Goal: Task Accomplishment & Management: Use online tool/utility

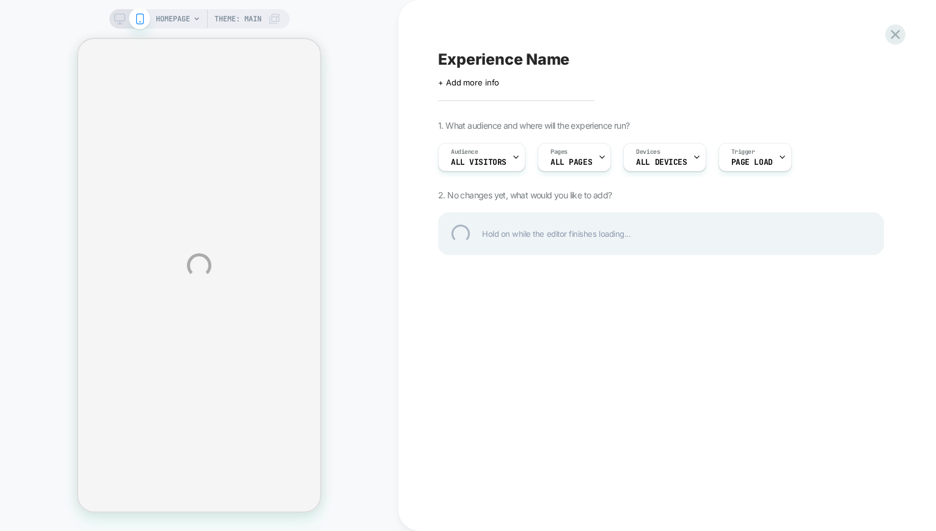
click at [911, 20] on div "HOMEPAGE Theme: MAIN Experience Name Click to edit experience details + Add mor…" at bounding box center [468, 265] width 936 height 531
click at [895, 32] on div at bounding box center [895, 34] width 25 height 25
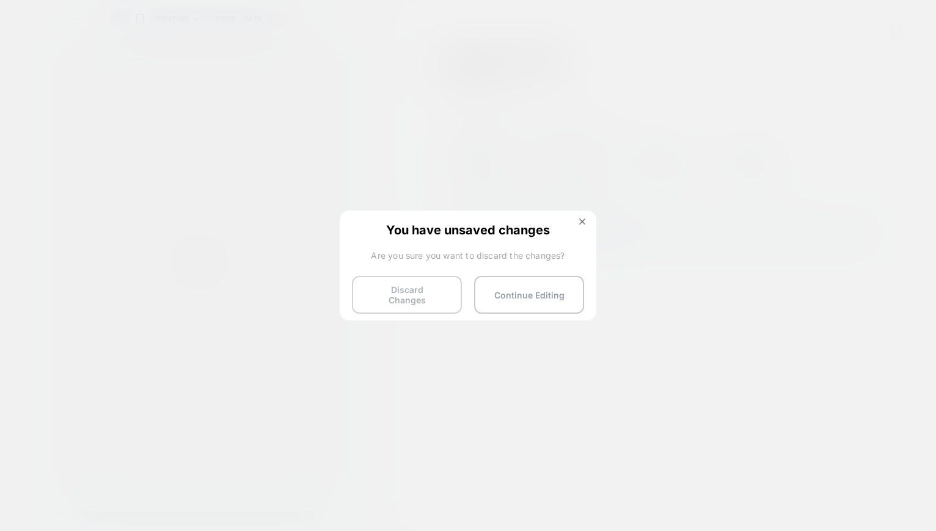
click at [433, 282] on button "Discard Changes" at bounding box center [407, 295] width 110 height 38
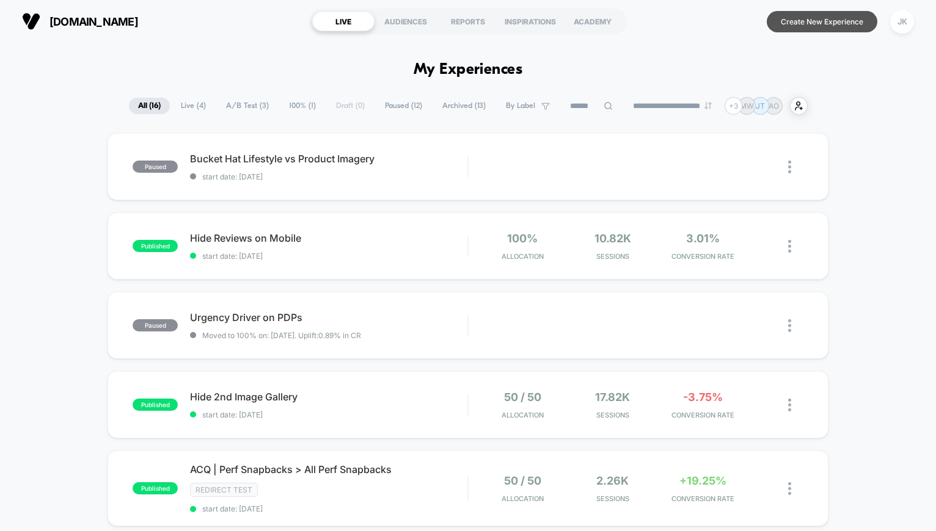
click at [793, 21] on button "Create New Experience" at bounding box center [822, 21] width 111 height 21
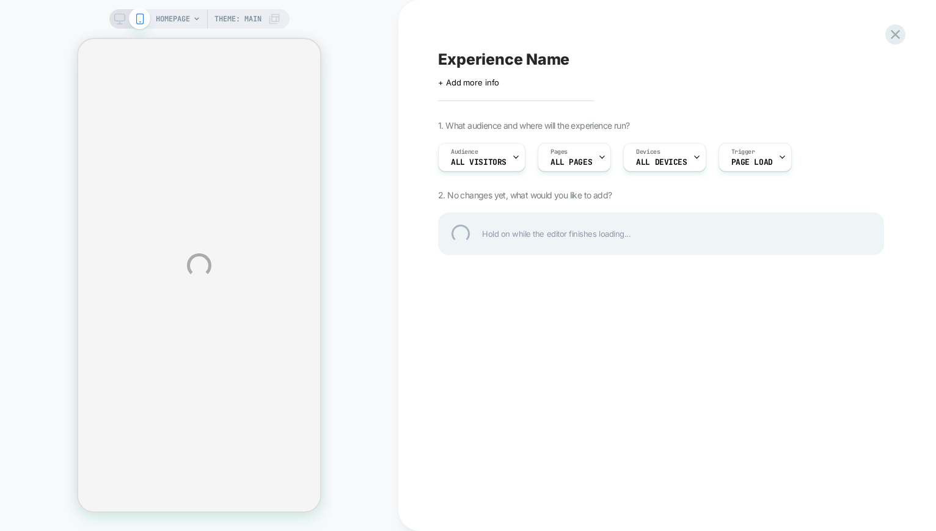
click at [186, 16] on div "HOMEPAGE Theme: MAIN Experience Name Click to edit experience details + Add mor…" at bounding box center [468, 265] width 936 height 531
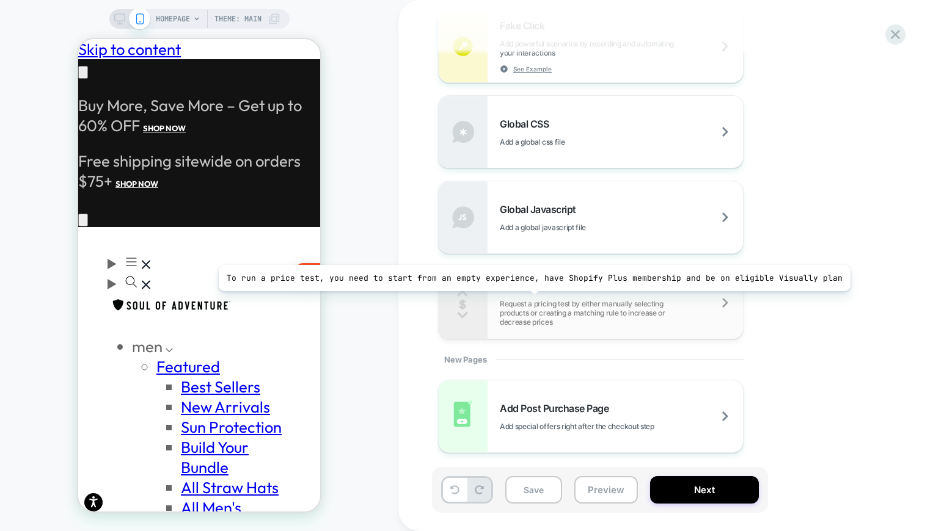
click at [527, 301] on span "Request a pricing test by either manually selecting products or creating a matc…" at bounding box center [621, 312] width 243 height 27
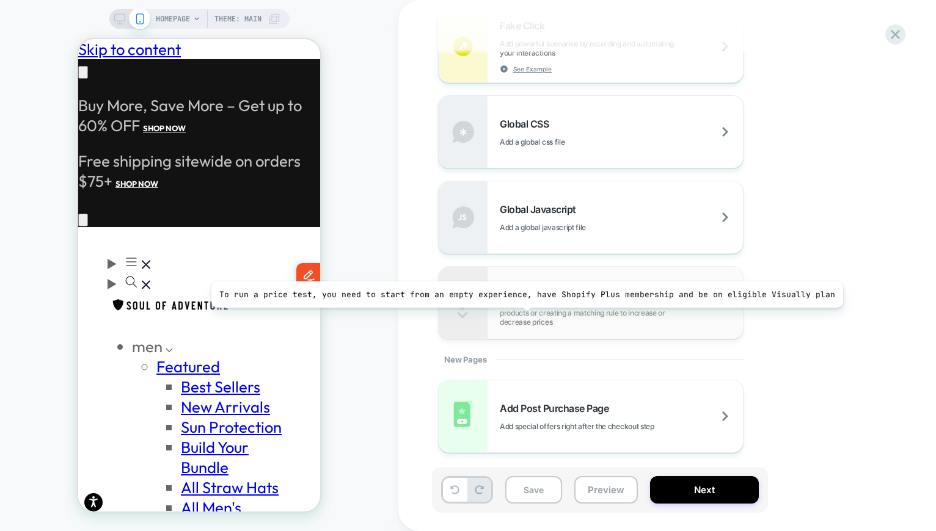
click at [519, 317] on span "Request a pricing test by either manually selecting products or creating a matc…" at bounding box center [621, 312] width 243 height 27
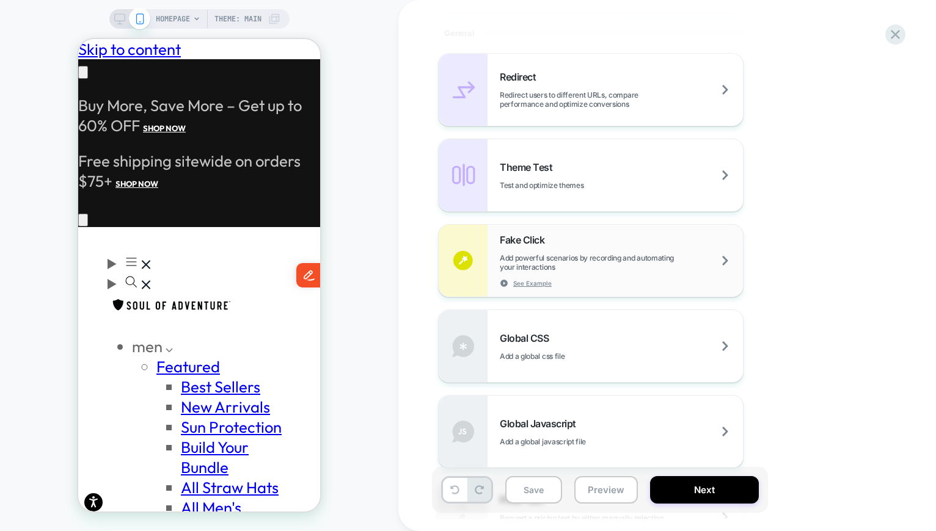
scroll to position [664, 0]
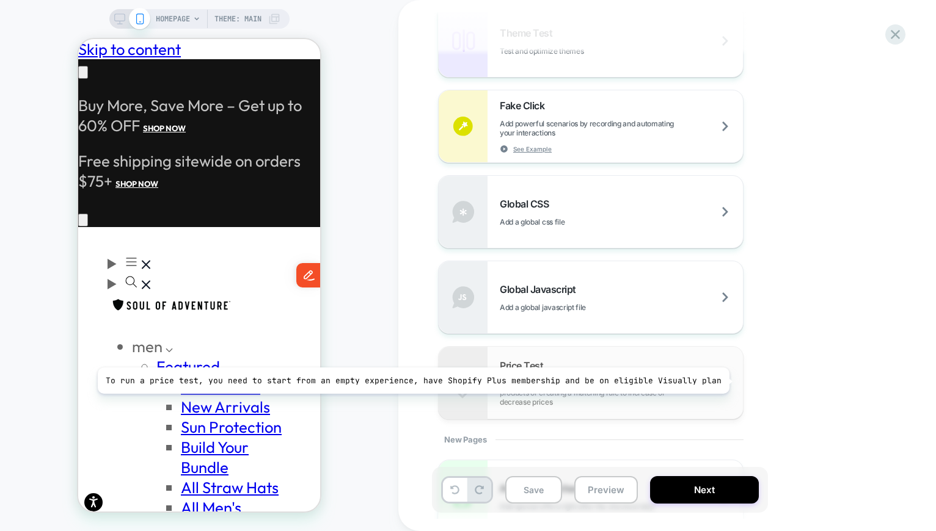
click at [723, 381] on span "Request a pricing test by either manually selecting products or creating a matc…" at bounding box center [621, 392] width 243 height 27
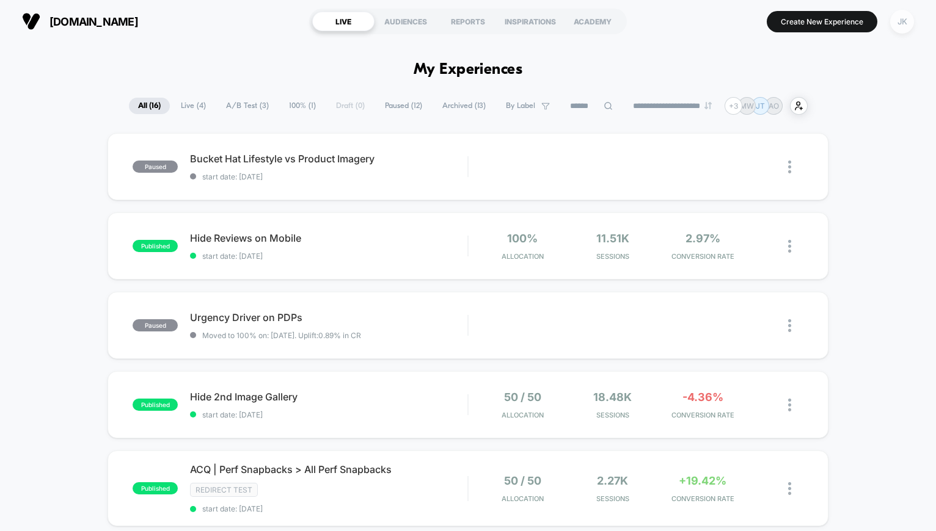
click at [894, 29] on div "JK" at bounding box center [902, 22] width 24 height 24
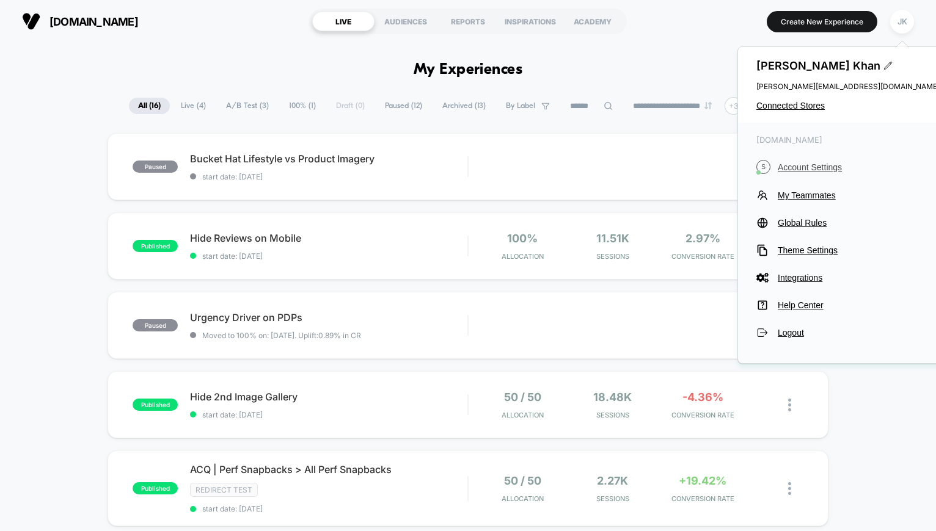
click at [792, 167] on span "Account Settings" at bounding box center [859, 167] width 162 height 10
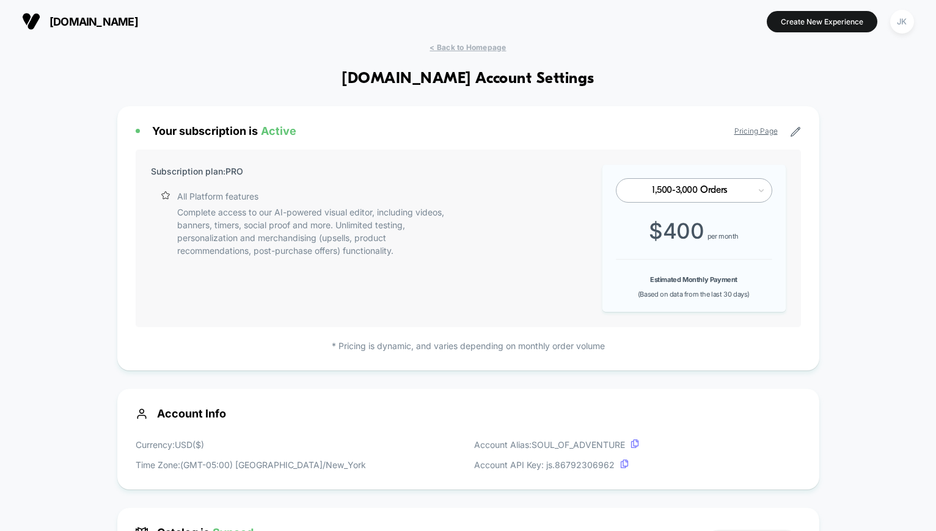
scroll to position [165, 0]
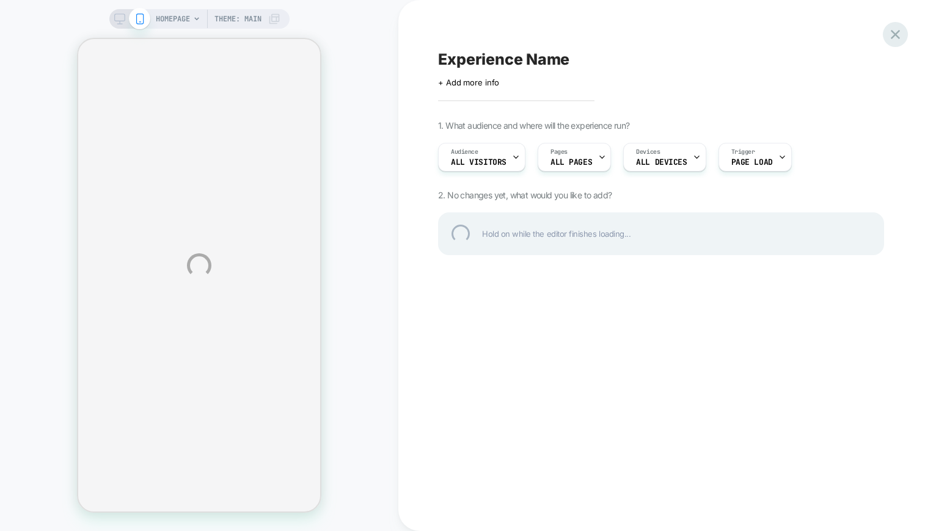
click at [897, 31] on div at bounding box center [895, 34] width 25 height 25
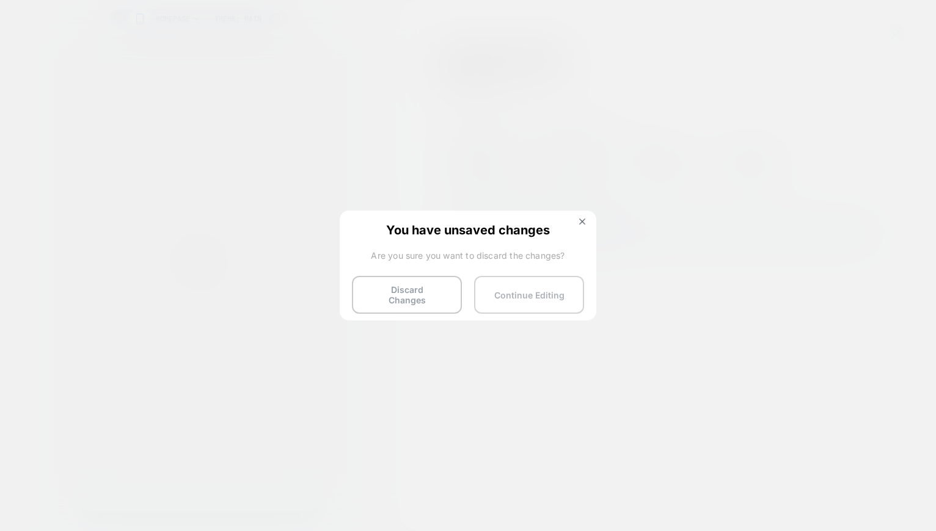
click at [522, 293] on button "Continue Editing" at bounding box center [529, 295] width 110 height 38
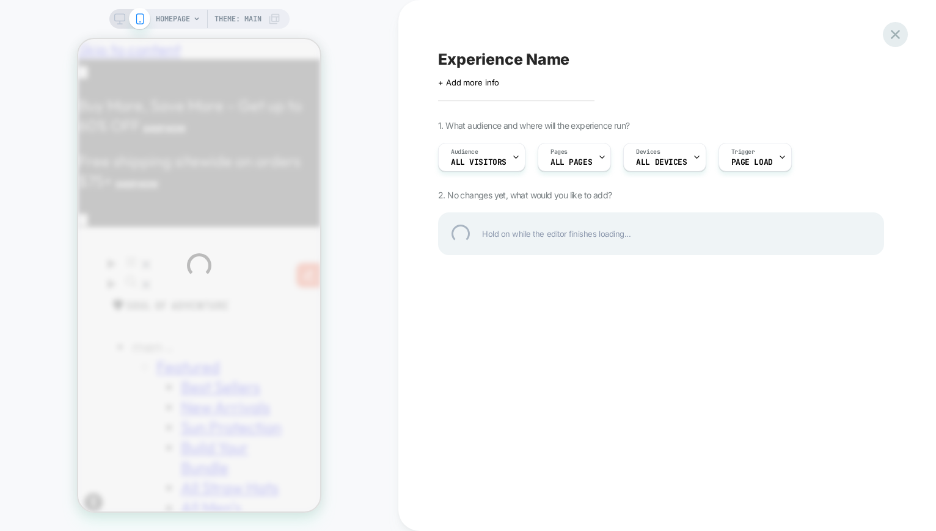
click at [898, 31] on div at bounding box center [895, 34] width 25 height 25
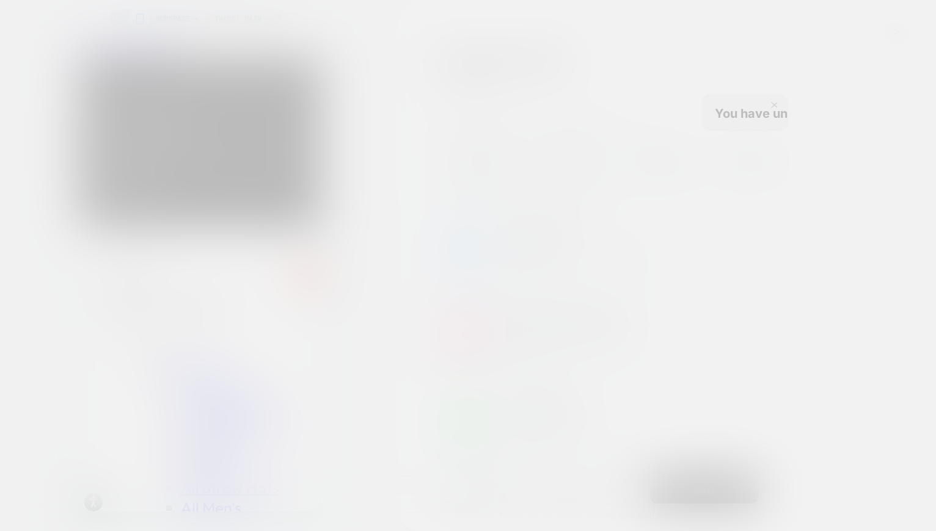
scroll to position [0, 200]
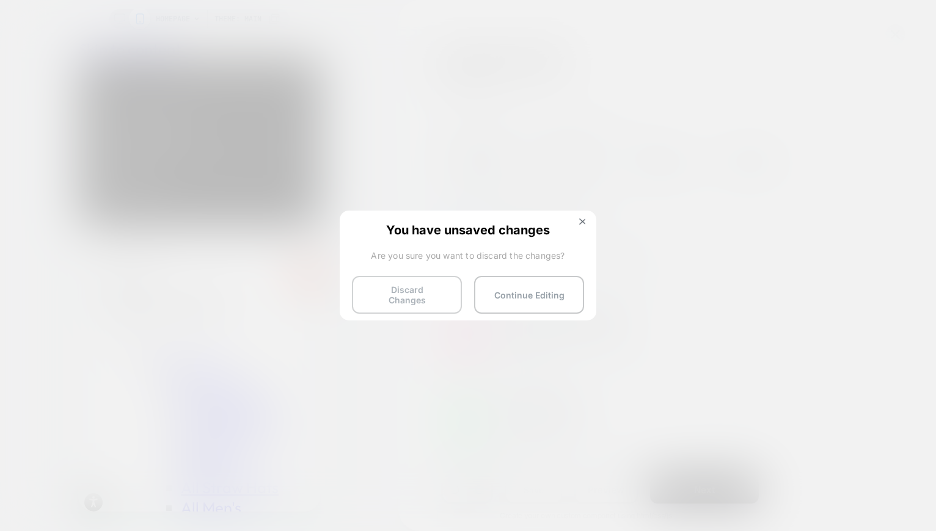
click at [418, 296] on button "Discard Changes" at bounding box center [407, 295] width 110 height 38
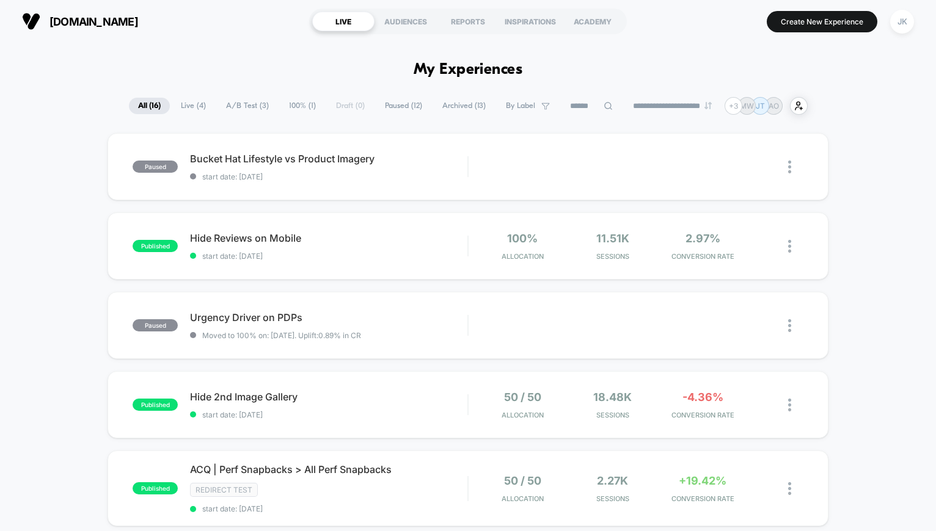
click at [791, 23] on button "Create New Experience" at bounding box center [822, 21] width 111 height 21
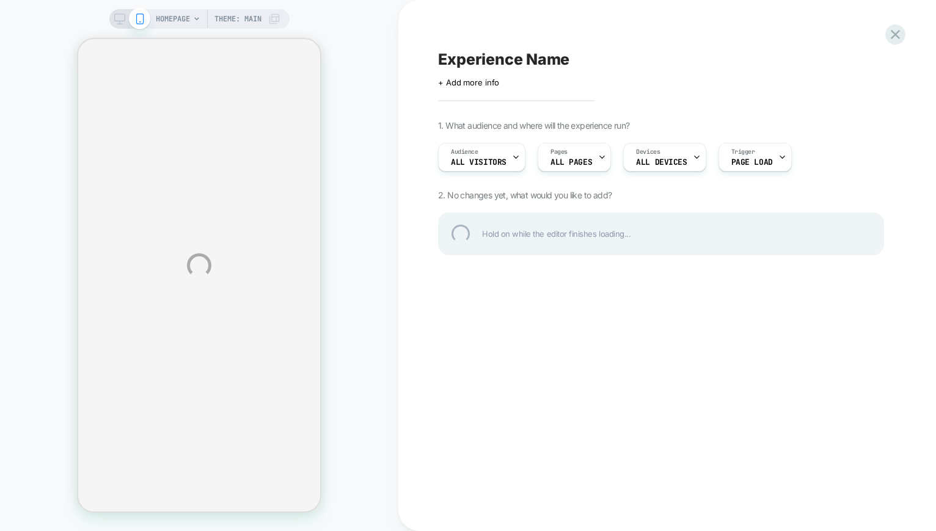
click at [476, 54] on div "Experience Name" at bounding box center [661, 59] width 446 height 18
click at [455, 54] on textarea at bounding box center [446, 59] width 17 height 18
type textarea "**********"
click at [888, 33] on div at bounding box center [895, 34] width 25 height 25
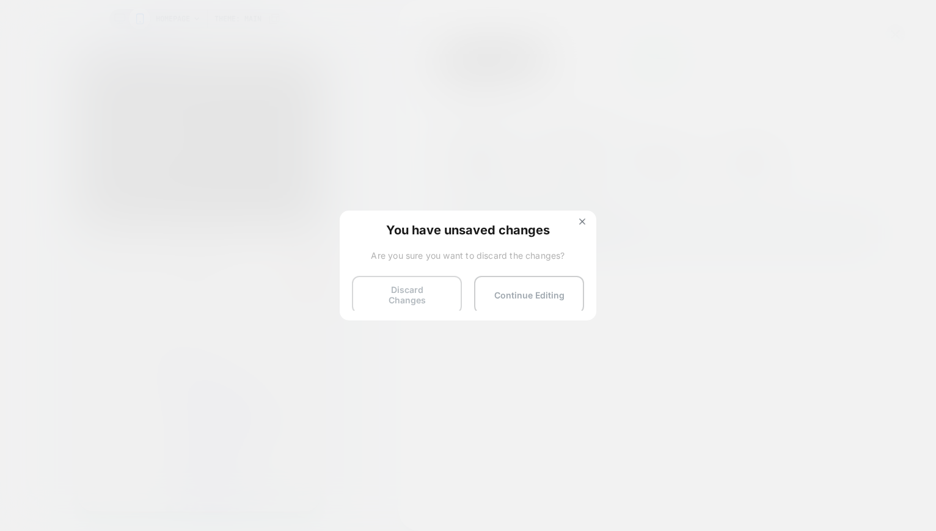
scroll to position [0, 200]
click at [392, 301] on button "Discard Changes" at bounding box center [407, 295] width 110 height 38
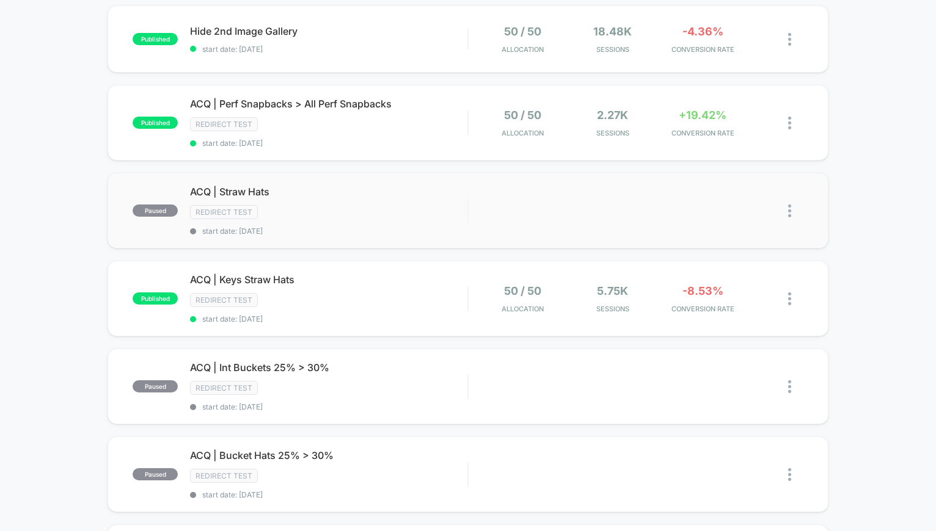
scroll to position [380, 0]
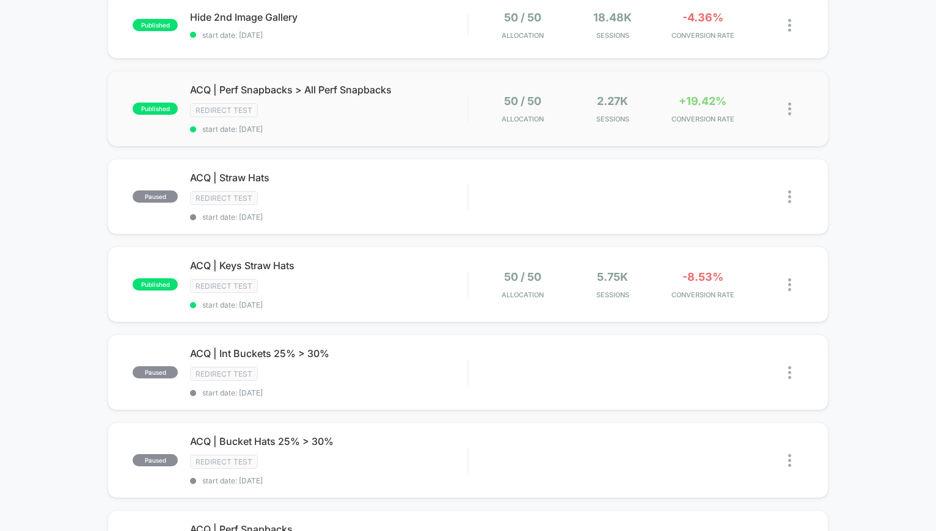
click at [788, 107] on img at bounding box center [789, 109] width 3 height 13
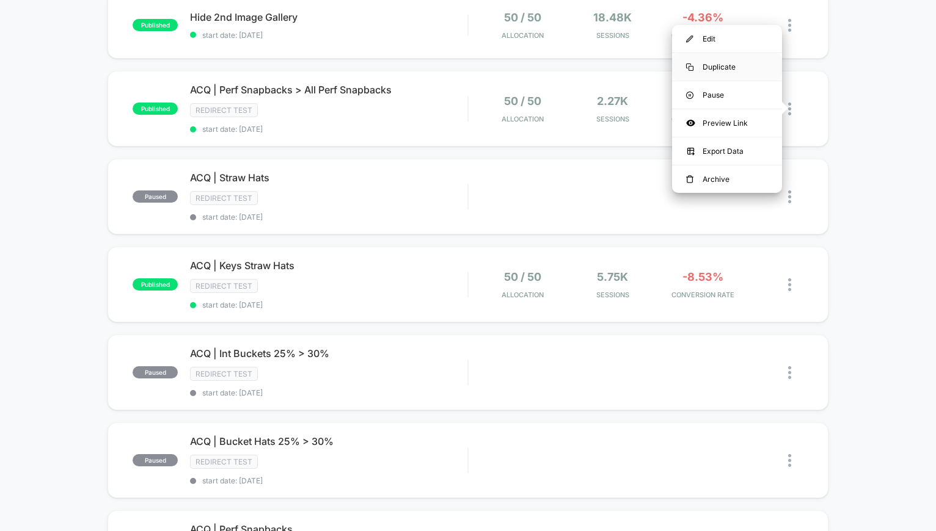
click at [731, 71] on div "Duplicate" at bounding box center [727, 66] width 110 height 27
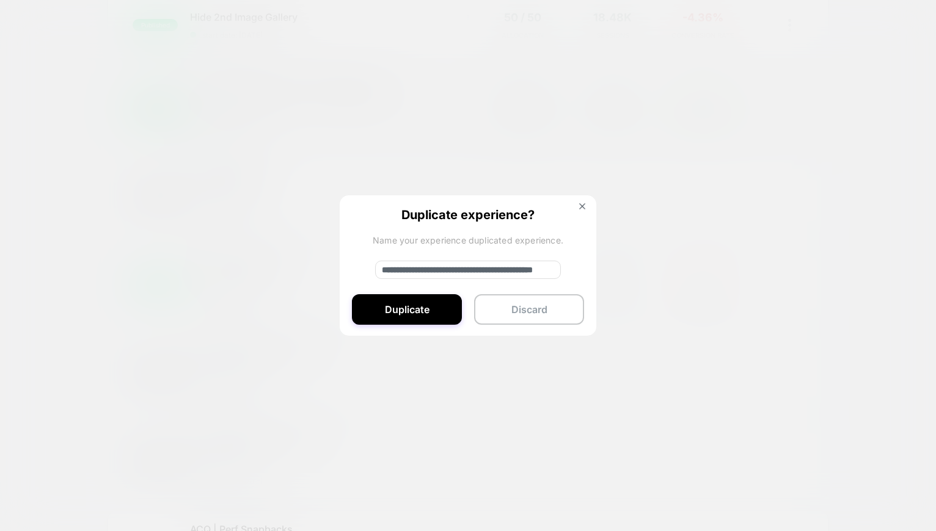
click at [443, 266] on input "**********" at bounding box center [468, 270] width 186 height 18
type input "**********"
click at [423, 307] on button "Duplicate" at bounding box center [407, 309] width 110 height 31
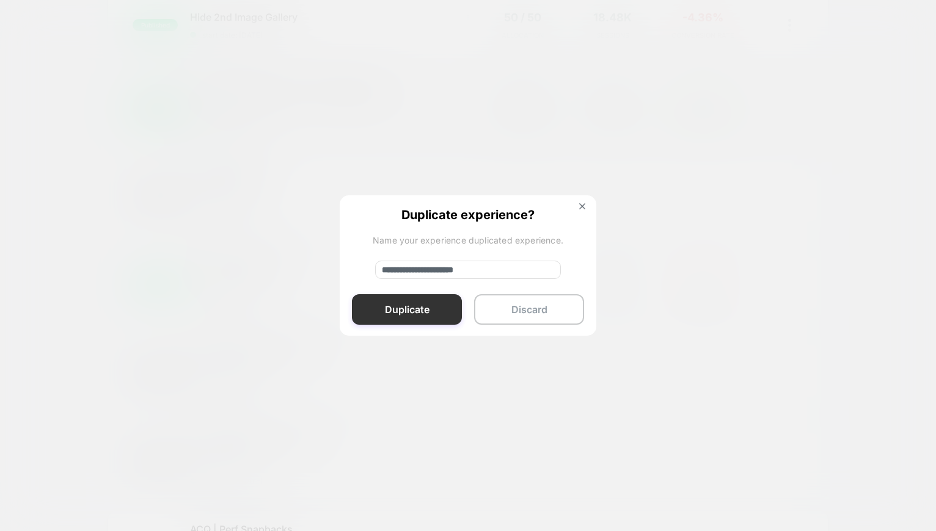
scroll to position [0, 0]
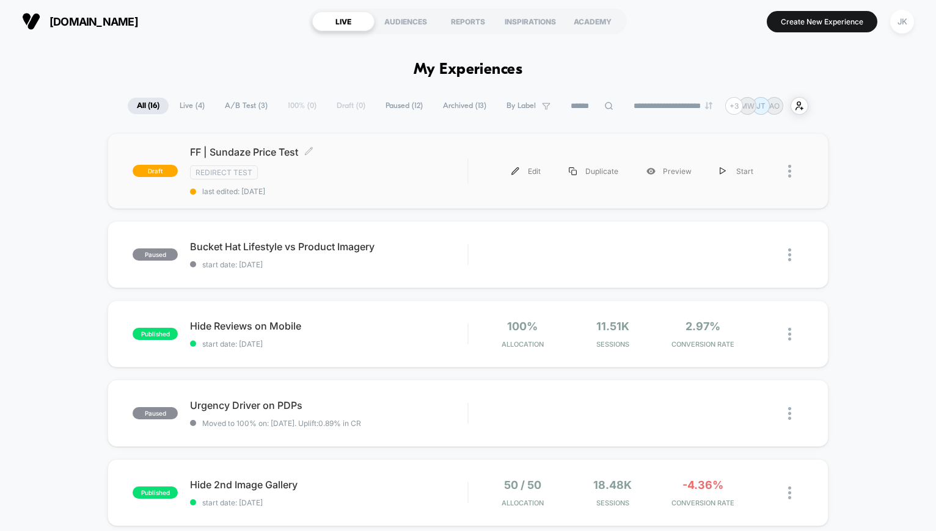
click at [271, 148] on span "FF | Sundaze Price Test Click to edit experience details" at bounding box center [328, 152] width 277 height 12
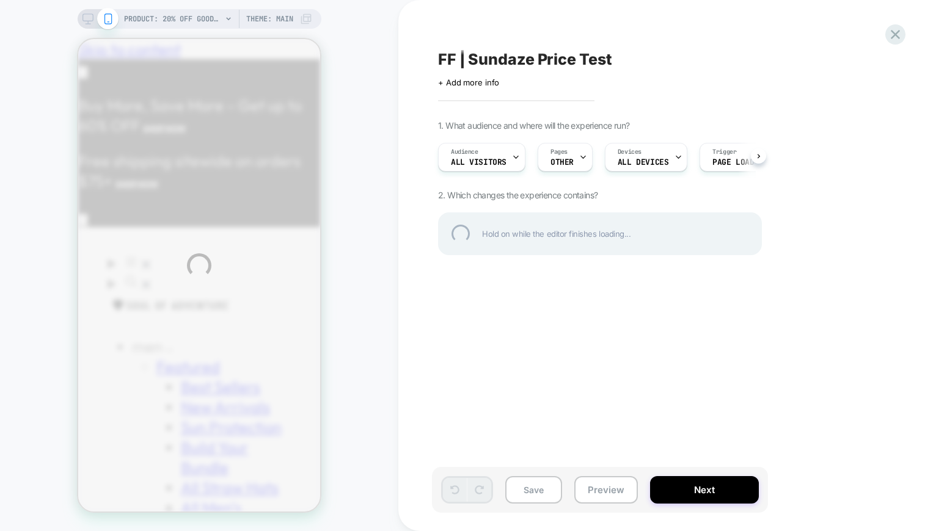
click at [566, 158] on div "PRODUCT: 20% Off Good Co. Performance Snapback [snapbacks free gift] PRODUCT: 2…" at bounding box center [468, 265] width 936 height 531
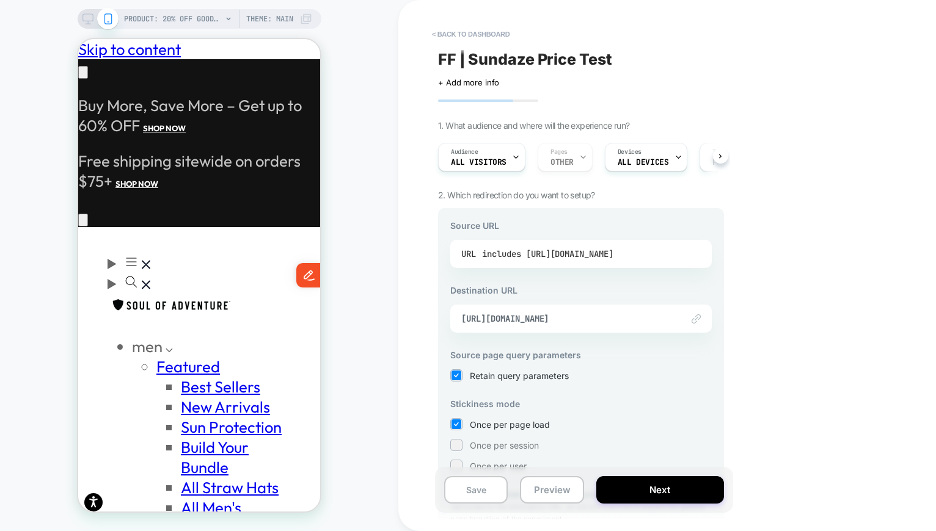
click at [603, 251] on div "includes https://safishing.com/products/20-off-performance-snapbacks-free-gift" at bounding box center [547, 254] width 131 height 18
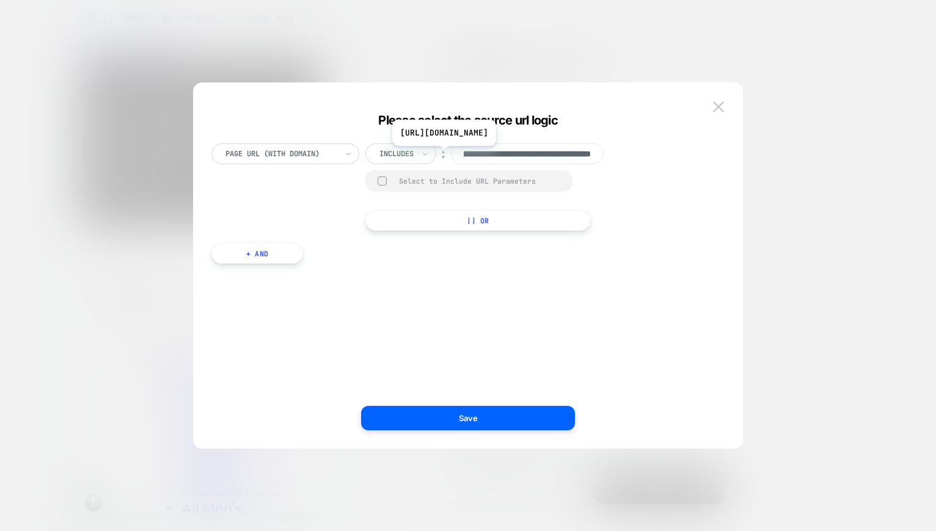
click at [564, 153] on input "**********" at bounding box center [527, 154] width 153 height 21
paste input
type input "**********"
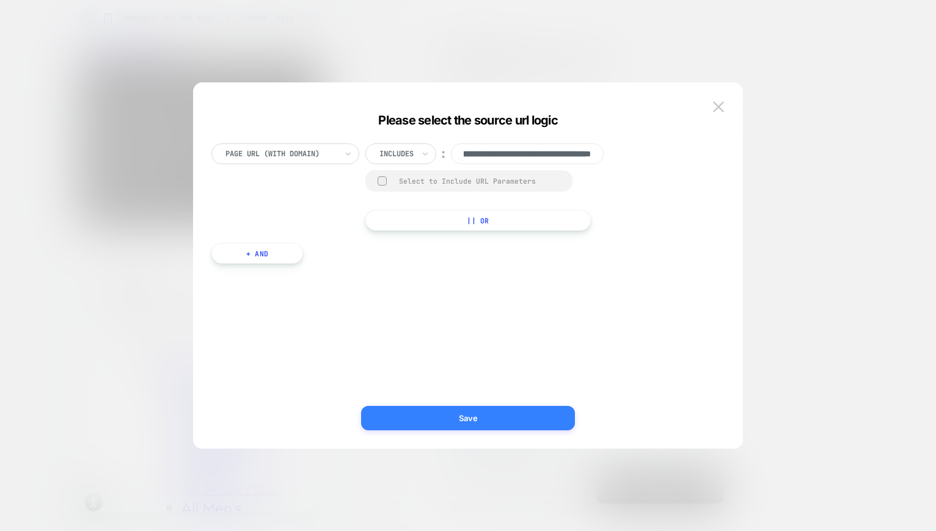
click at [487, 420] on button "Save" at bounding box center [468, 418] width 214 height 24
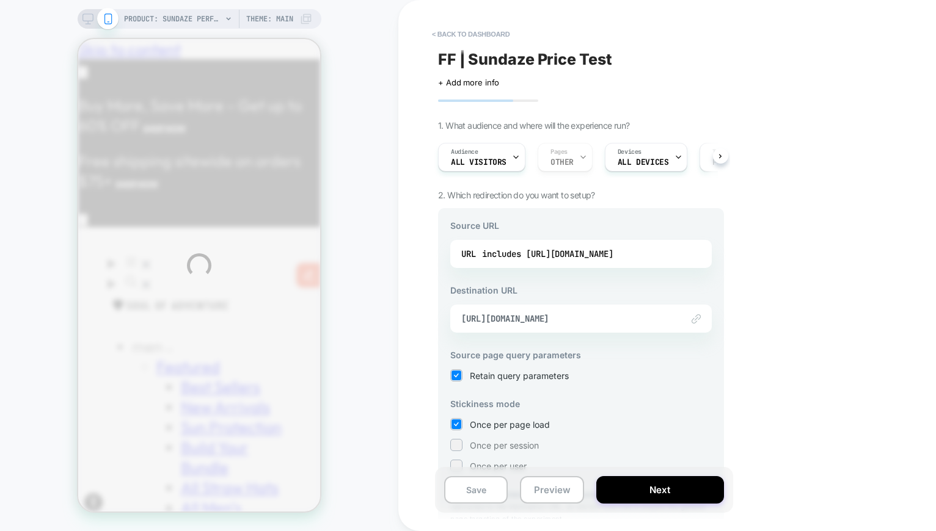
scroll to position [0, 200]
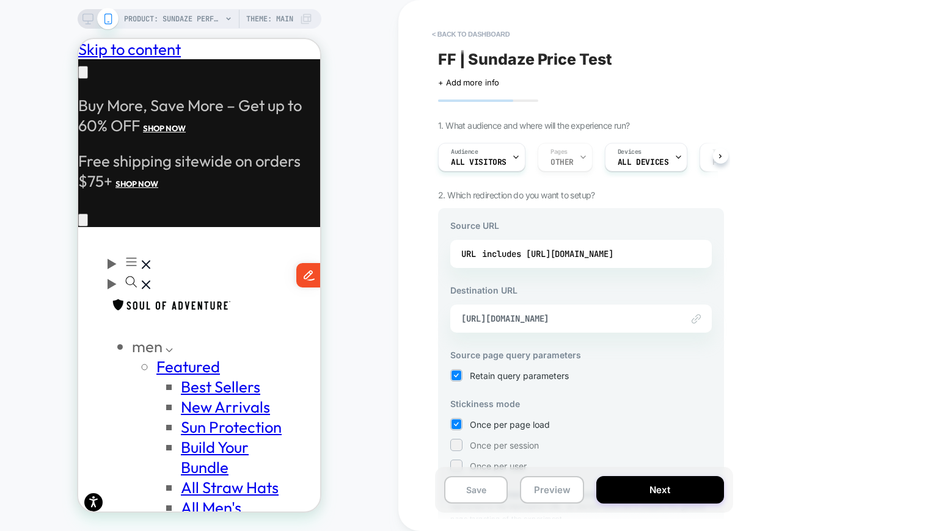
click at [547, 321] on span "https://safishing.com/products/20-off-all-performance-snapbacks" at bounding box center [565, 318] width 209 height 11
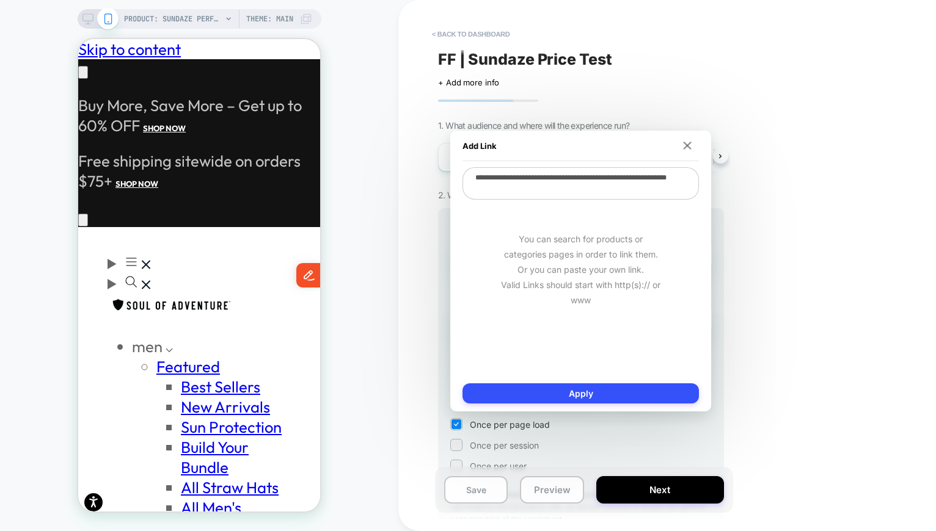
click at [569, 186] on textarea "**********" at bounding box center [580, 183] width 236 height 32
paste textarea
type textarea "*"
type textarea "**********"
type textarea "*"
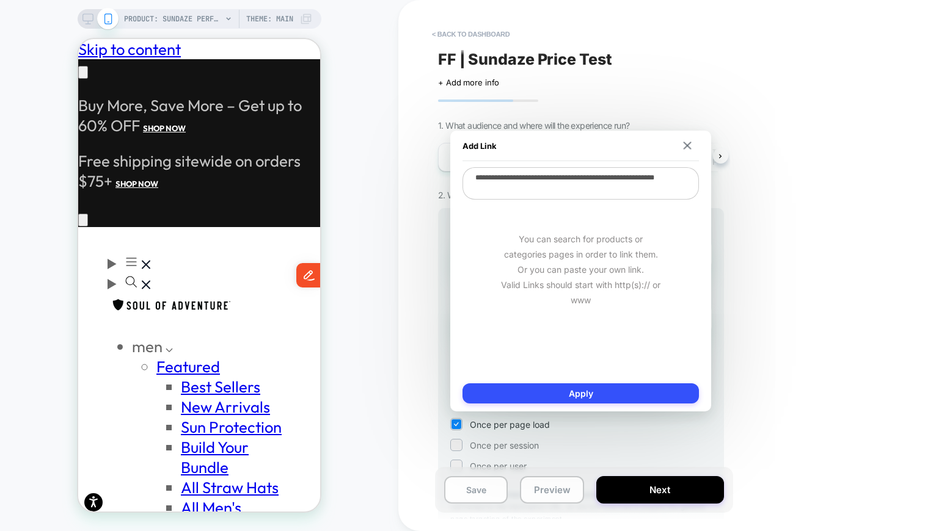
type textarea "**********"
type textarea "*"
type textarea "**********"
click at [579, 390] on button "Apply" at bounding box center [580, 394] width 236 height 20
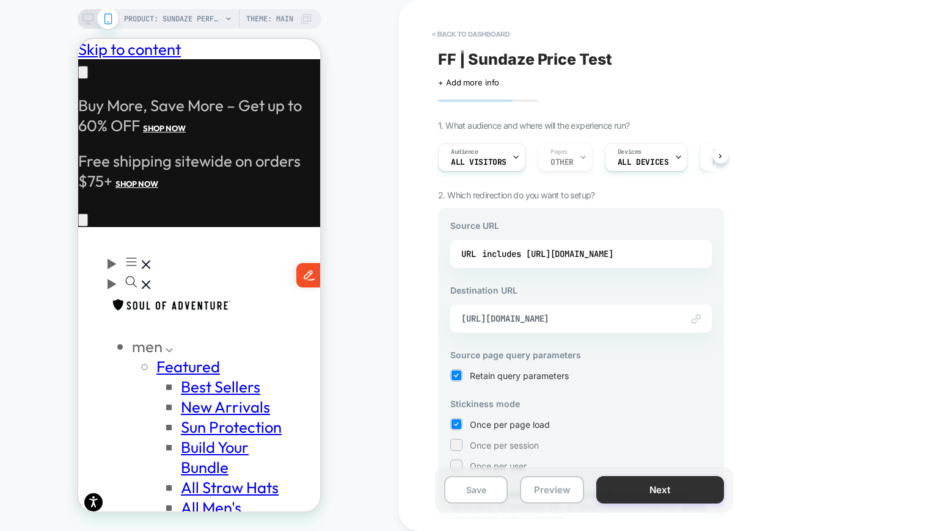
scroll to position [0, 0]
click at [613, 487] on button "Next" at bounding box center [660, 489] width 128 height 27
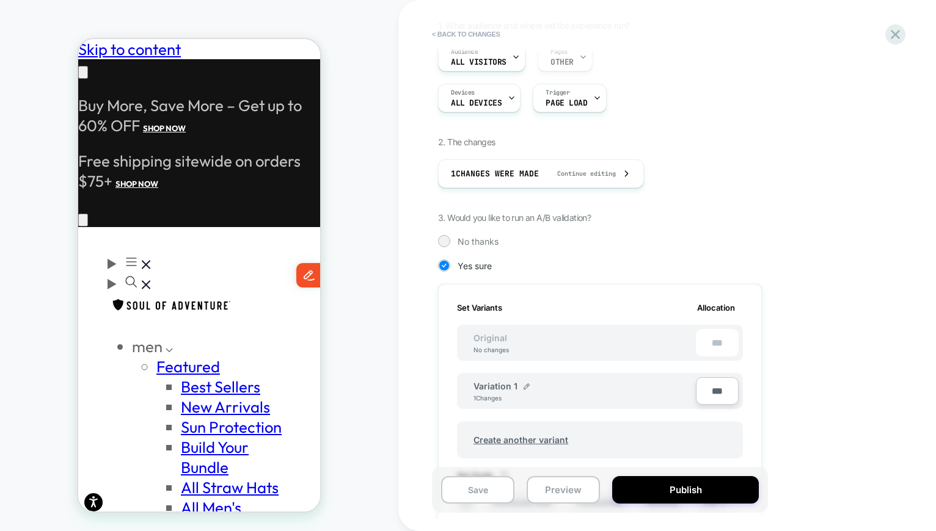
scroll to position [191, 0]
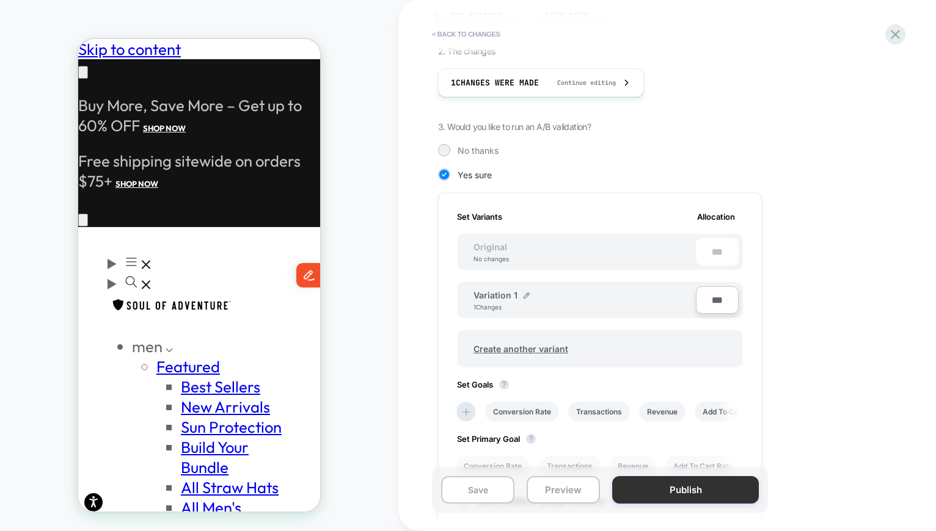
click at [663, 478] on button "Publish" at bounding box center [685, 489] width 147 height 27
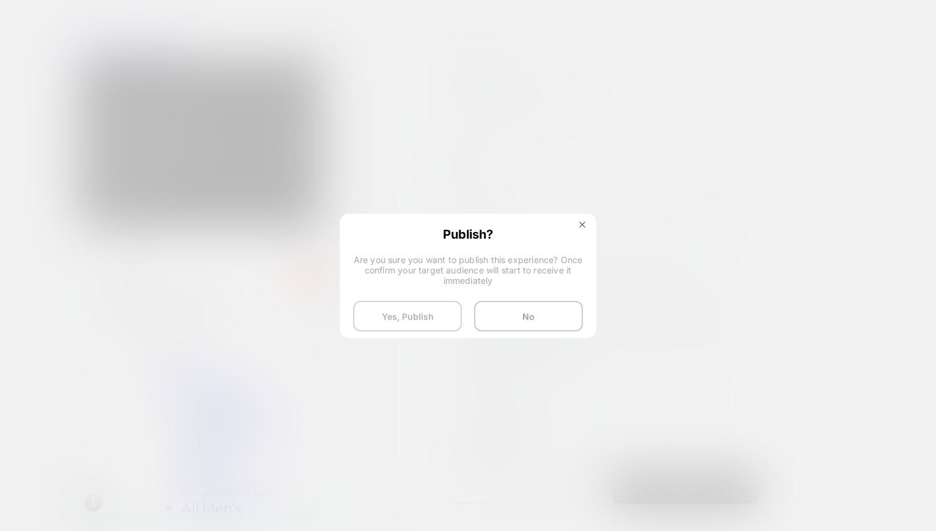
click at [434, 315] on button "Yes, Publish" at bounding box center [407, 316] width 109 height 31
click at [386, 319] on button "Yes, Publish" at bounding box center [407, 316] width 109 height 31
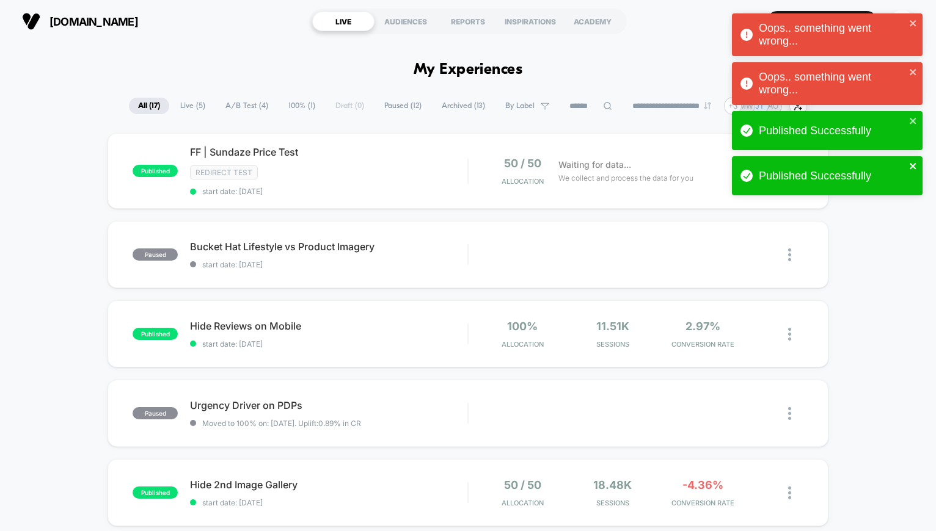
click at [913, 164] on icon "close" at bounding box center [912, 166] width 6 height 6
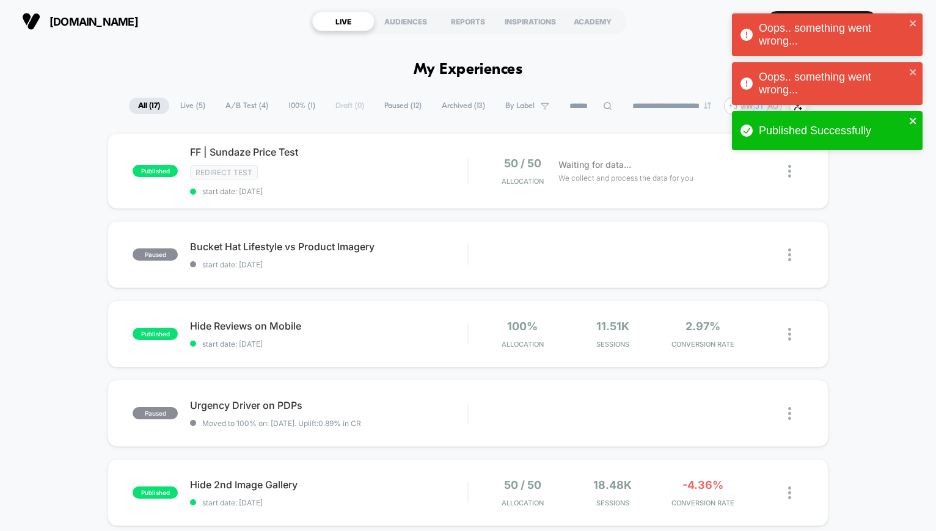
click at [914, 118] on icon "close" at bounding box center [912, 121] width 6 height 6
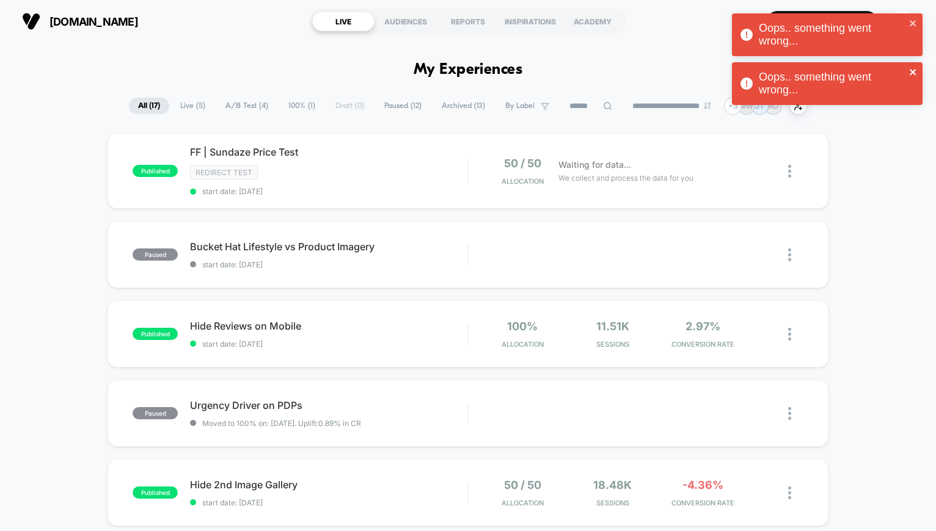
click at [914, 70] on icon "close" at bounding box center [912, 72] width 6 height 6
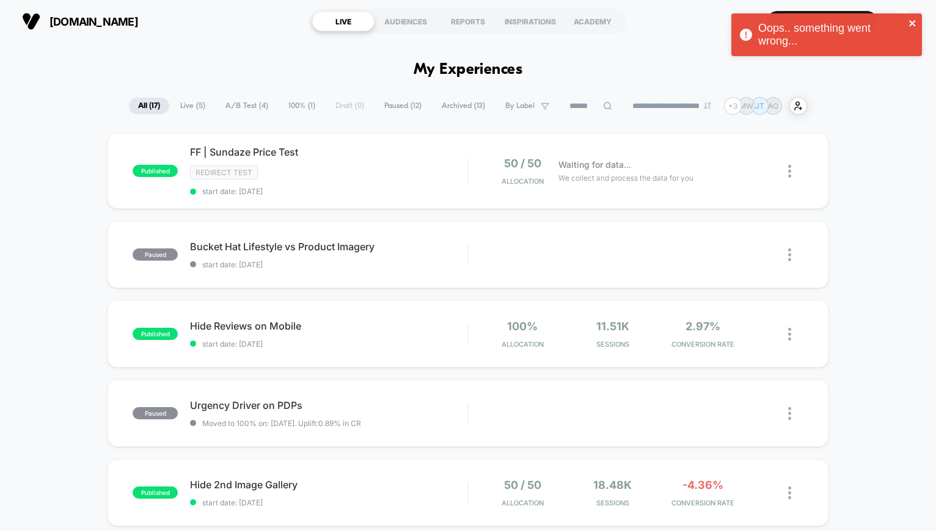
click at [912, 21] on icon "close" at bounding box center [912, 23] width 9 height 10
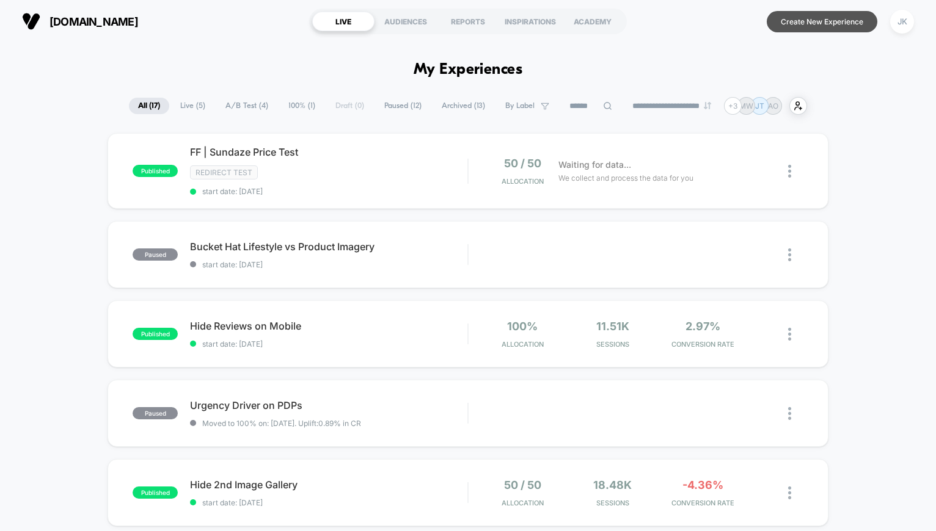
click at [823, 23] on button "Create New Experience" at bounding box center [822, 21] width 111 height 21
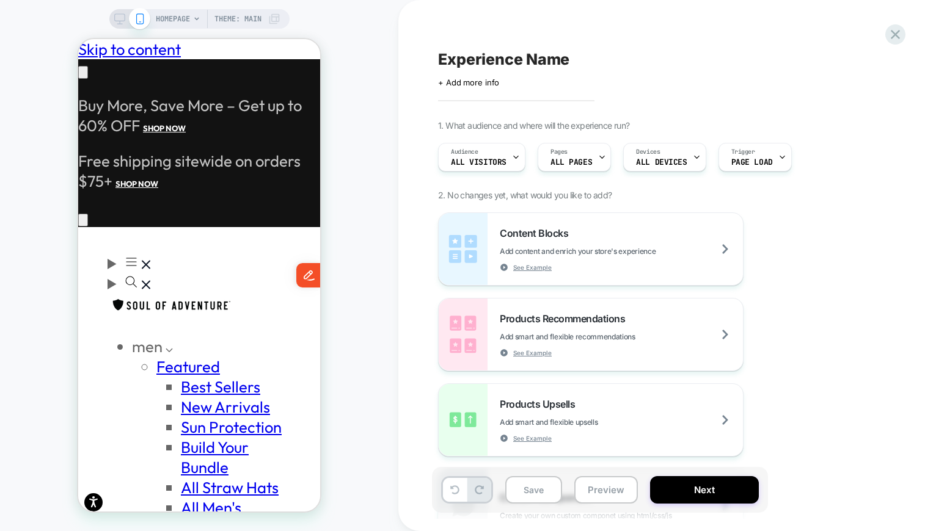
scroll to position [0, 200]
click at [537, 58] on span "Experience Name" at bounding box center [503, 59] width 131 height 18
type textarea "**********"
click at [566, 162] on span "ALL PAGES" at bounding box center [571, 162] width 42 height 9
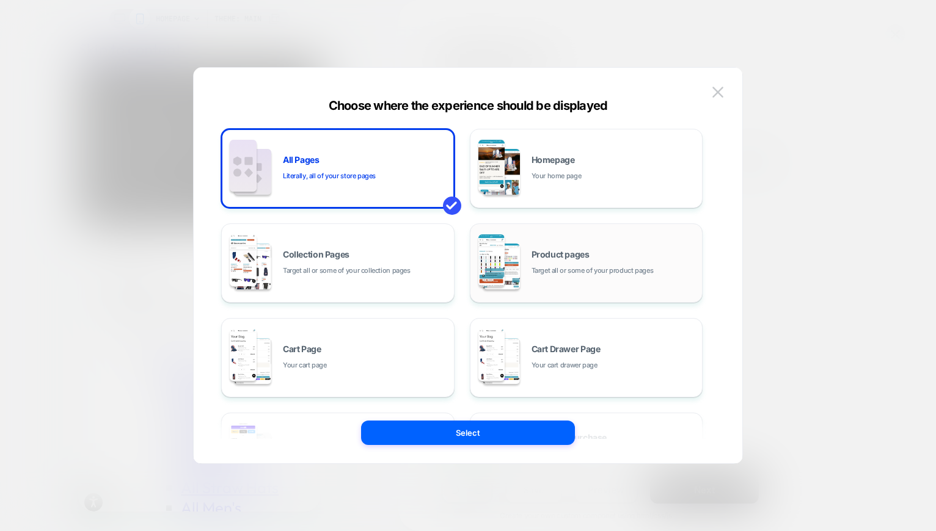
click at [517, 277] on img at bounding box center [501, 267] width 37 height 46
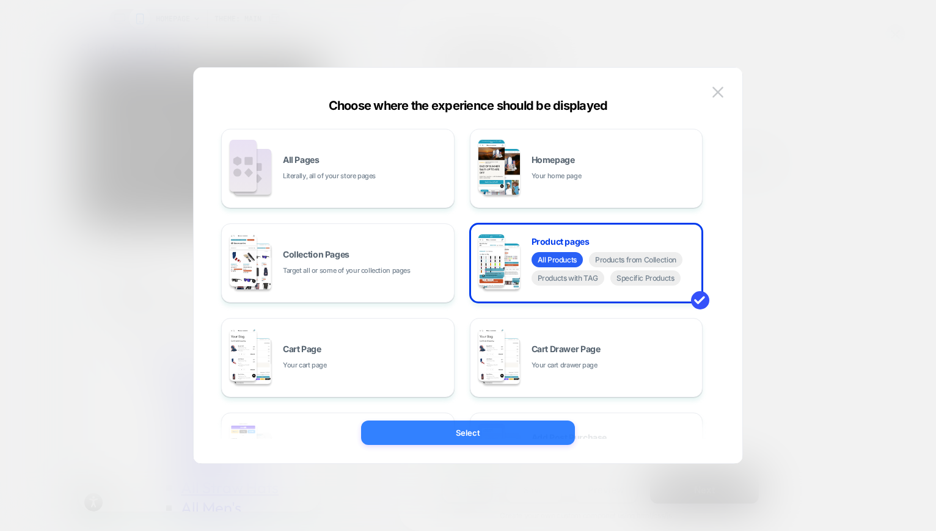
click at [480, 437] on button "Select" at bounding box center [468, 433] width 214 height 24
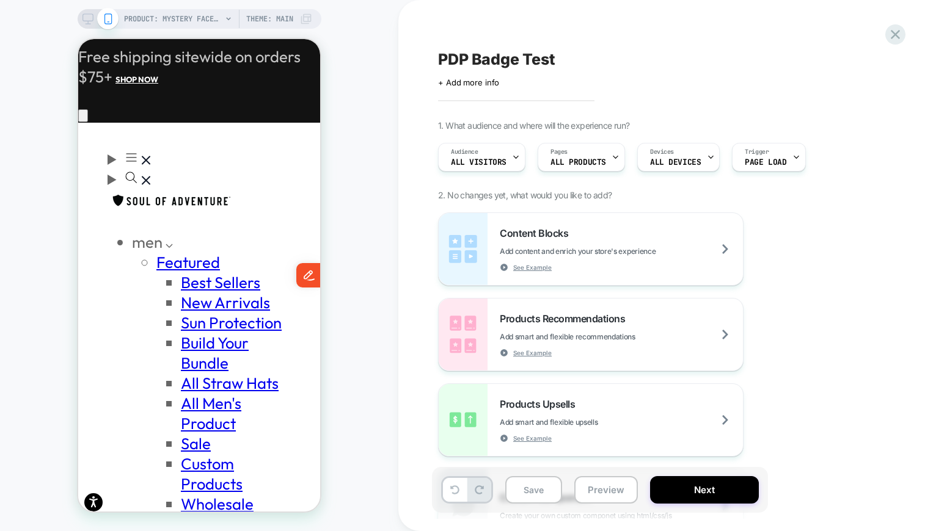
scroll to position [106, 0]
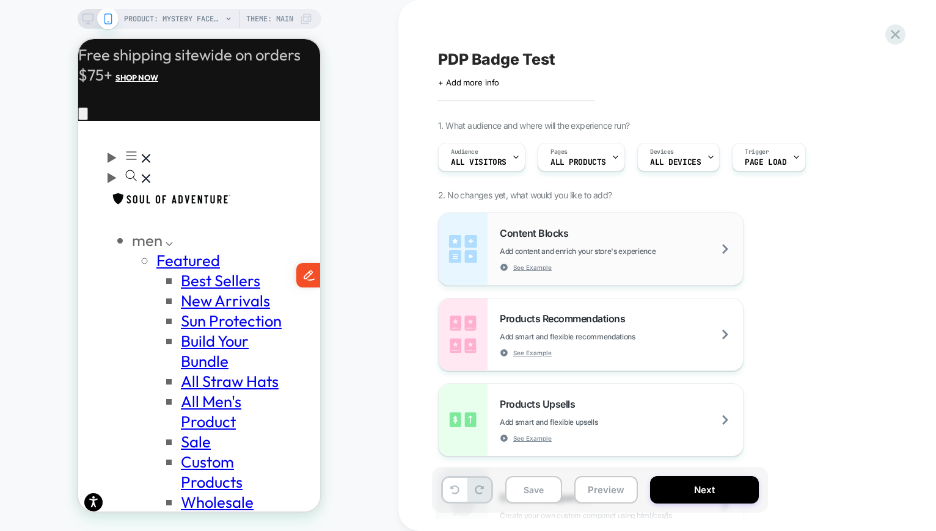
click at [569, 228] on span "Content Blocks" at bounding box center [537, 233] width 75 height 12
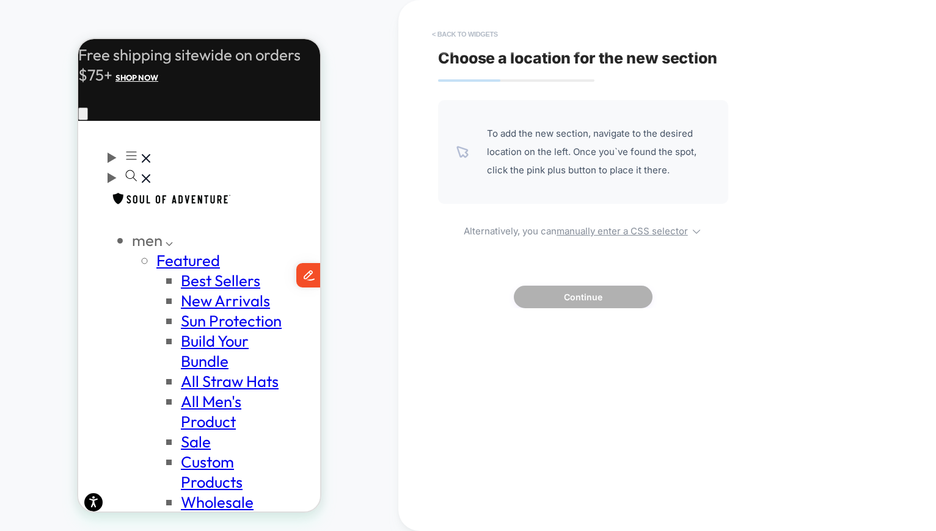
click at [452, 34] on button "< Back to widgets" at bounding box center [465, 34] width 78 height 20
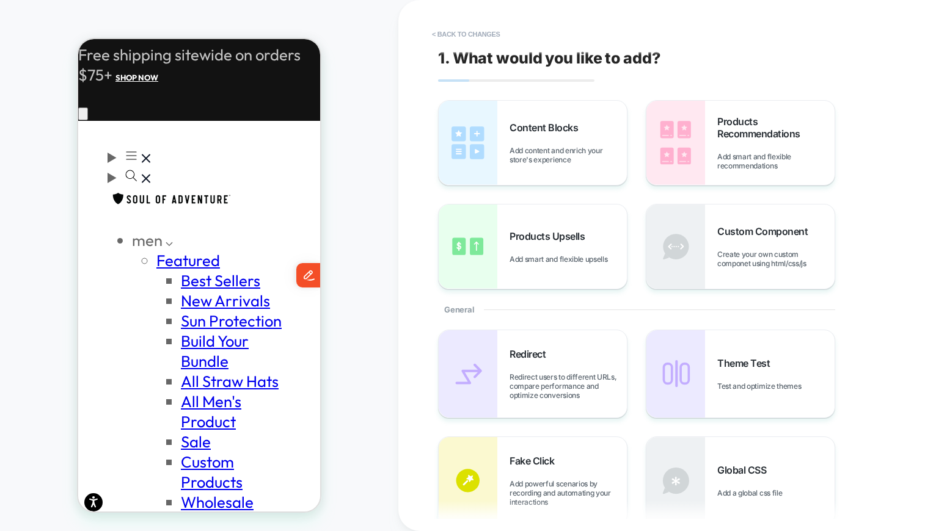
scroll to position [0, 0]
click at [509, 138] on div "Content Blocks Add content and enrich your store's experience" at bounding box center [567, 143] width 117 height 43
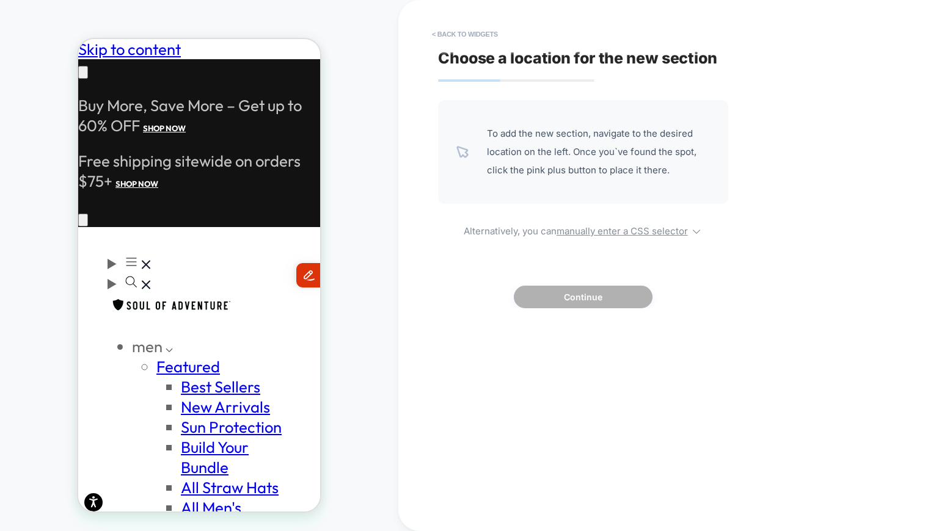
scroll to position [0, 200]
click at [459, 37] on button "< Back to widgets" at bounding box center [465, 34] width 78 height 20
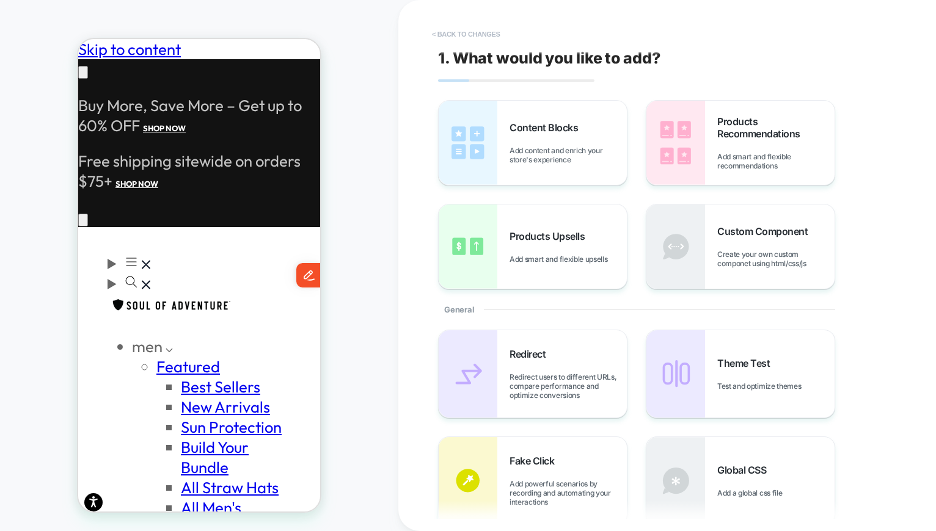
click at [465, 36] on button "< Back to changes" at bounding box center [466, 34] width 81 height 20
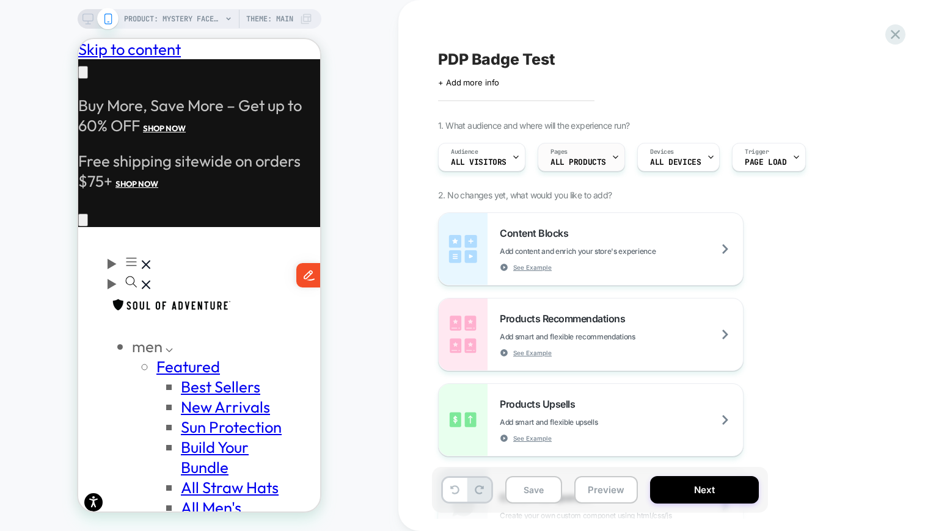
click at [578, 153] on div "Pages ALL PRODUCTS" at bounding box center [578, 157] width 80 height 27
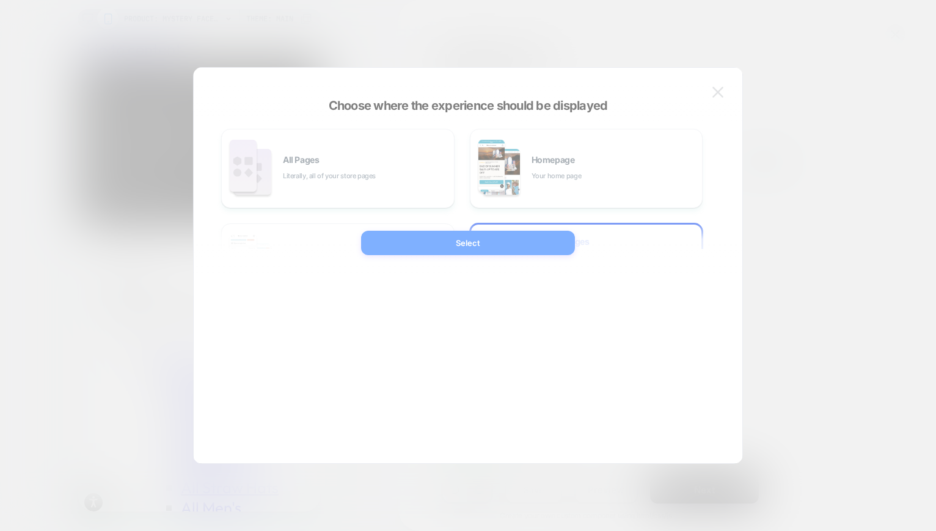
click at [476, 31] on div at bounding box center [468, 265] width 936 height 531
click at [590, 277] on div "Content Blocks Add content and enrich your store's experience See Example" at bounding box center [591, 249] width 304 height 72
click at [636, 276] on div "PDP Badge Test Click to edit experience details + Add more info 1. What audienc…" at bounding box center [667, 265] width 538 height 531
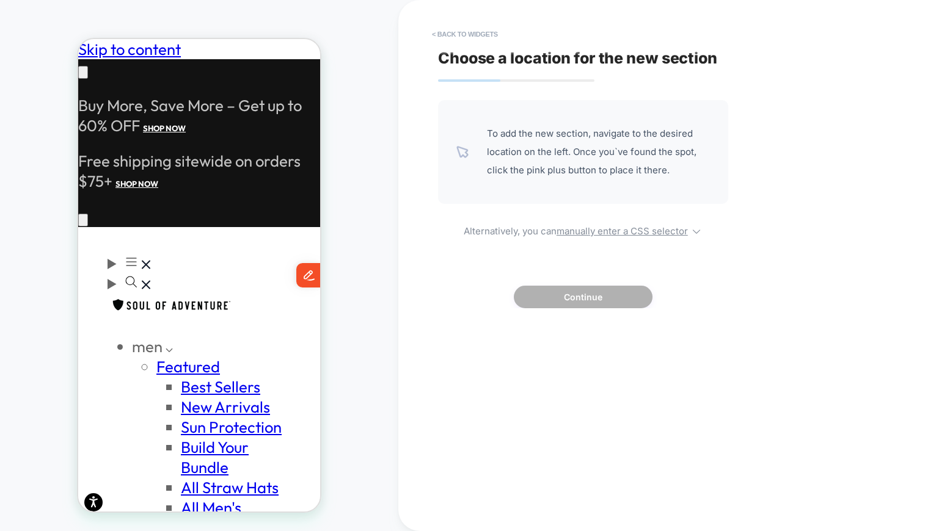
scroll to position [0, 0]
click at [473, 35] on button "< Back to widgets" at bounding box center [465, 34] width 78 height 20
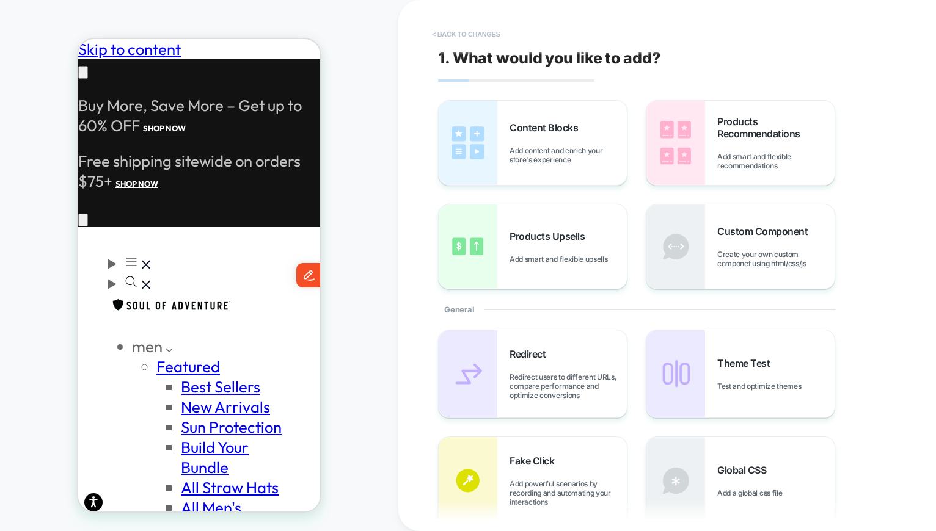
scroll to position [0, 200]
click at [487, 34] on button "< Back to changes" at bounding box center [466, 34] width 81 height 20
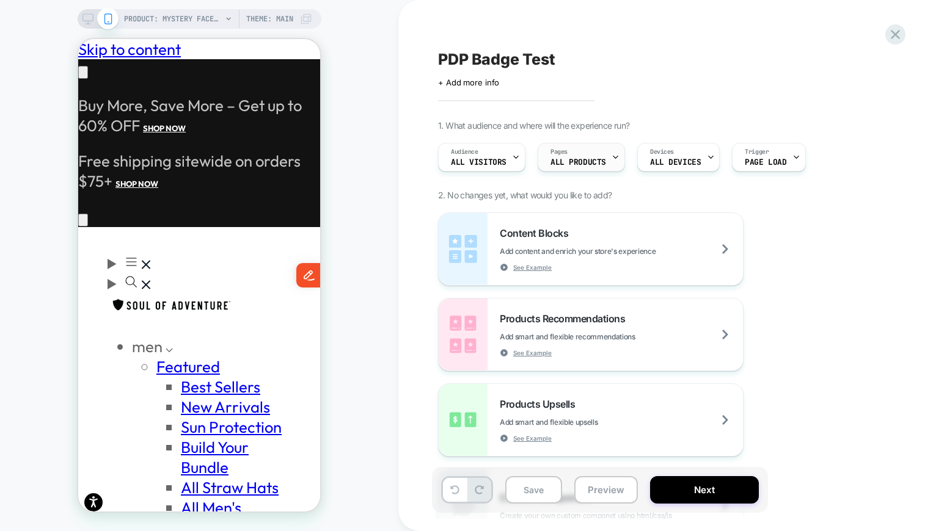
click at [596, 165] on span "ALL PRODUCTS" at bounding box center [578, 162] width 56 height 9
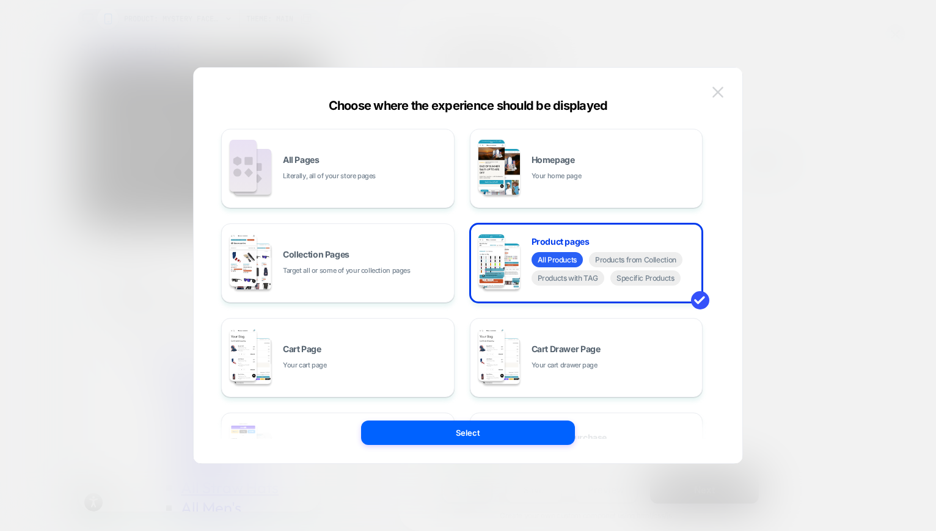
scroll to position [0, 0]
click at [721, 90] on img at bounding box center [717, 92] width 11 height 10
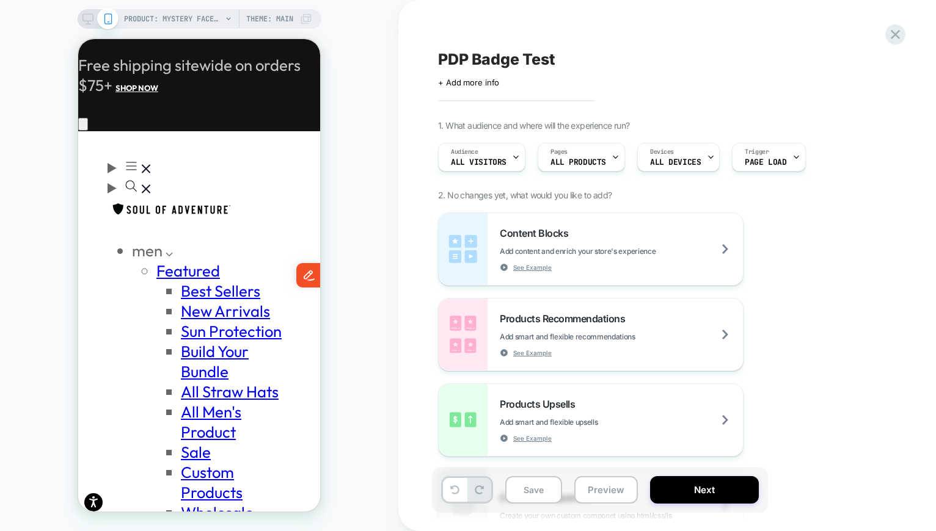
scroll to position [0, 200]
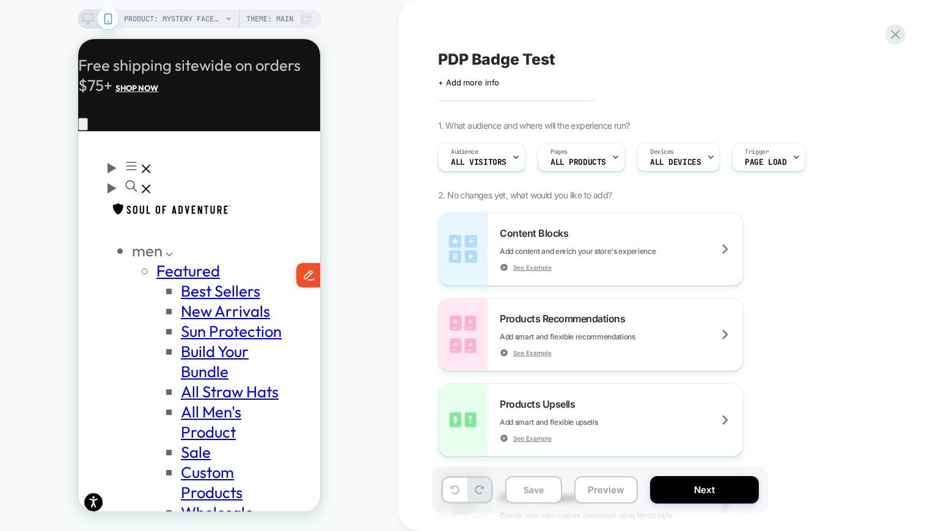
scroll to position [0, 0]
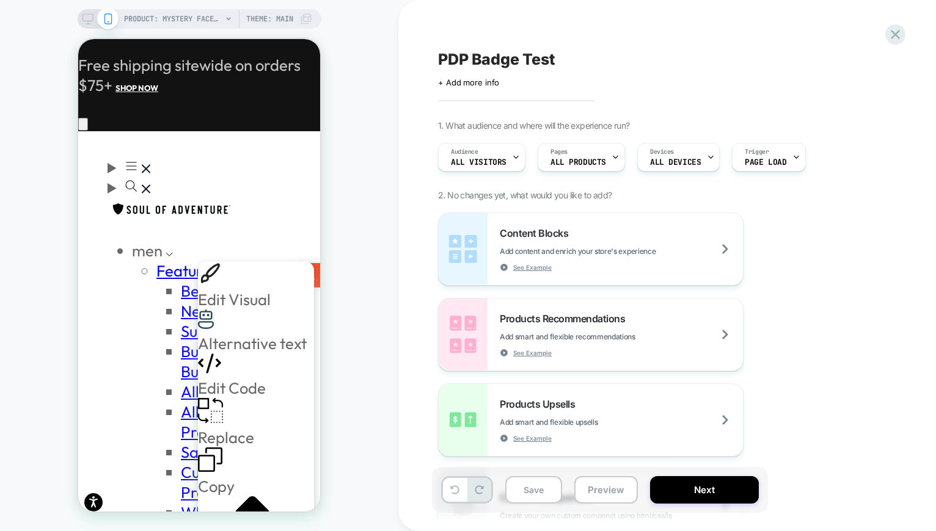
click at [244, 398] on div "Replace" at bounding box center [252, 422] width 109 height 49
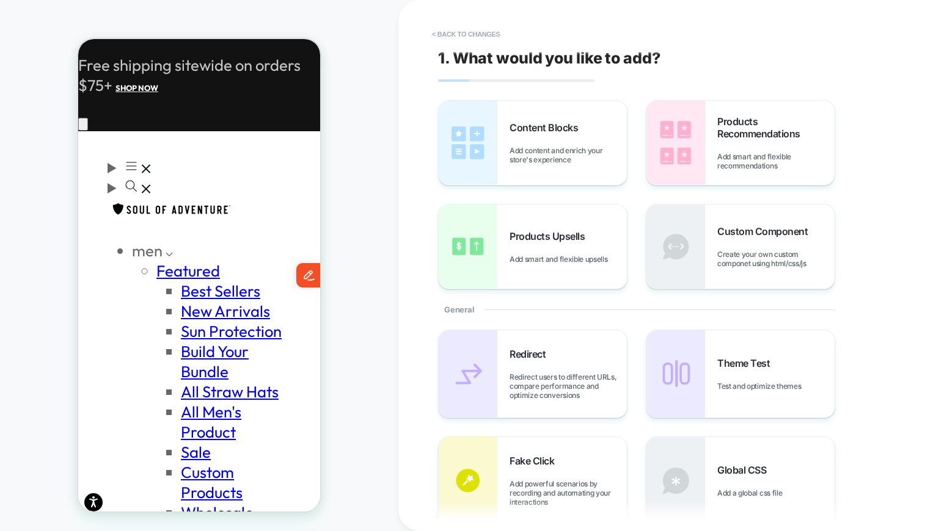
scroll to position [206, 0]
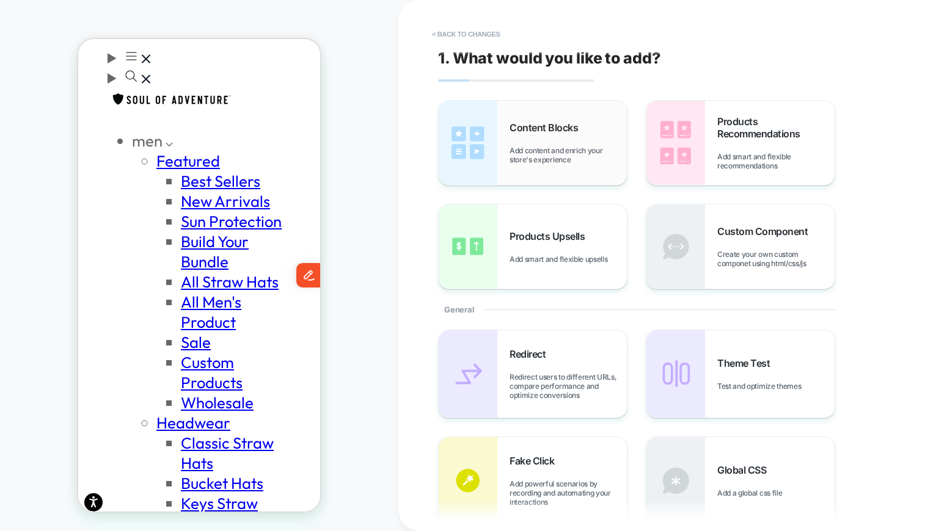
click at [522, 151] on span "Add content and enrich your store's experience" at bounding box center [567, 155] width 117 height 18
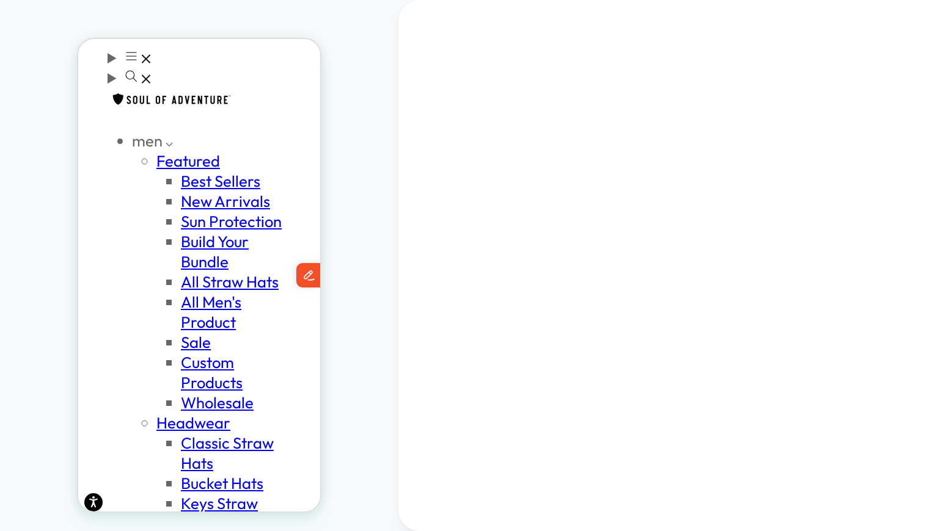
scroll to position [227, 0]
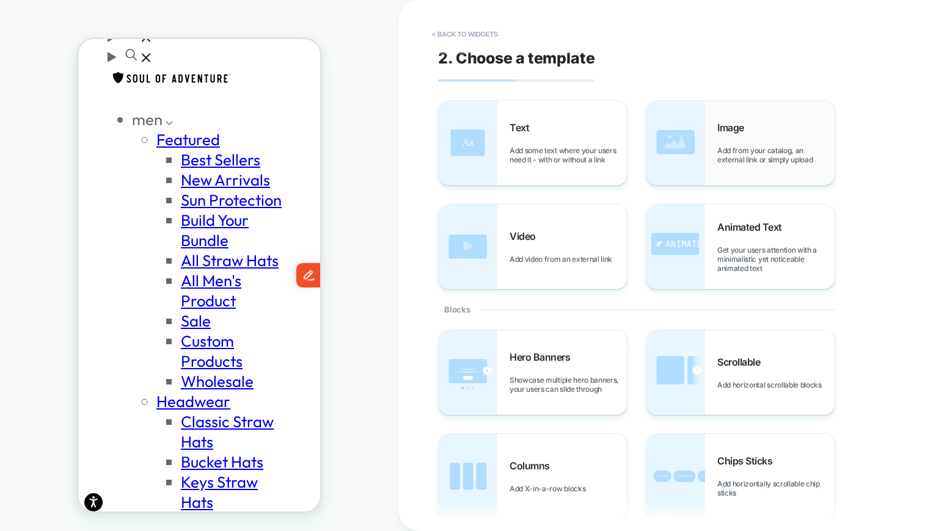
click at [702, 144] on img at bounding box center [675, 143] width 59 height 84
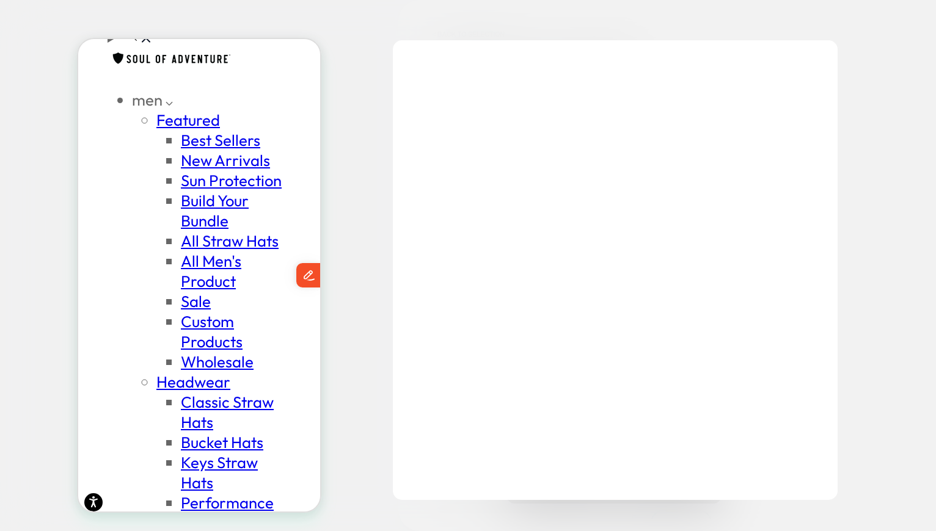
scroll to position [0, 0]
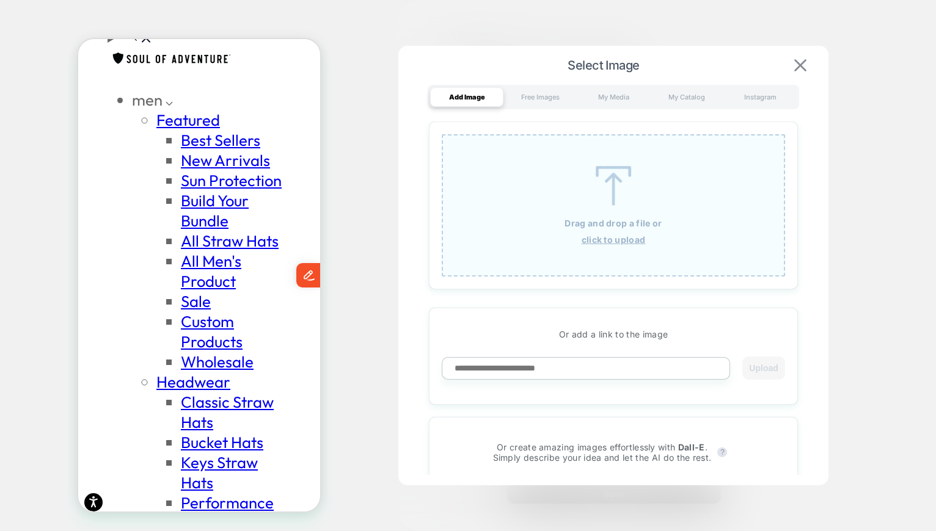
click at [803, 60] on img at bounding box center [800, 65] width 12 height 12
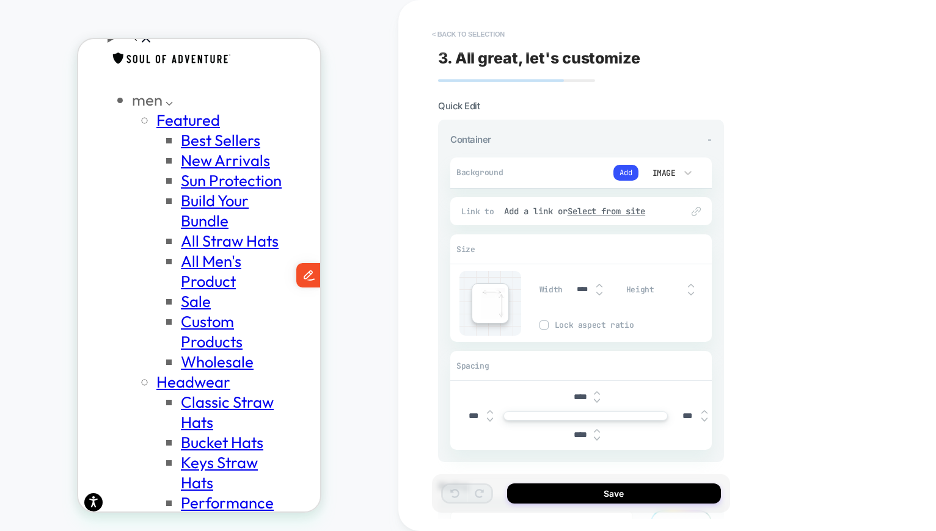
click at [470, 34] on button "< Back to selection" at bounding box center [468, 34] width 85 height 20
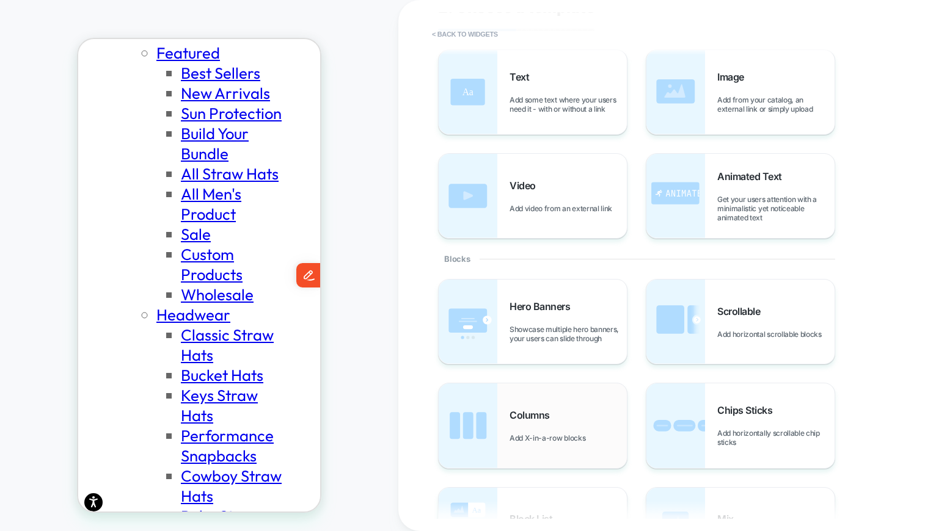
scroll to position [44, 0]
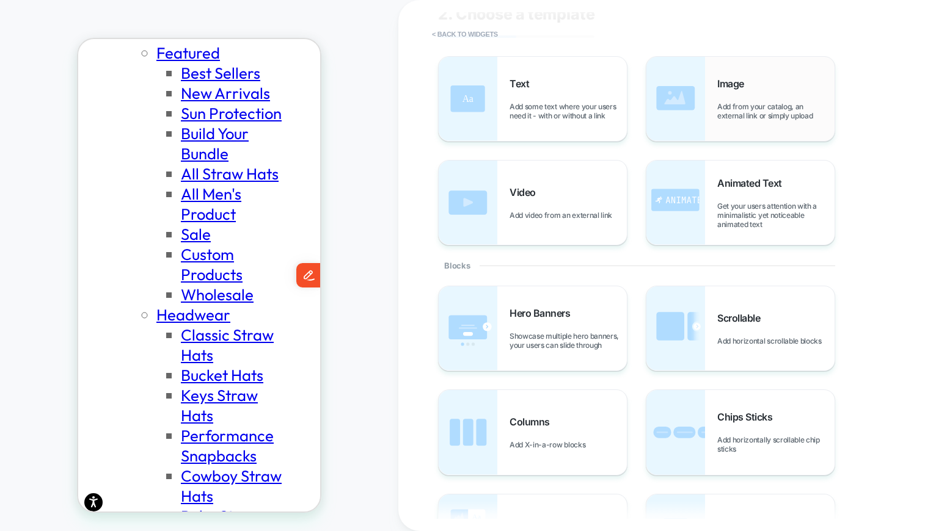
click at [700, 109] on img at bounding box center [675, 99] width 59 height 84
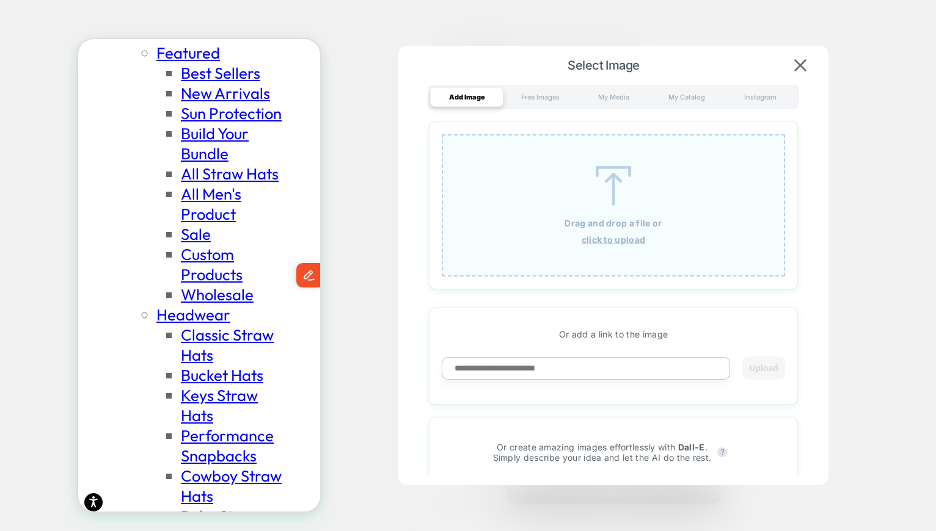
scroll to position [0, 0]
click at [801, 61] on img at bounding box center [800, 65] width 12 height 12
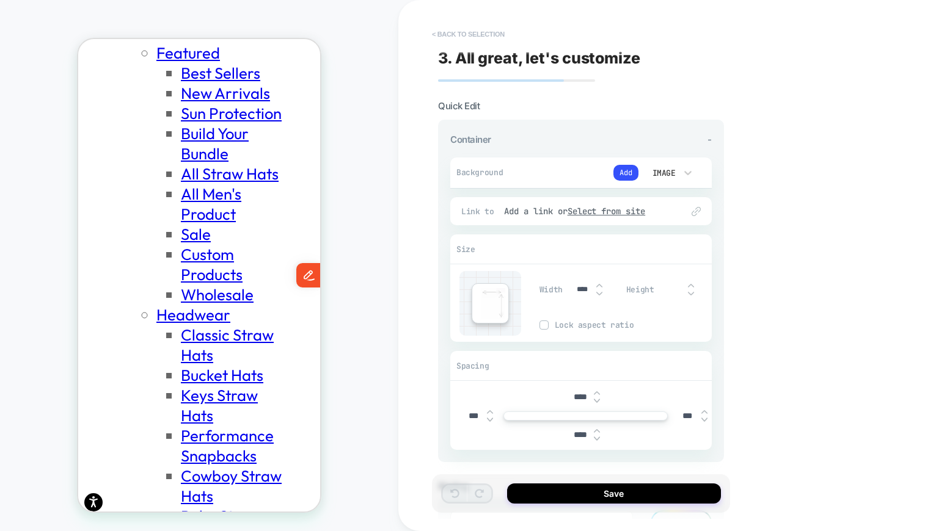
click at [468, 34] on button "< Back to selection" at bounding box center [468, 34] width 85 height 20
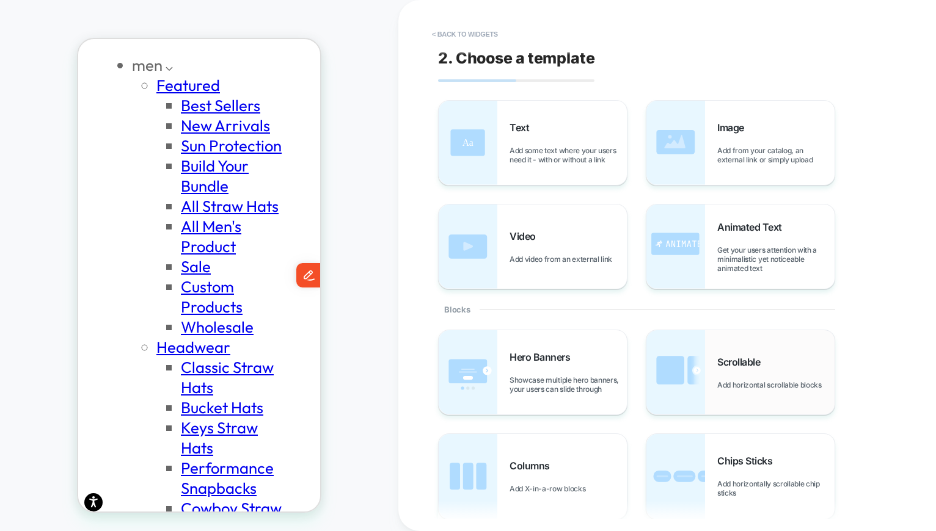
scroll to position [68, 0]
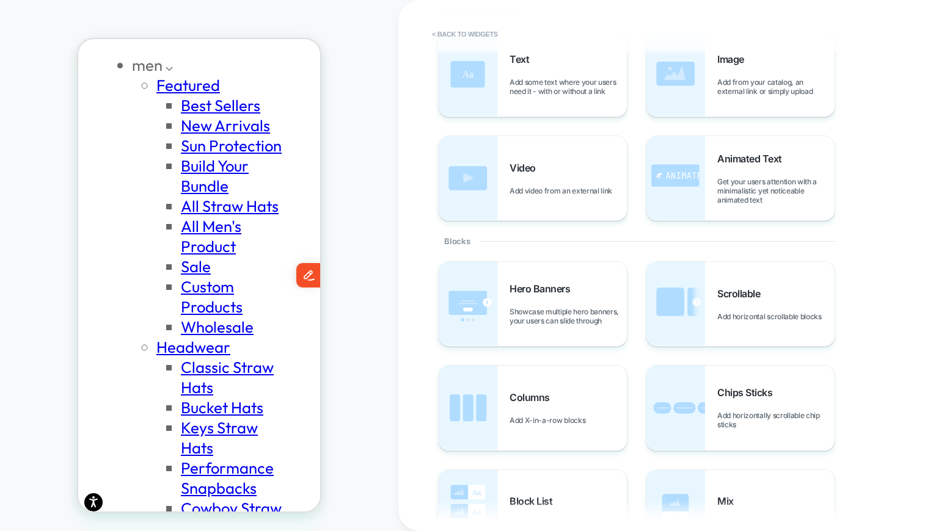
drag, startPoint x: 585, startPoint y: 401, endPoint x: 482, endPoint y: 404, distance: 102.6
click at [380, 353] on div "PRODUCT: Mystery Face Shield (Free Gift) PRODUCT: Mystery Face Shield (Free Gif…" at bounding box center [468, 265] width 936 height 531
click at [482, 404] on img at bounding box center [468, 408] width 59 height 84
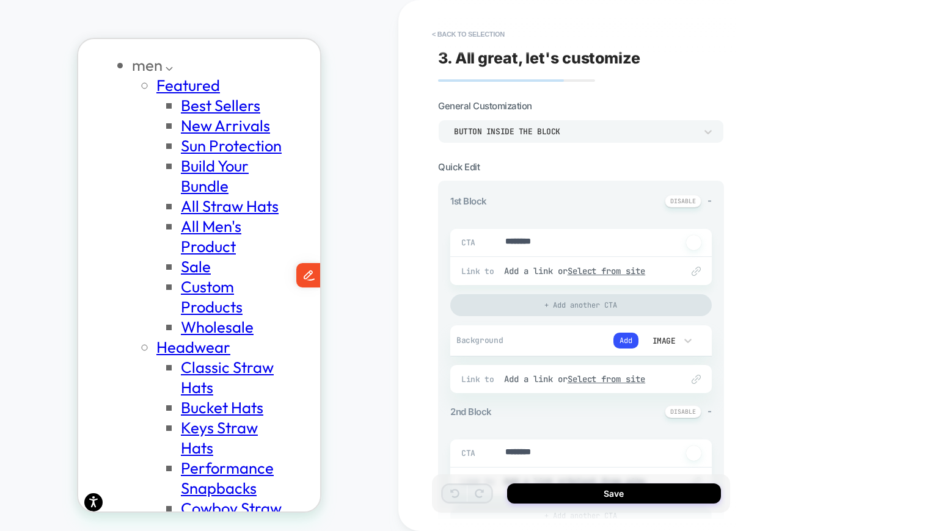
scroll to position [0, 0]
type textarea "*"
click at [538, 240] on textarea "********" at bounding box center [593, 243] width 178 height 14
click at [538, 239] on textarea "********" at bounding box center [593, 243] width 178 height 14
type textarea "*"
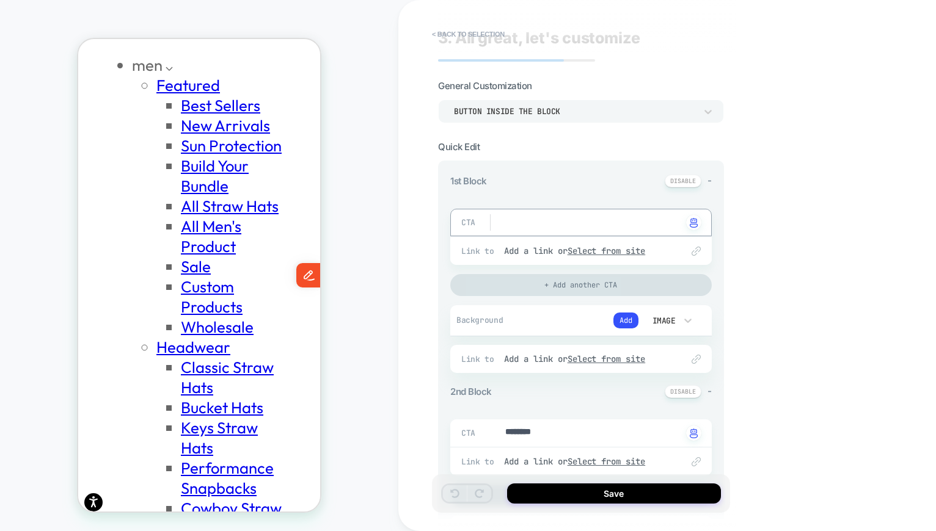
scroll to position [29, 0]
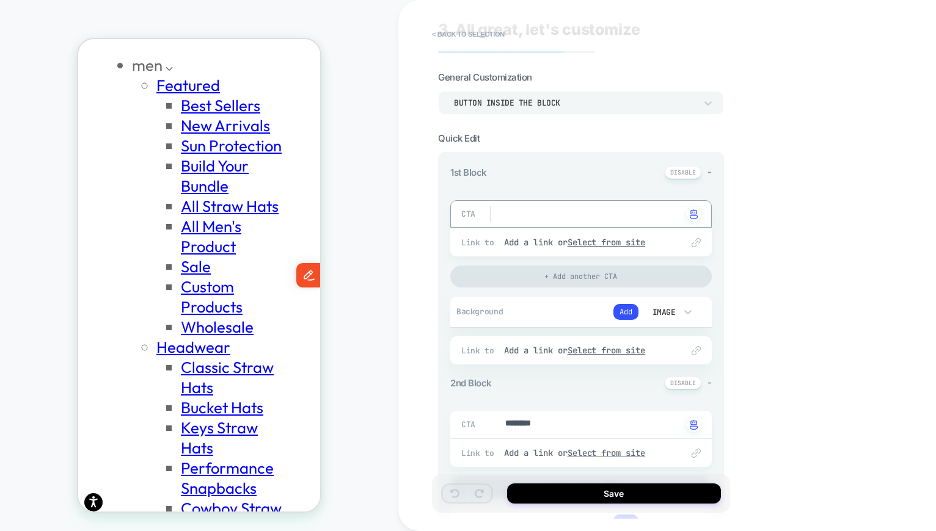
click at [659, 312] on div "Image" at bounding box center [663, 312] width 26 height 10
click at [623, 313] on div at bounding box center [468, 265] width 936 height 531
click at [622, 313] on button "Add" at bounding box center [625, 312] width 25 height 16
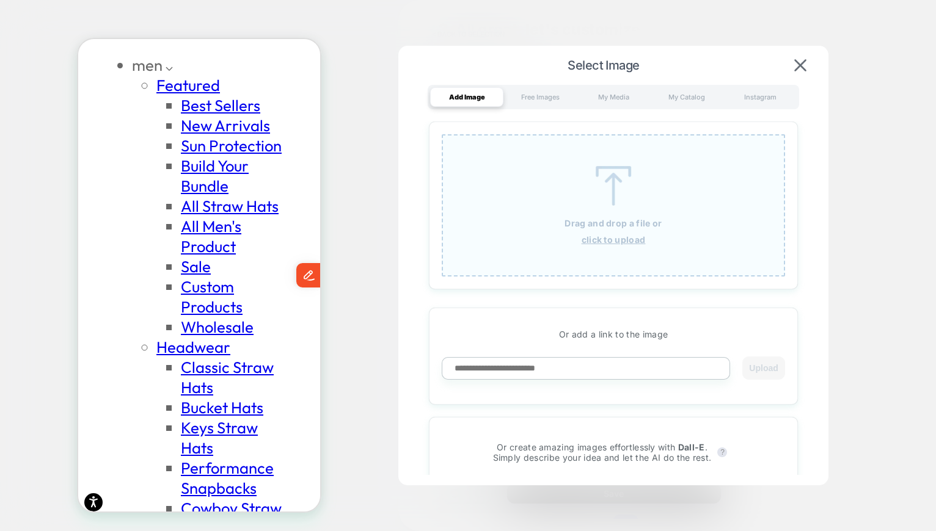
click at [603, 164] on div "Drag and drop a file or click to upload" at bounding box center [613, 205] width 343 height 142
click at [605, 167] on img at bounding box center [613, 186] width 55 height 40
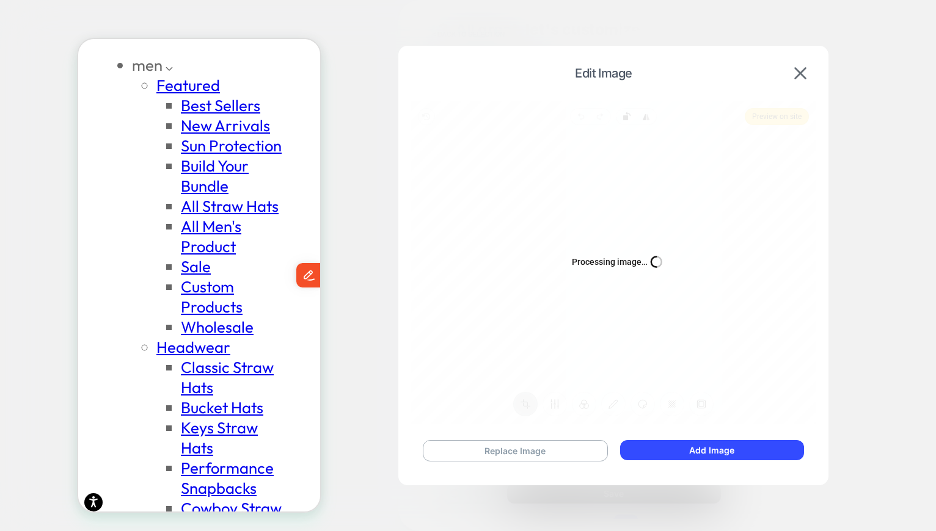
scroll to position [0, 200]
type textarea "*"
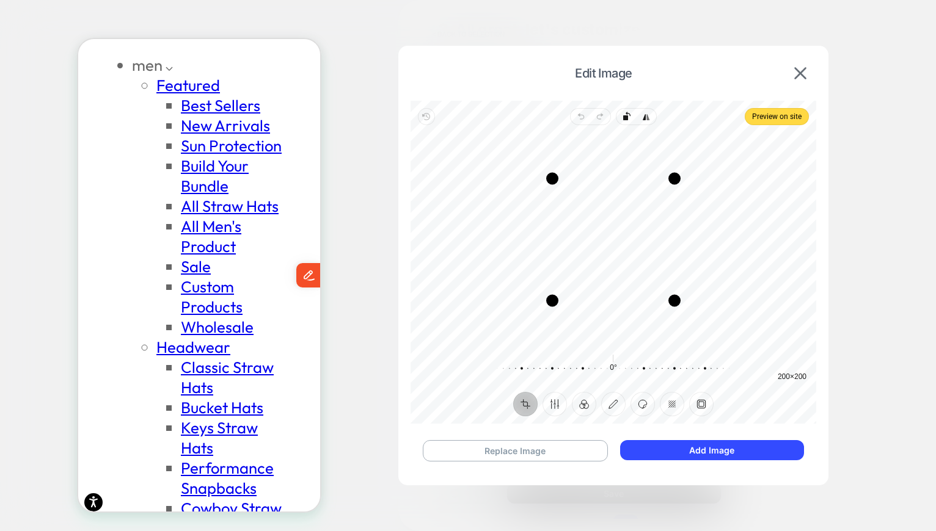
scroll to position [0, 0]
click at [556, 404] on button "Finetune" at bounding box center [554, 404] width 24 height 24
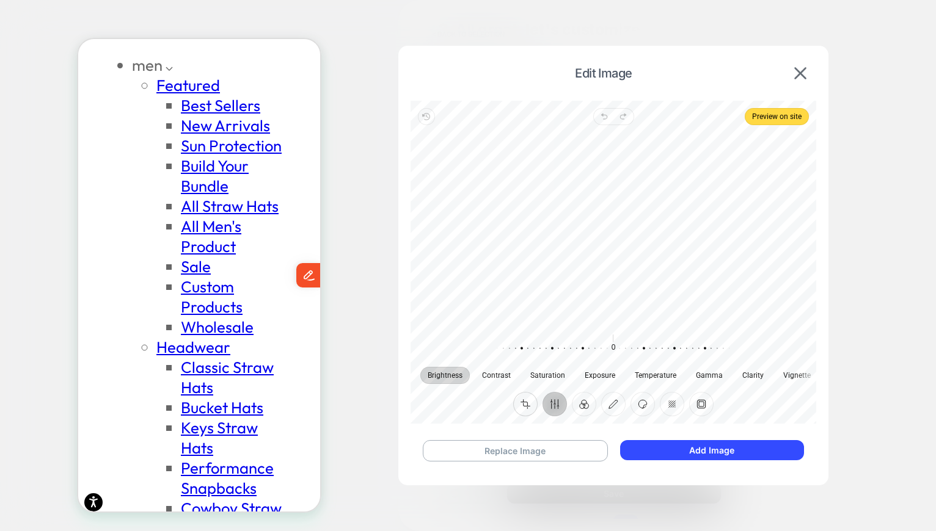
click at [518, 407] on button "Crop" at bounding box center [525, 404] width 24 height 24
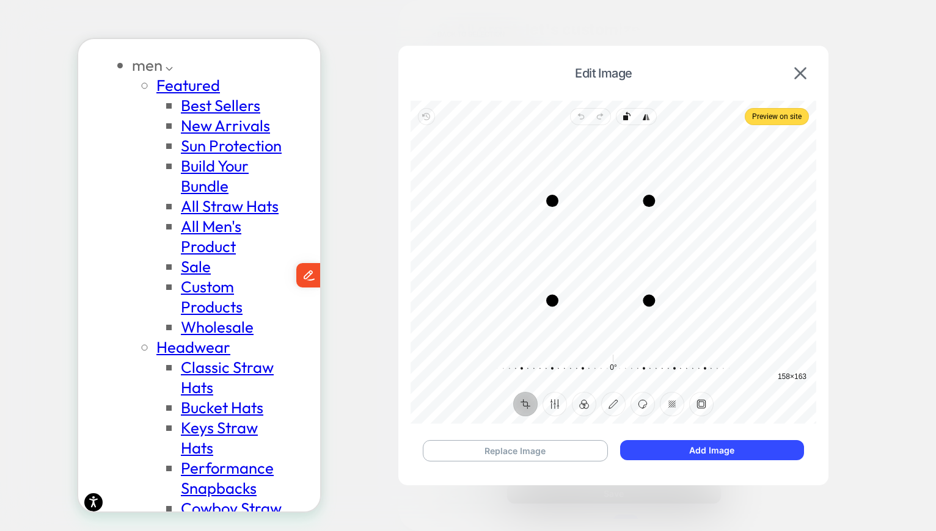
scroll to position [0, 200]
drag, startPoint x: 674, startPoint y: 178, endPoint x: 706, endPoint y: 144, distance: 46.2
click at [706, 144] on div "Drag corner tr" at bounding box center [706, 145] width 12 height 12
type textarea "********"
type textarea "*"
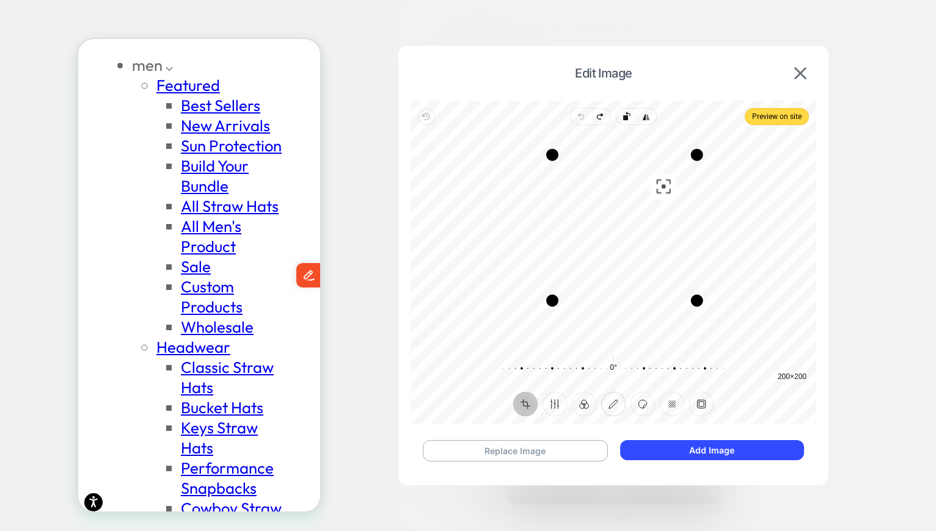
type textarea "********"
click at [617, 395] on button "Annotate" at bounding box center [613, 404] width 24 height 24
click at [804, 72] on img at bounding box center [800, 73] width 12 height 12
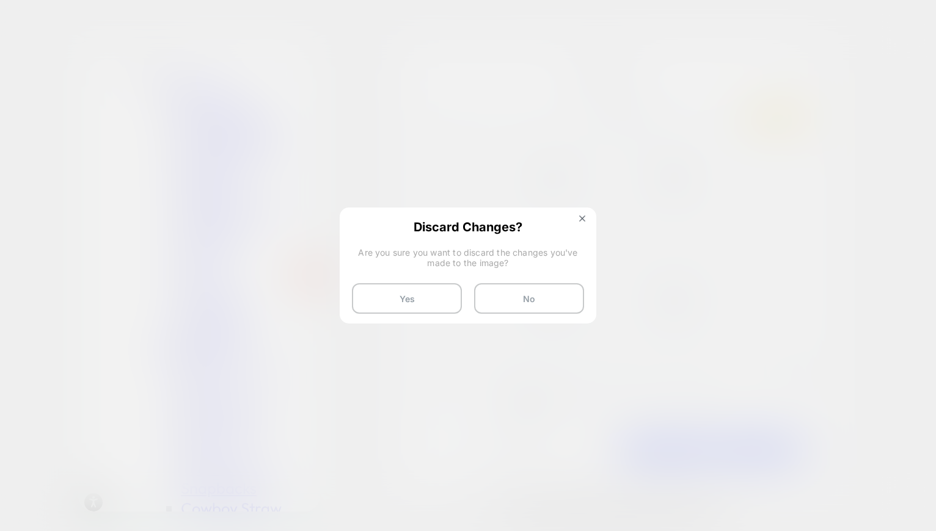
click at [574, 218] on div "Discard Changes? Are you sure you want to discard the changes you've made to th…" at bounding box center [468, 267] width 257 height 118
click at [581, 219] on img at bounding box center [582, 219] width 6 height 6
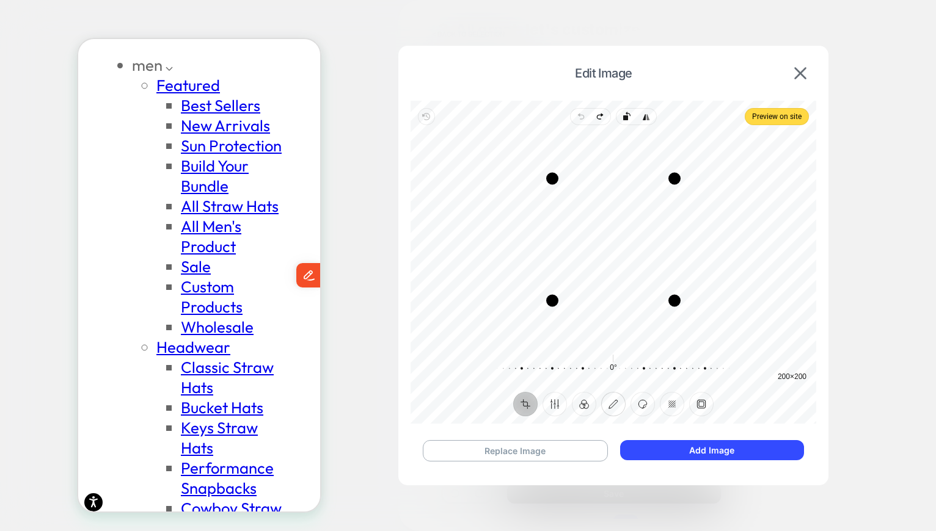
click at [611, 407] on button "Annotate" at bounding box center [613, 404] width 24 height 24
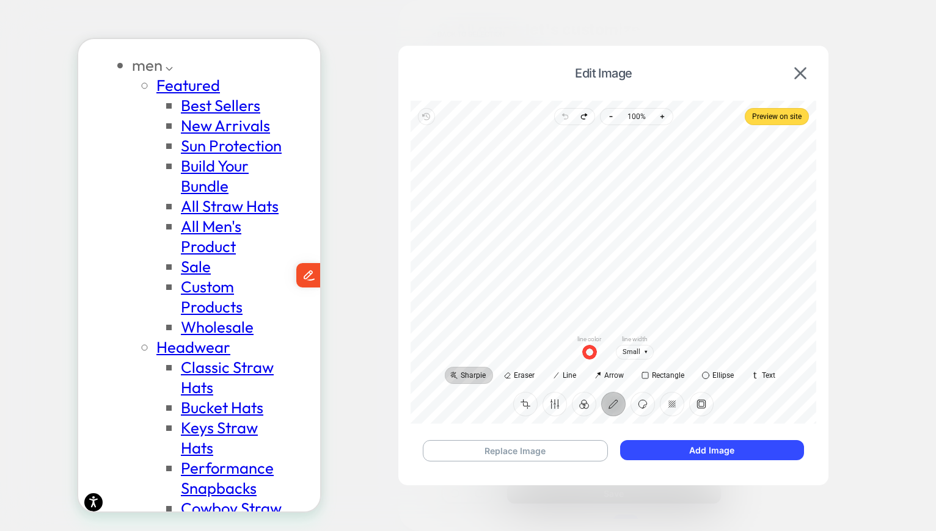
scroll to position [0, 200]
click at [647, 404] on button "Sticker" at bounding box center [642, 404] width 24 height 24
click at [669, 405] on button "Redact" at bounding box center [672, 404] width 24 height 24
click at [698, 402] on button "Frame" at bounding box center [701, 404] width 24 height 24
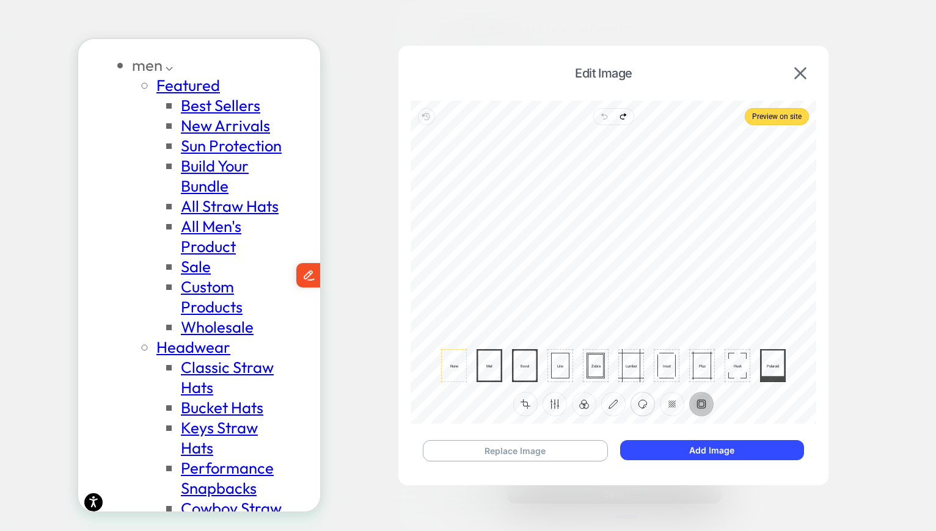
scroll to position [0, 0]
click at [656, 404] on ul "Crop Finetune Filter Annotate Sticker Redact Frame" at bounding box center [613, 404] width 217 height 24
click at [666, 403] on button "Redact" at bounding box center [672, 404] width 24 height 24
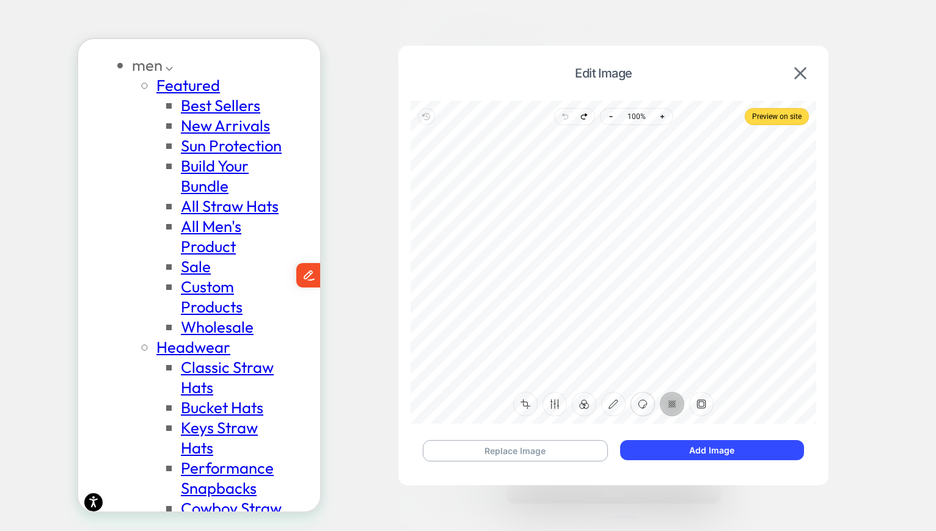
click at [642, 403] on button "Sticker" at bounding box center [642, 404] width 24 height 24
click at [612, 403] on button "Annotate" at bounding box center [613, 404] width 24 height 24
click at [583, 403] on button "Filter" at bounding box center [584, 404] width 24 height 24
click at [559, 401] on button "Finetune" at bounding box center [554, 404] width 24 height 24
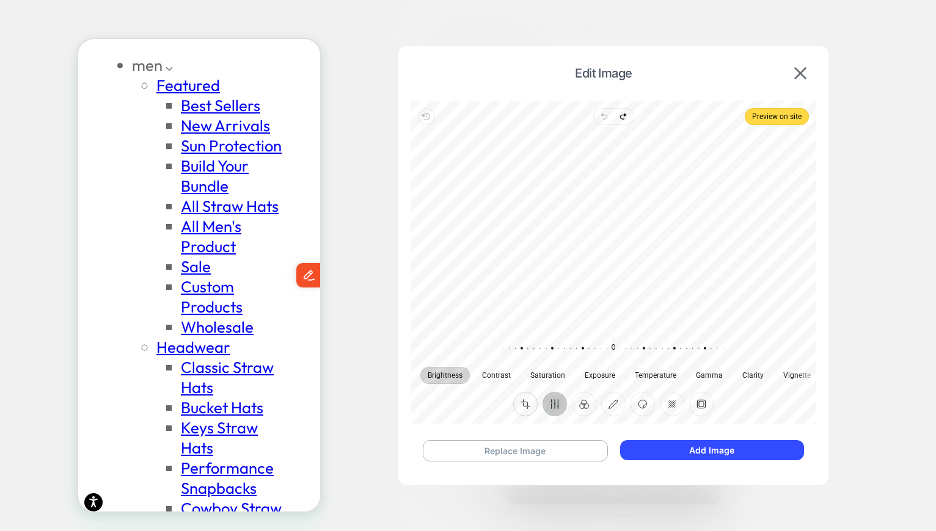
click at [523, 402] on button "Crop" at bounding box center [525, 404] width 24 height 24
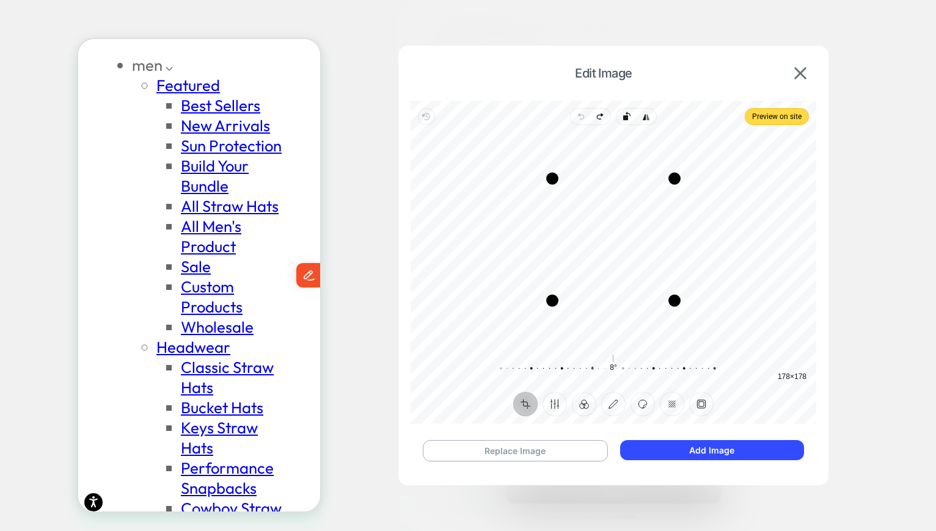
drag, startPoint x: 616, startPoint y: 363, endPoint x: 594, endPoint y: 363, distance: 21.4
click at [594, 363] on div at bounding box center [586, 369] width 235 height 34
drag, startPoint x: 605, startPoint y: 363, endPoint x: 619, endPoint y: 363, distance: 13.4
click at [619, 363] on button "Reset" at bounding box center [613, 359] width 20 height 12
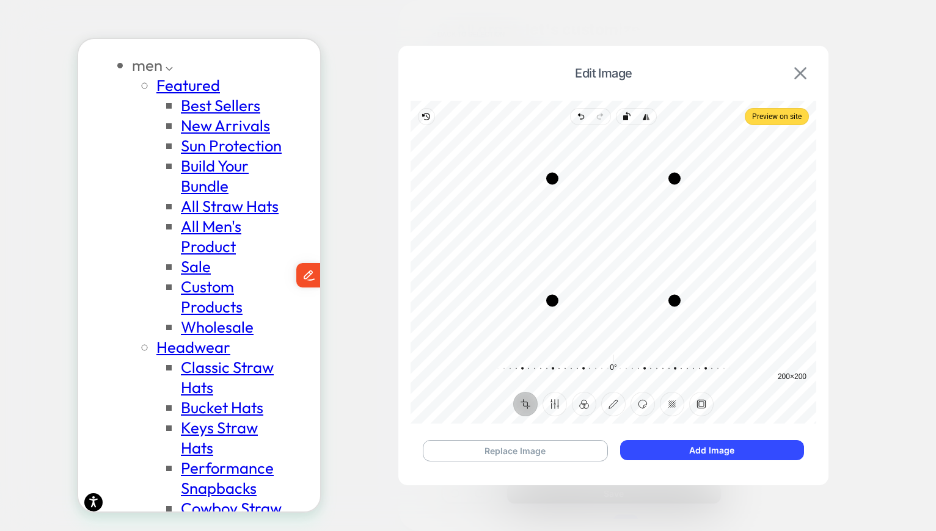
click at [798, 73] on img at bounding box center [800, 73] width 12 height 12
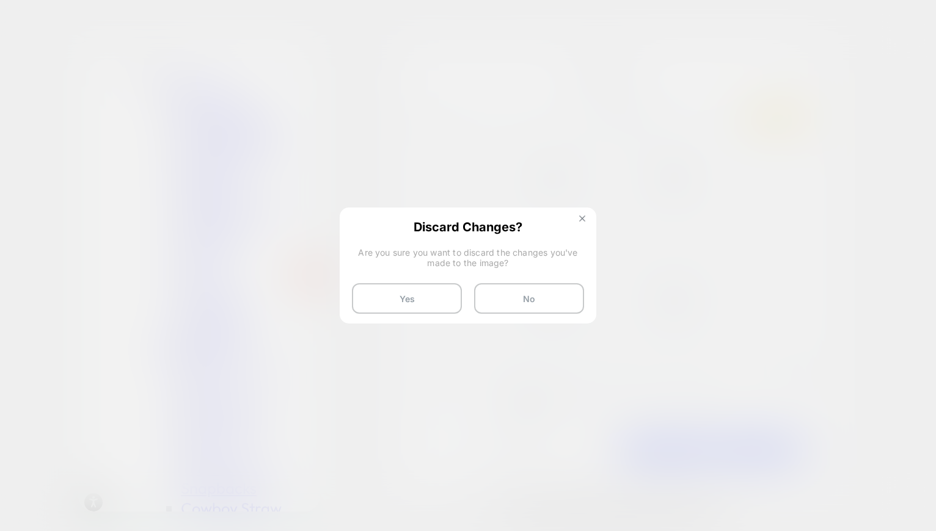
click at [580, 219] on img at bounding box center [582, 219] width 6 height 6
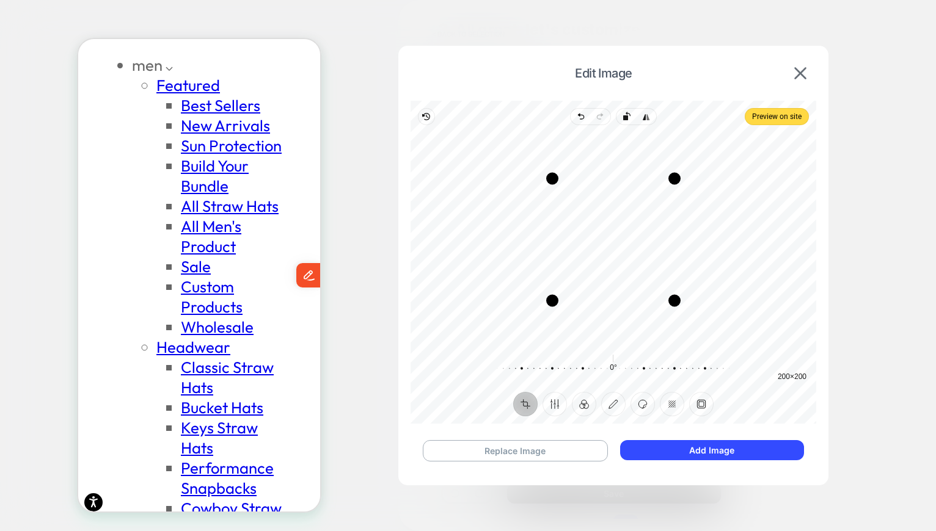
scroll to position [0, 200]
click at [721, 445] on button "Add Image" at bounding box center [712, 450] width 184 height 20
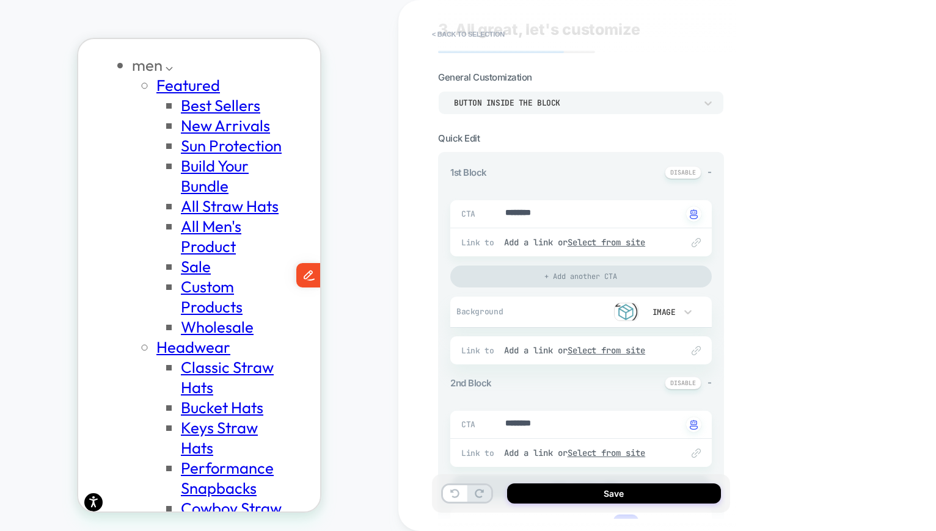
type textarea "*"
click at [583, 211] on textarea "********" at bounding box center [593, 214] width 178 height 14
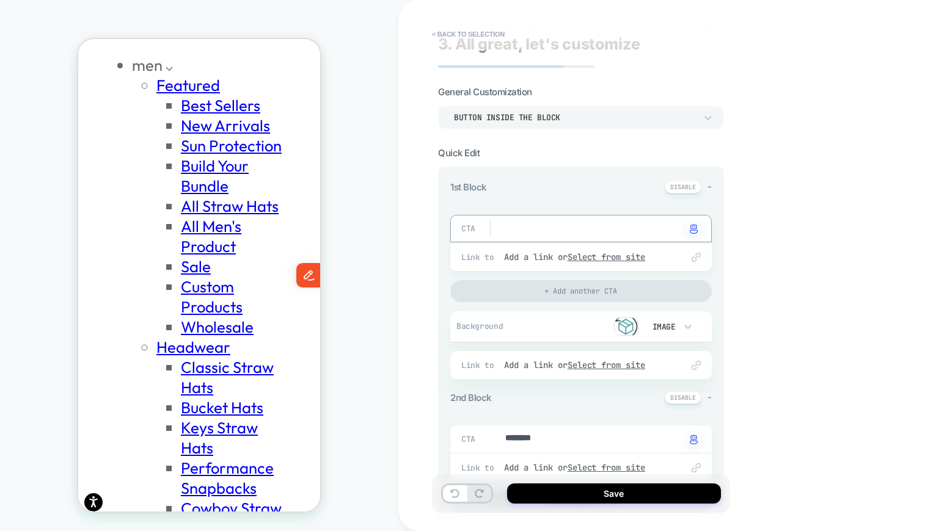
scroll to position [0, 0]
click at [683, 187] on button at bounding box center [683, 187] width 37 height 13
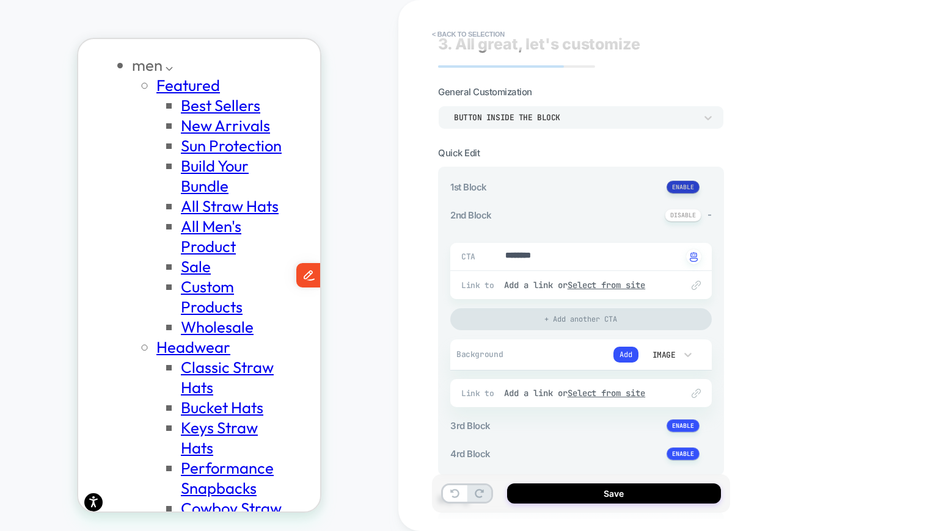
click at [683, 187] on button at bounding box center [682, 187] width 33 height 13
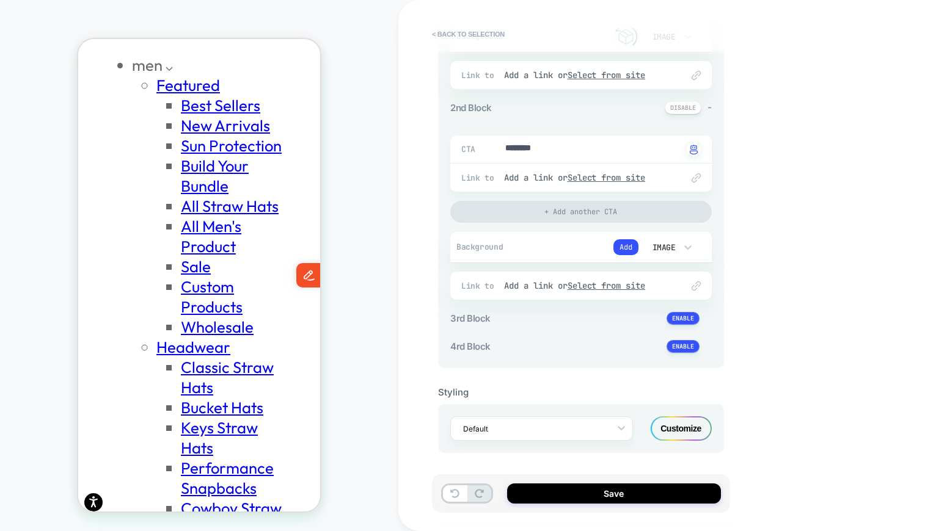
click at [657, 428] on div "Customize" at bounding box center [681, 429] width 61 height 24
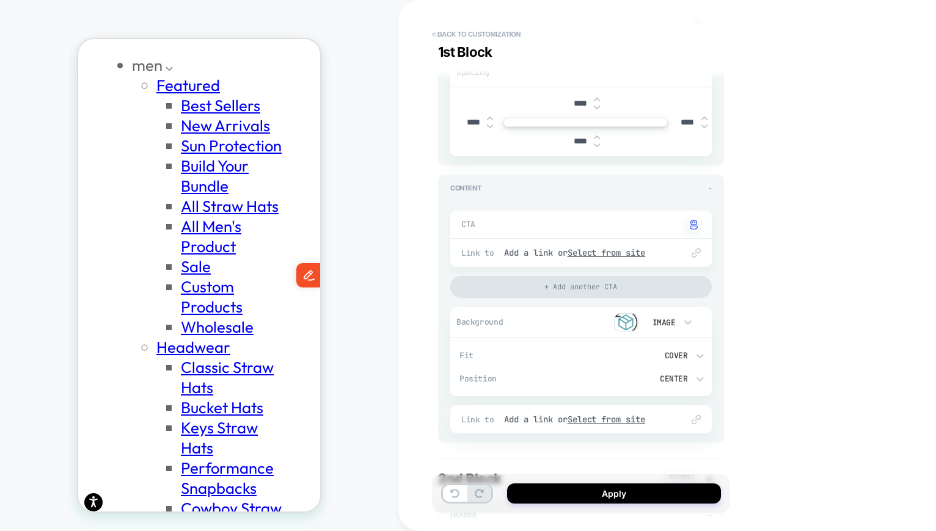
scroll to position [0, 200]
click at [681, 355] on div "Cover" at bounding box center [642, 356] width 90 height 10
click at [625, 414] on div "Contain" at bounding box center [648, 412] width 116 height 26
click at [671, 323] on div "Image" at bounding box center [663, 323] width 26 height 10
click at [745, 357] on div at bounding box center [468, 265] width 936 height 531
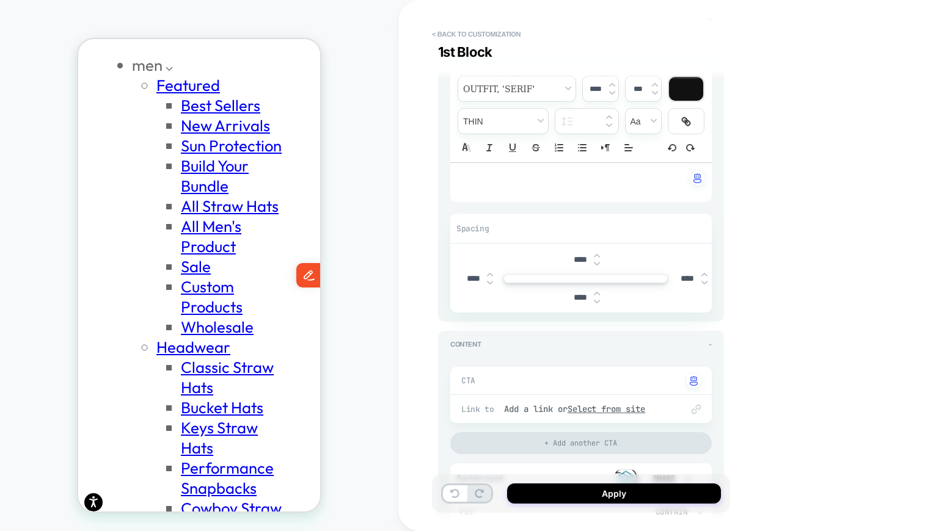
scroll to position [0, 0]
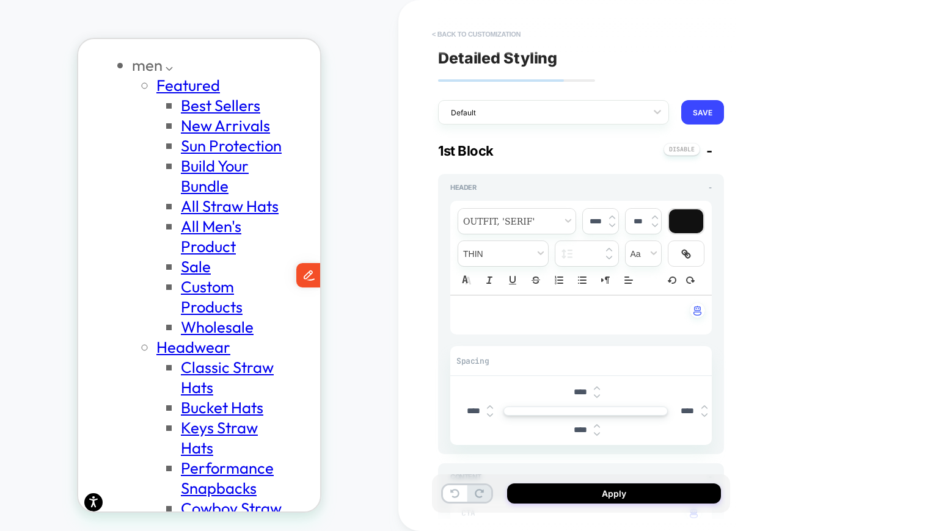
click at [501, 36] on button "< Back to customization" at bounding box center [476, 34] width 101 height 20
type textarea "*"
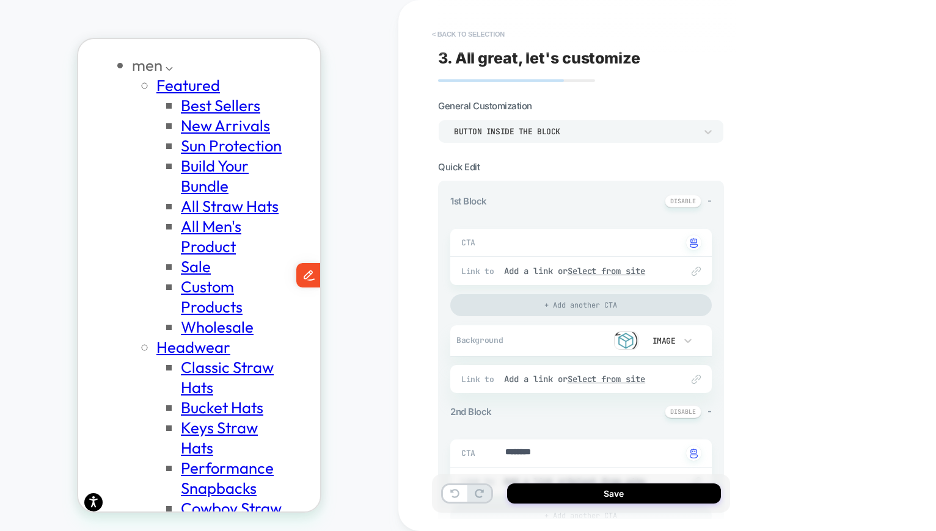
click at [478, 40] on button "< Back to selection" at bounding box center [468, 34] width 85 height 20
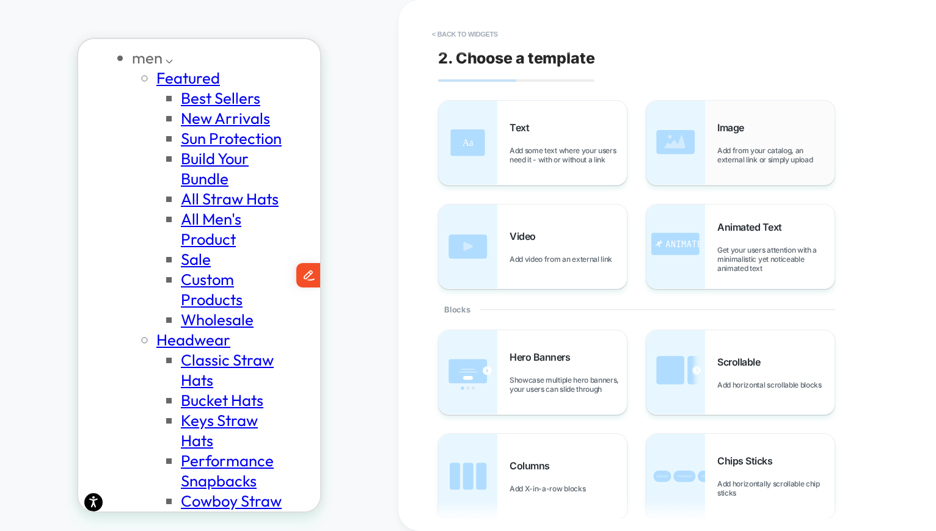
click at [729, 128] on span "Image" at bounding box center [733, 128] width 33 height 12
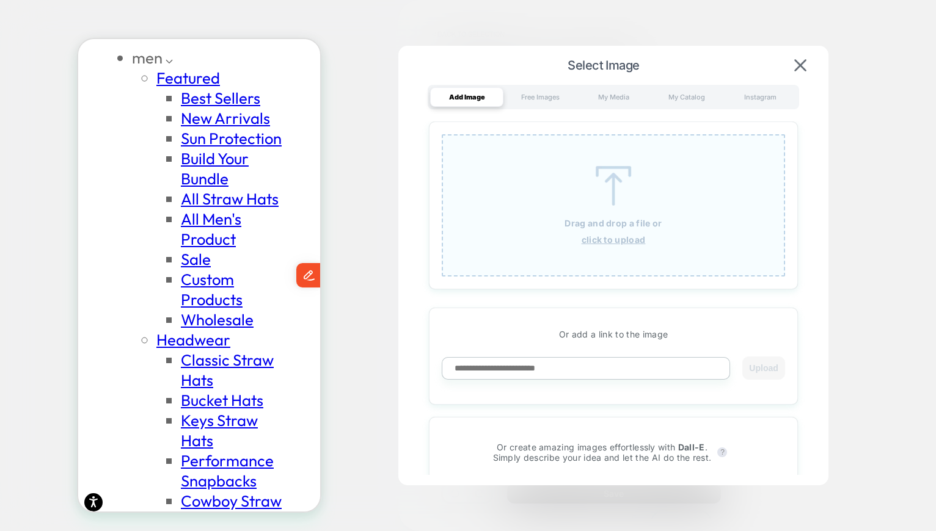
click at [629, 172] on img at bounding box center [613, 186] width 55 height 40
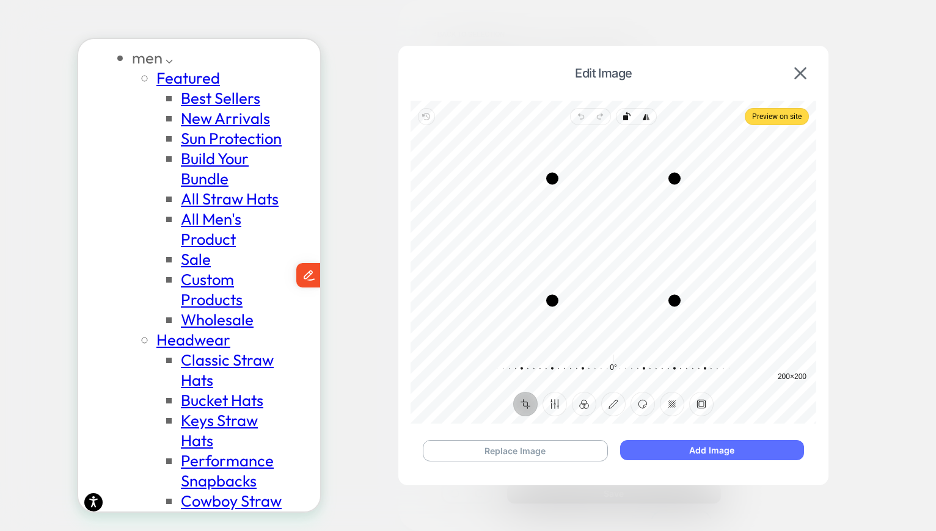
click at [700, 455] on button "Add Image" at bounding box center [712, 450] width 184 height 20
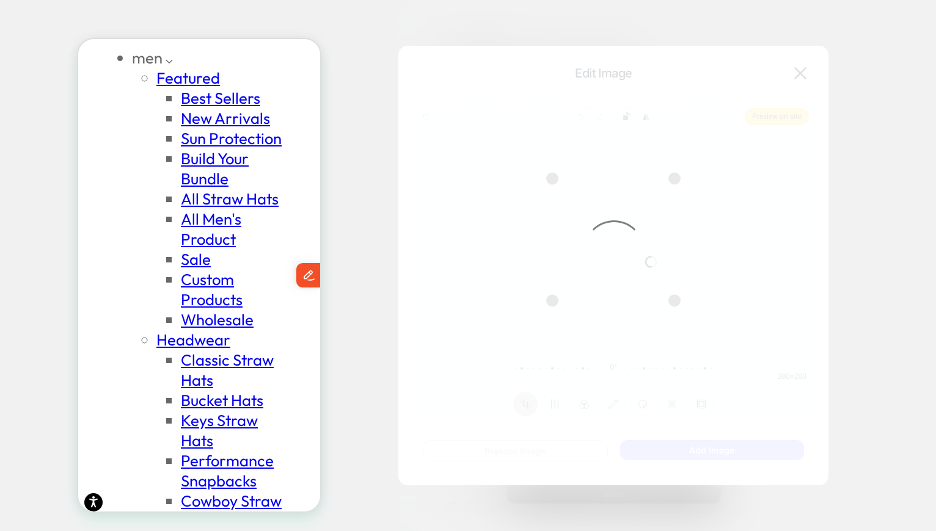
scroll to position [0, 200]
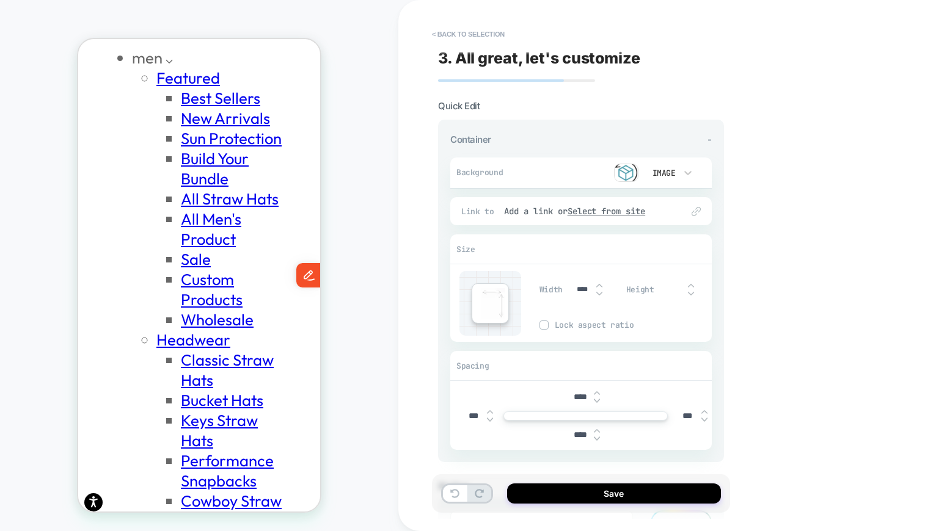
click at [582, 290] on input "****" at bounding box center [582, 289] width 27 height 9
type input "***"
click at [592, 326] on span "Lock aspect ratio" at bounding box center [633, 325] width 157 height 10
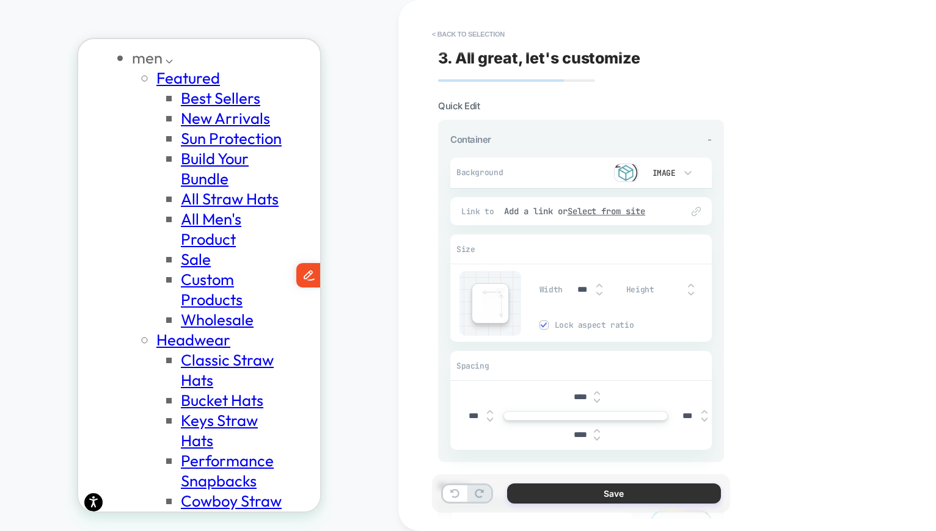
click at [595, 492] on button "Save" at bounding box center [614, 494] width 214 height 20
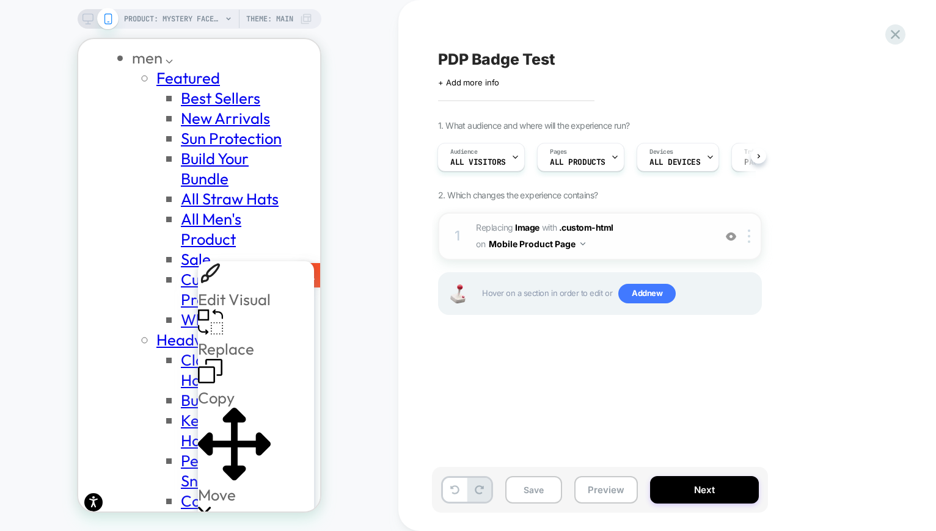
click at [683, 231] on span "#_loomi_addon_1755901983486 Replacing Image WITH .custom-html .custom-html on M…" at bounding box center [592, 236] width 233 height 33
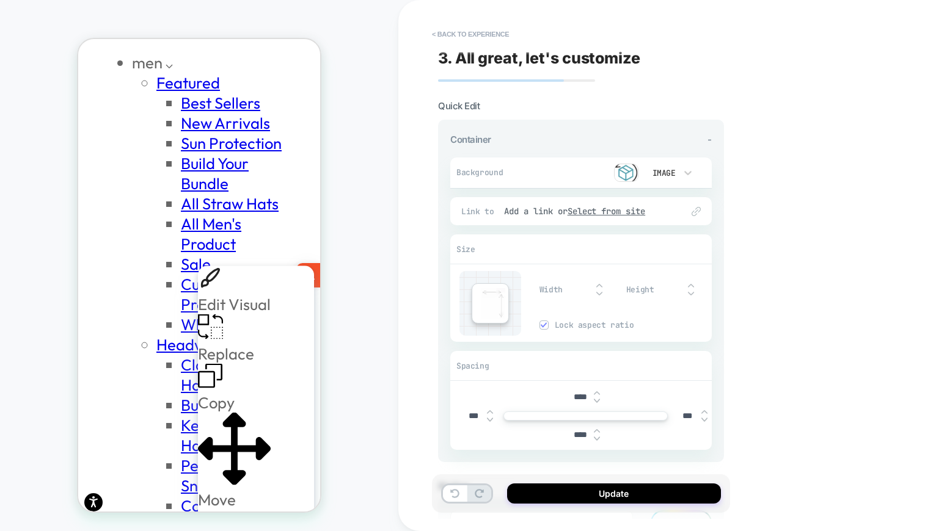
click at [563, 290] on div "Width" at bounding box center [579, 289] width 81 height 25
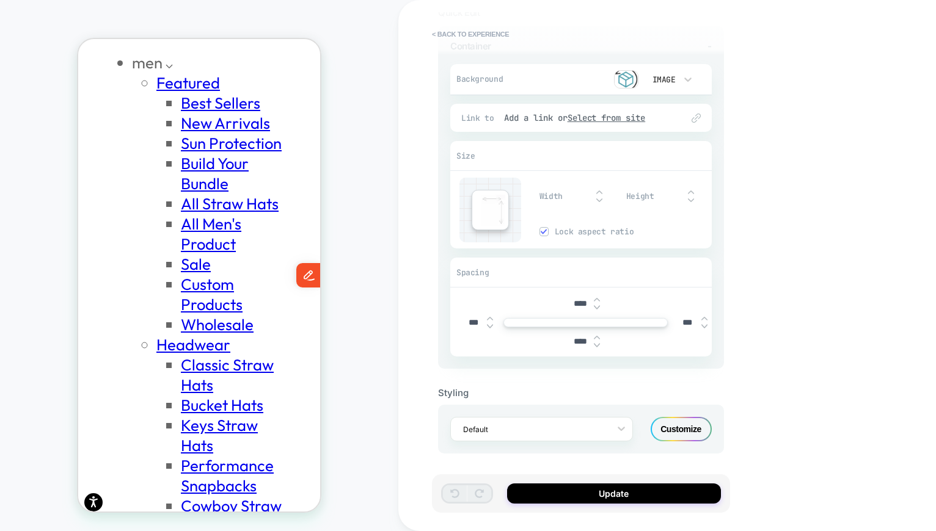
scroll to position [0, 0]
click at [694, 425] on div "Customize" at bounding box center [681, 429] width 61 height 24
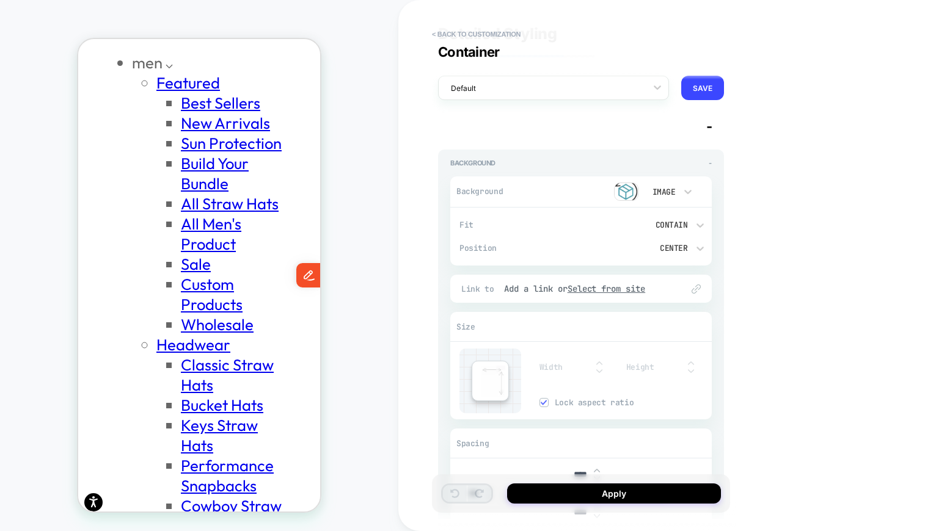
scroll to position [7, 0]
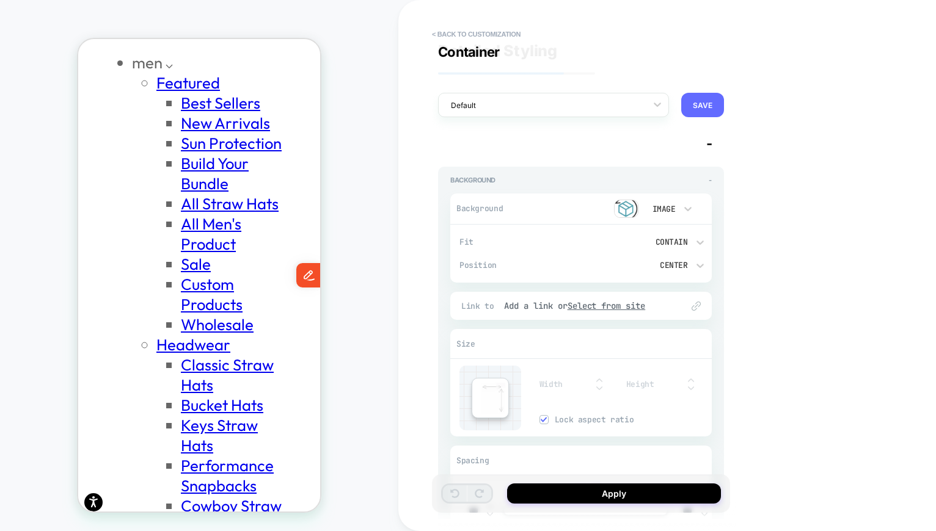
click at [697, 103] on button "SAVE" at bounding box center [702, 105] width 43 height 24
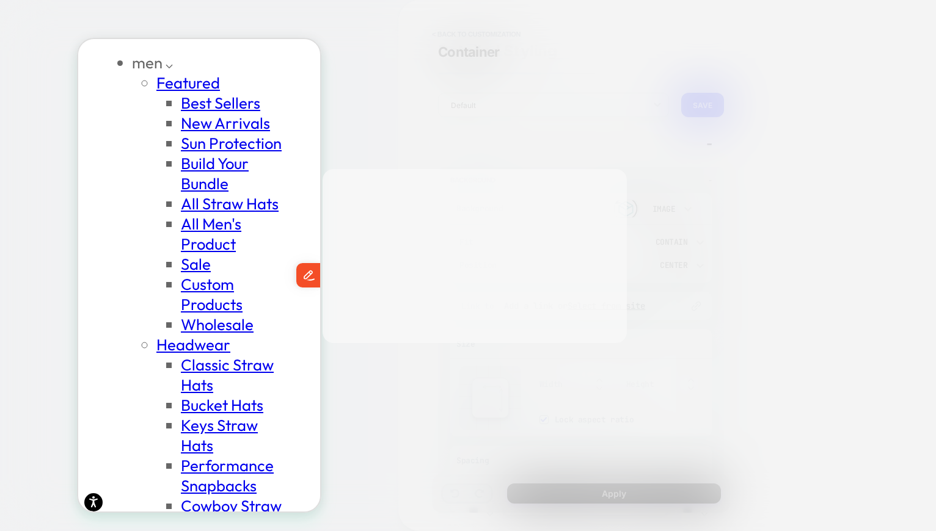
scroll to position [0, 200]
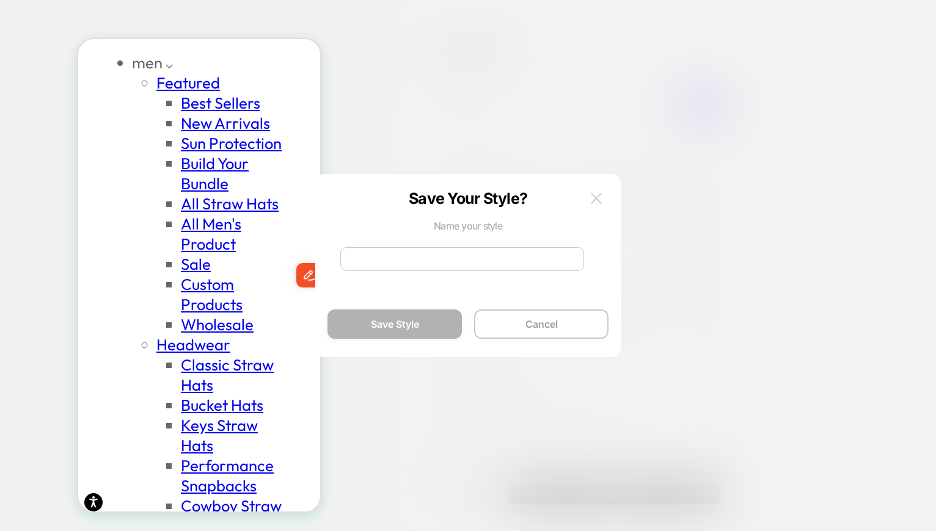
click at [595, 196] on img at bounding box center [596, 198] width 11 height 10
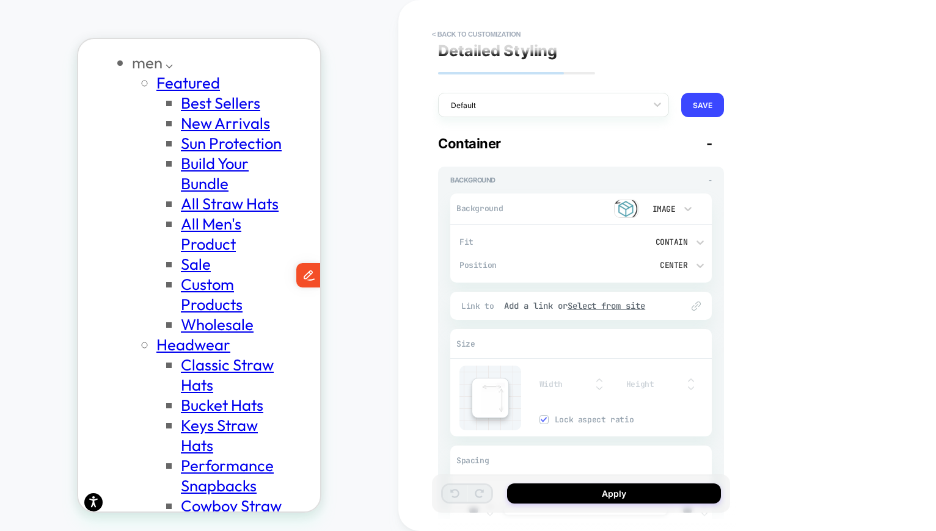
scroll to position [0, 0]
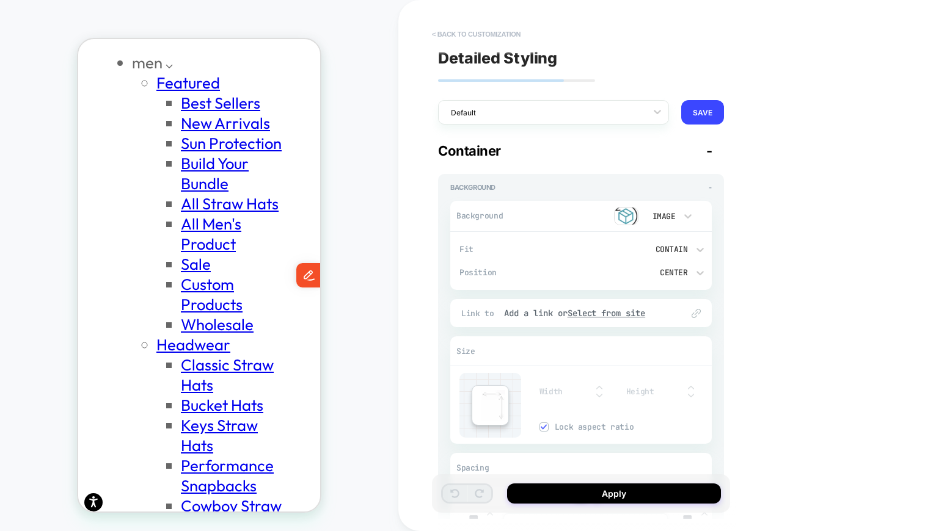
click at [489, 33] on button "< Back to customization" at bounding box center [476, 34] width 101 height 20
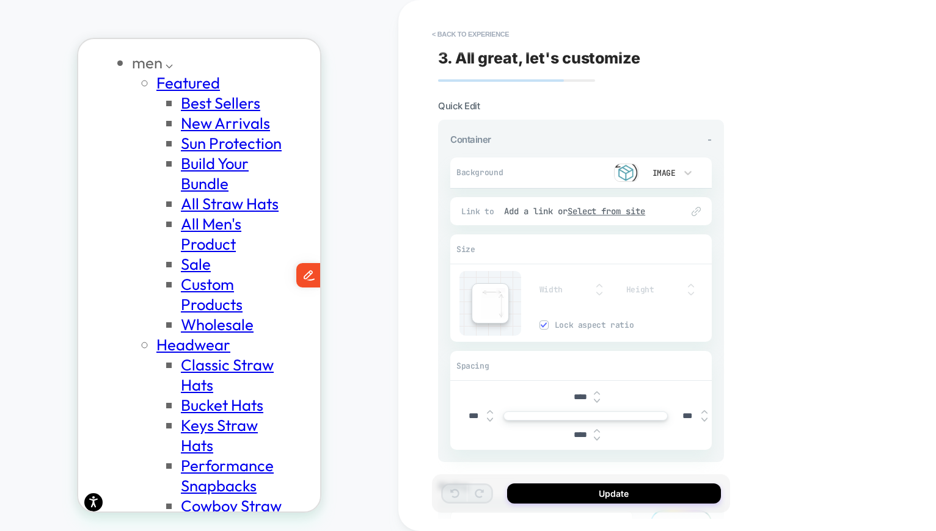
scroll to position [93, 0]
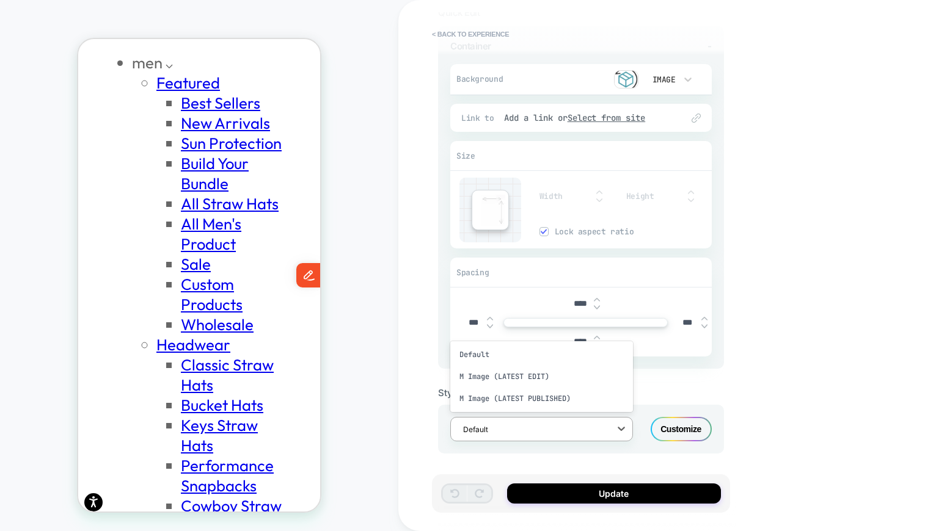
click at [510, 424] on div at bounding box center [533, 430] width 141 height 12
click at [435, 370] on div "3. All great, let's customize Quick Edit Container - Background Image Fit Conta…" at bounding box center [581, 265] width 298 height 507
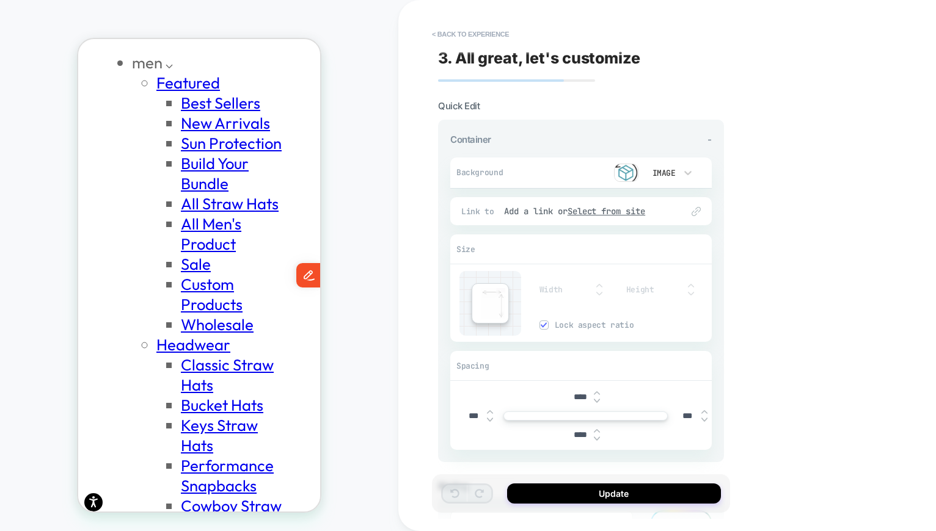
scroll to position [0, 200]
click at [474, 38] on button "< Back to experience" at bounding box center [470, 34] width 89 height 20
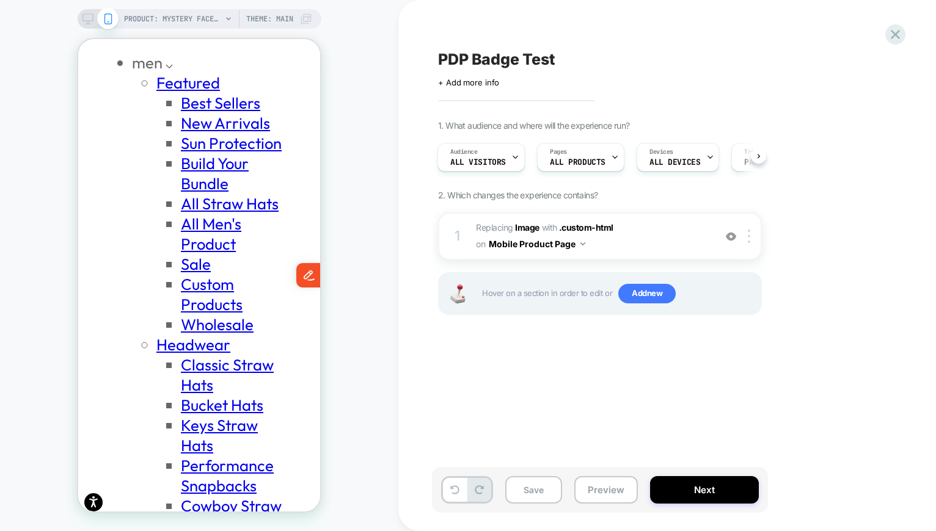
scroll to position [0, 0]
click at [610, 237] on span "#_loomi_addon_1755901983486 Replacing Image WITH .custom-html .custom-html on M…" at bounding box center [592, 236] width 233 height 33
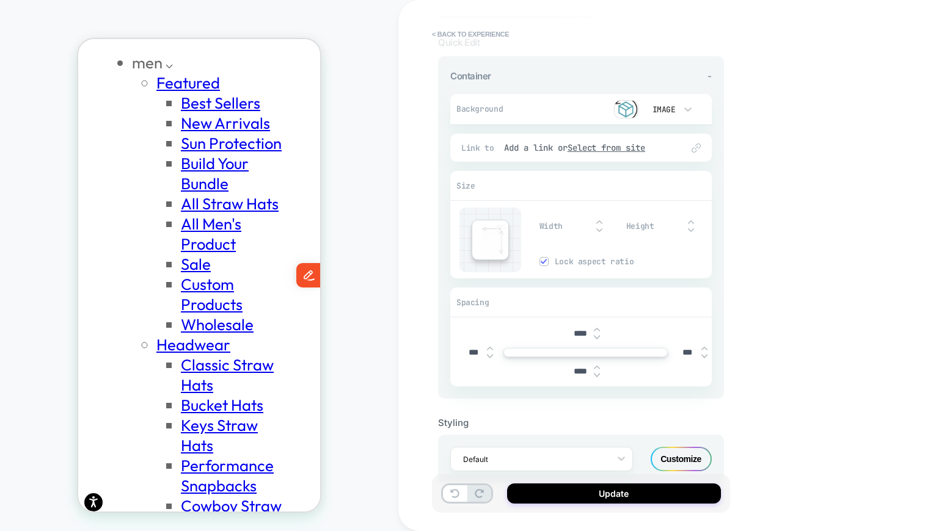
scroll to position [93, 0]
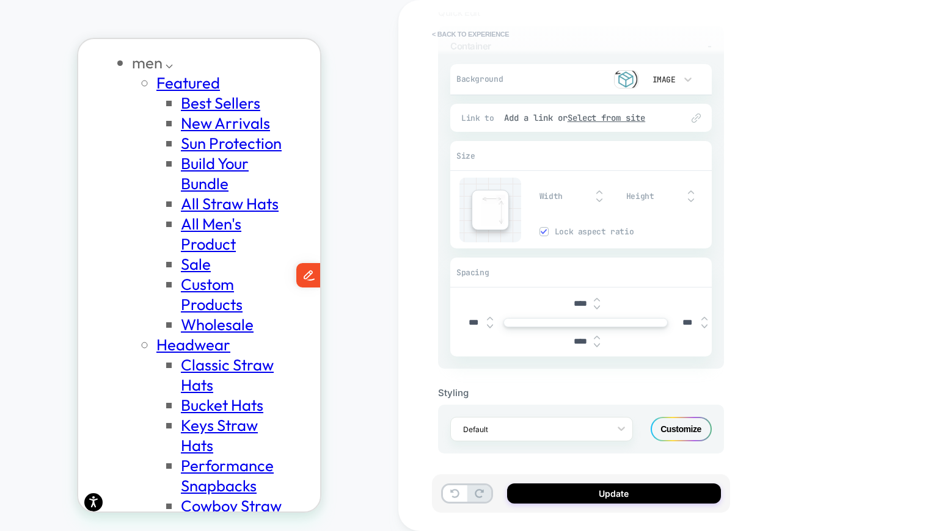
click at [458, 32] on button "< Back to experience" at bounding box center [470, 34] width 89 height 20
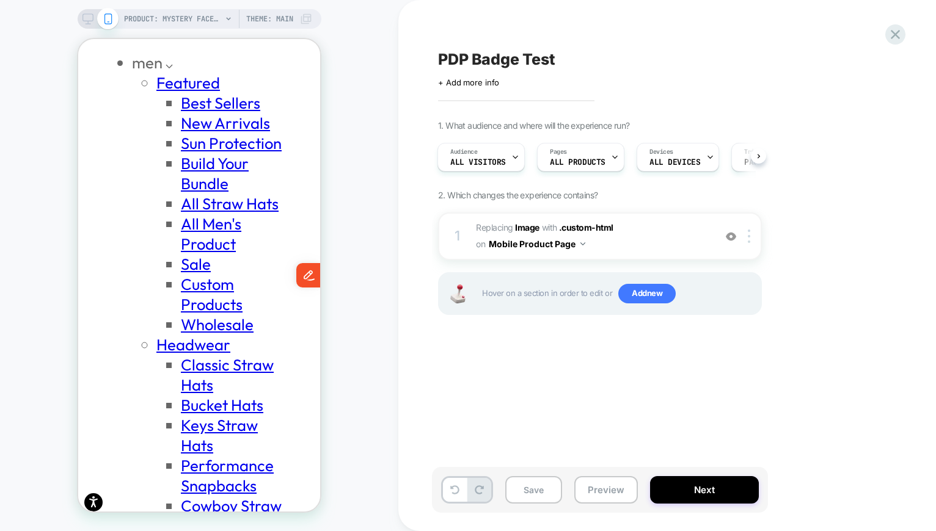
scroll to position [0, 200]
click at [633, 300] on span "Add new" at bounding box center [646, 294] width 57 height 20
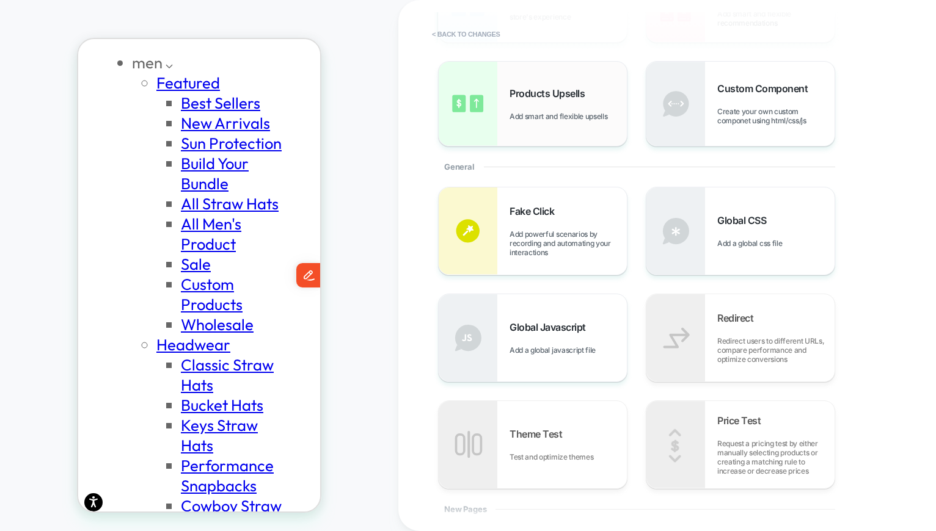
scroll to position [178, 0]
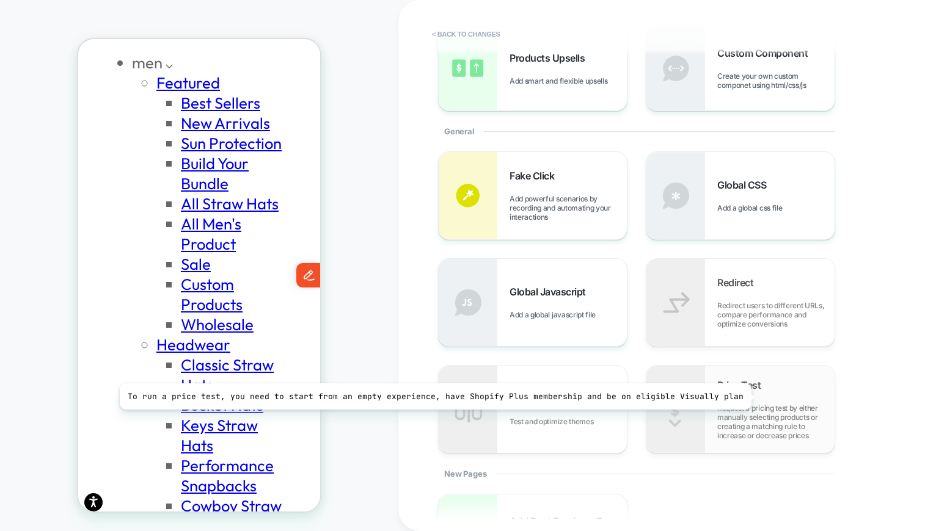
click at [744, 397] on div "Price Test Request a pricing test by either manually selecting products or crea…" at bounding box center [775, 409] width 117 height 61
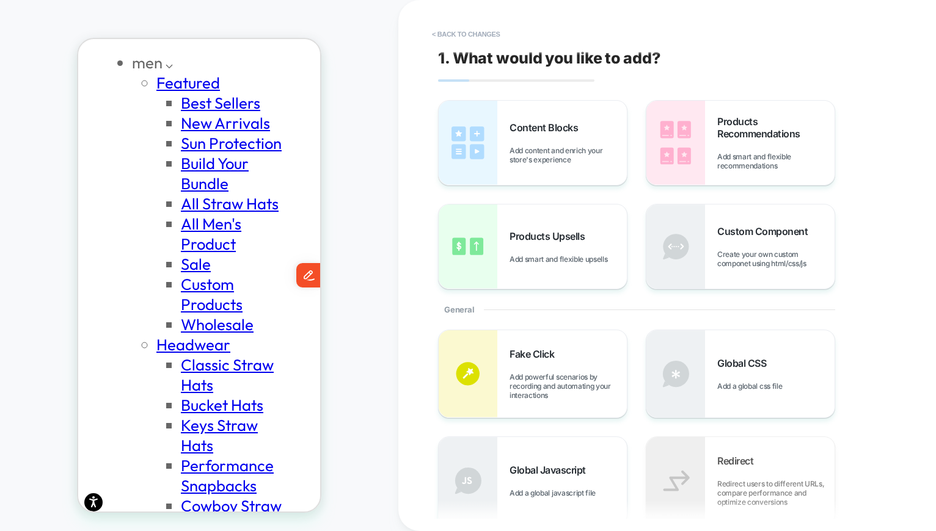
scroll to position [0, 200]
click at [524, 145] on div "Content Blocks Add content and enrich your store's experience" at bounding box center [567, 143] width 117 height 43
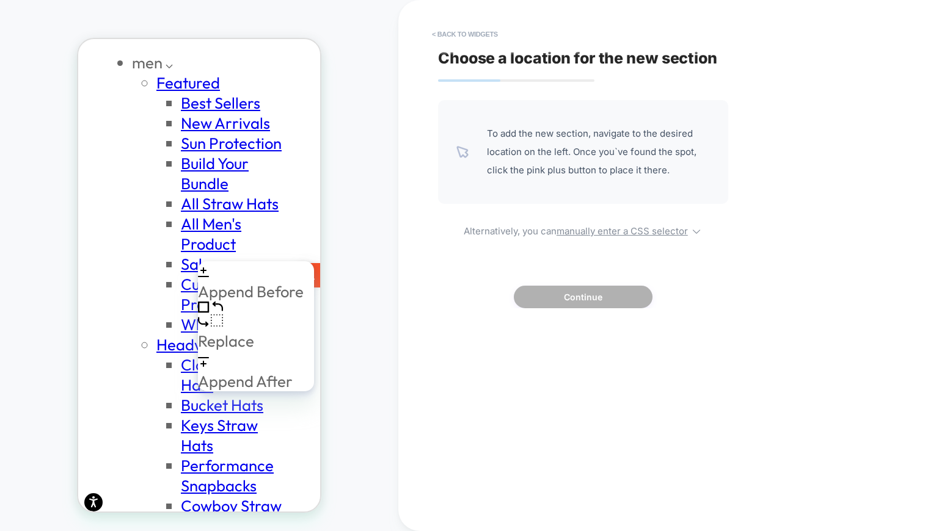
scroll to position [0, 0]
click at [238, 371] on div "Append After" at bounding box center [251, 381] width 106 height 20
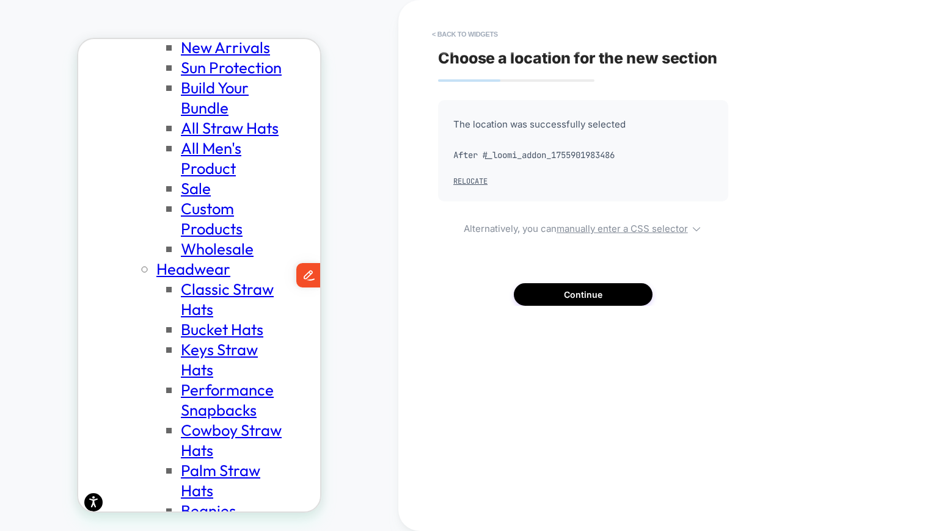
scroll to position [361, 0]
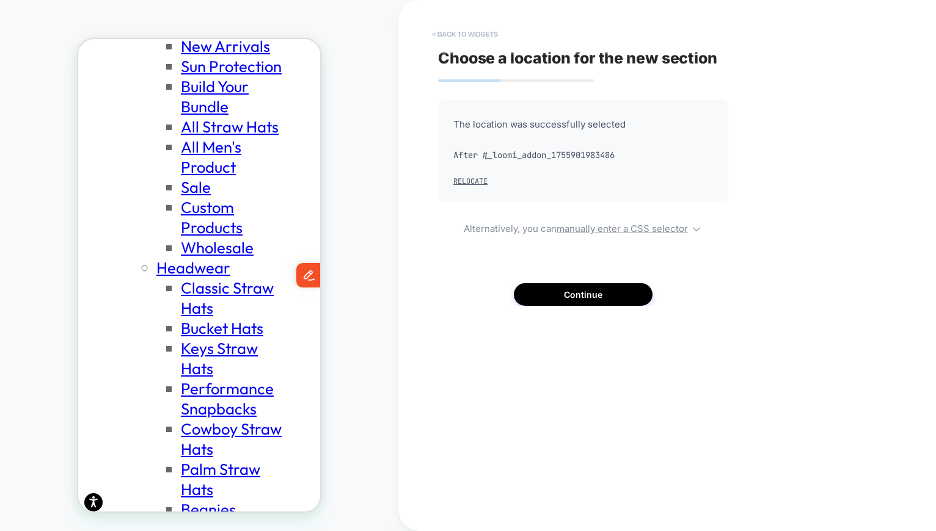
click at [459, 29] on button "< Back to widgets" at bounding box center [465, 34] width 78 height 20
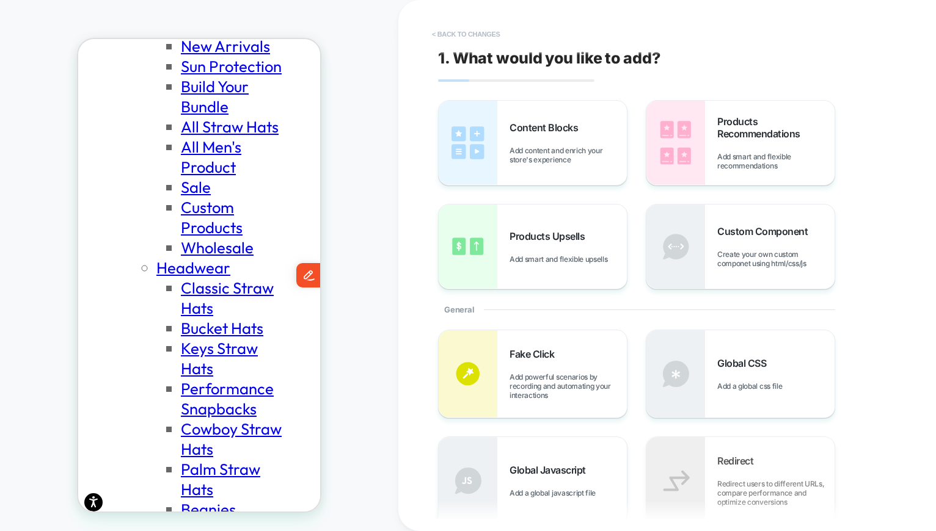
scroll to position [0, 0]
click at [465, 35] on button "< Back to changes" at bounding box center [466, 34] width 81 height 20
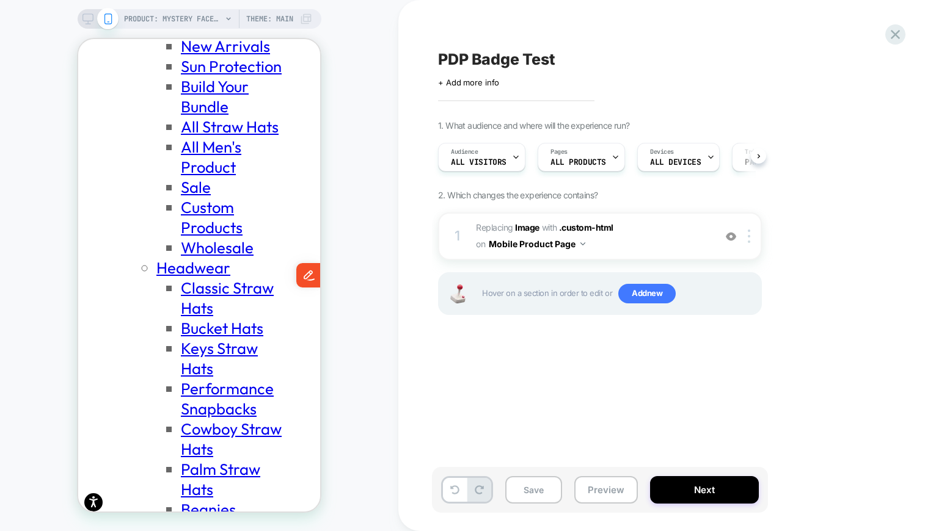
scroll to position [0, 1]
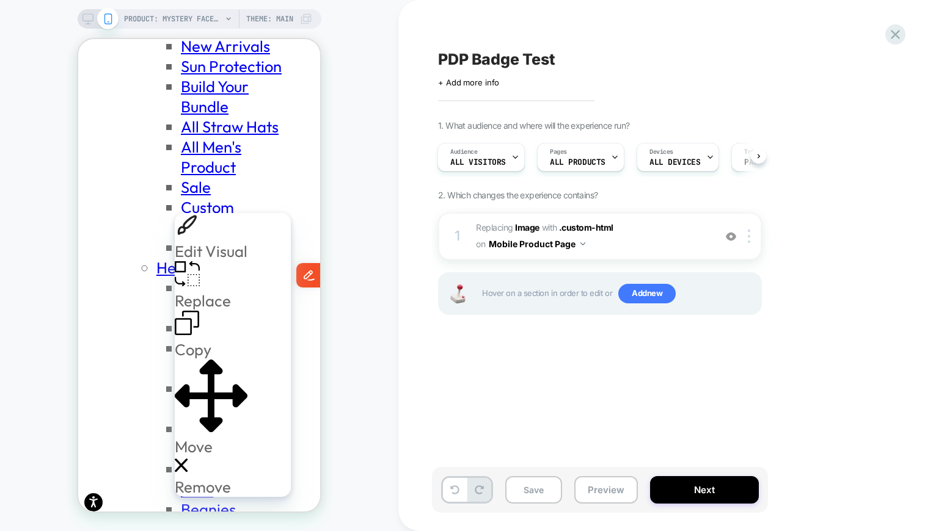
scroll to position [0, 200]
click at [200, 457] on div "Remove" at bounding box center [211, 477] width 73 height 40
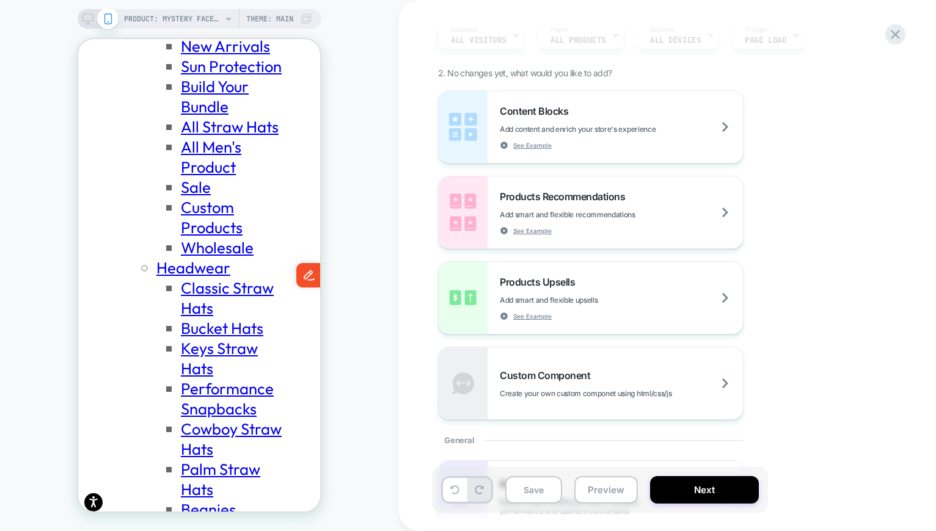
scroll to position [186, 0]
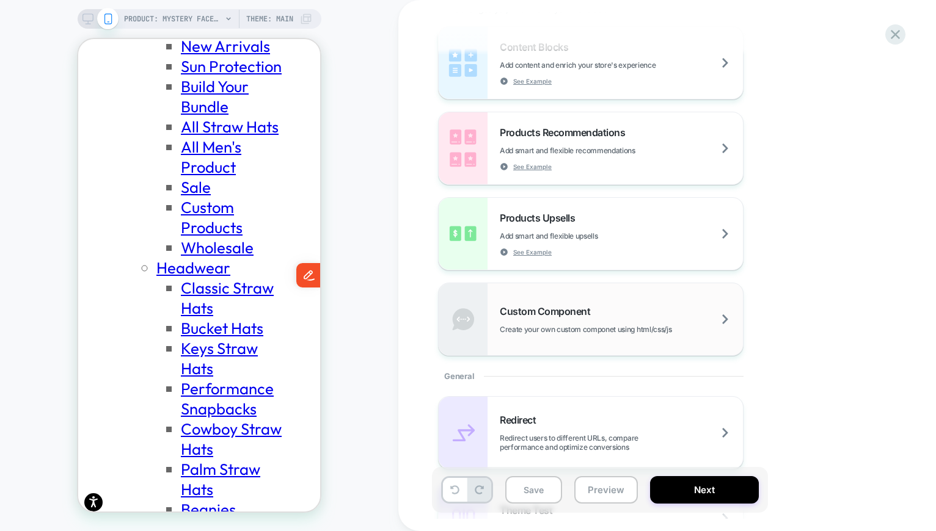
click at [526, 327] on span "Create your own custom componet using html/css/js" at bounding box center [616, 329] width 233 height 9
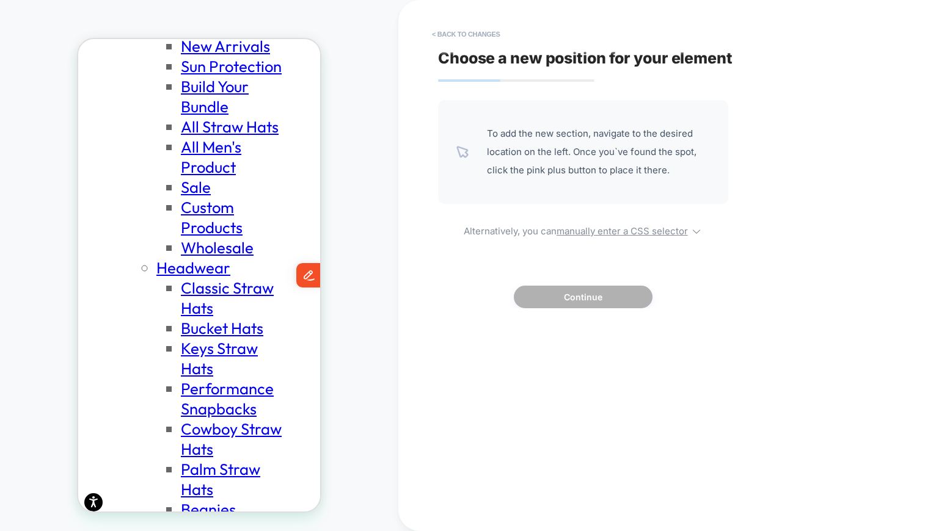
scroll to position [0, 200]
click at [453, 37] on button "< Back to changes" at bounding box center [466, 34] width 81 height 20
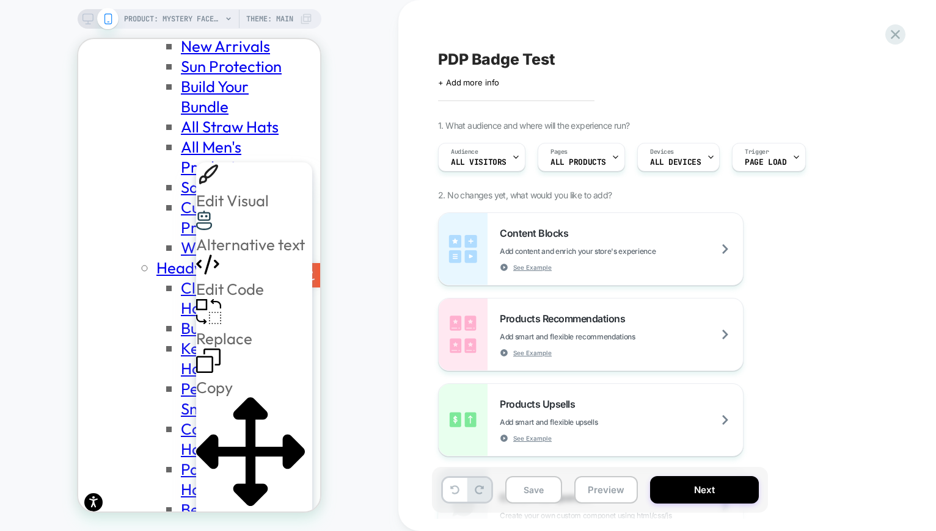
click at [232, 329] on div "Replace" at bounding box center [250, 339] width 109 height 20
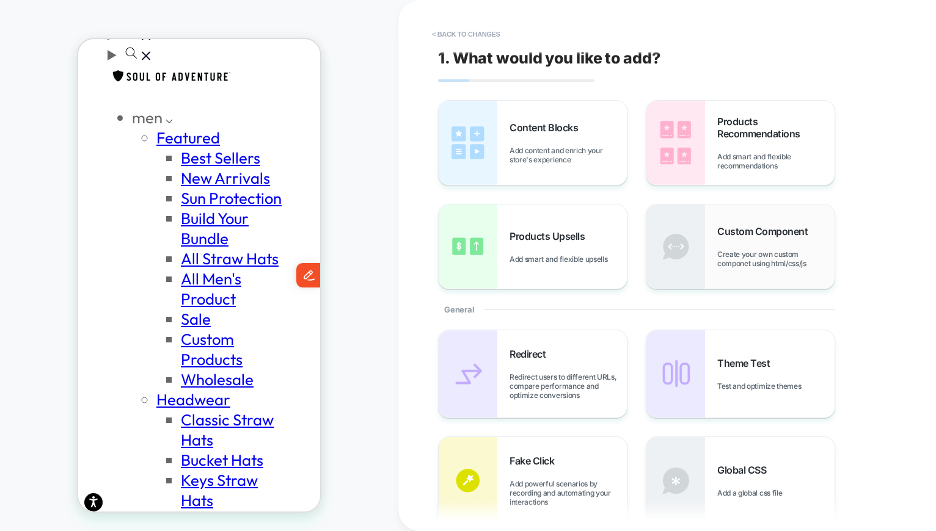
click at [743, 233] on span "Custom Component" at bounding box center [765, 231] width 97 height 12
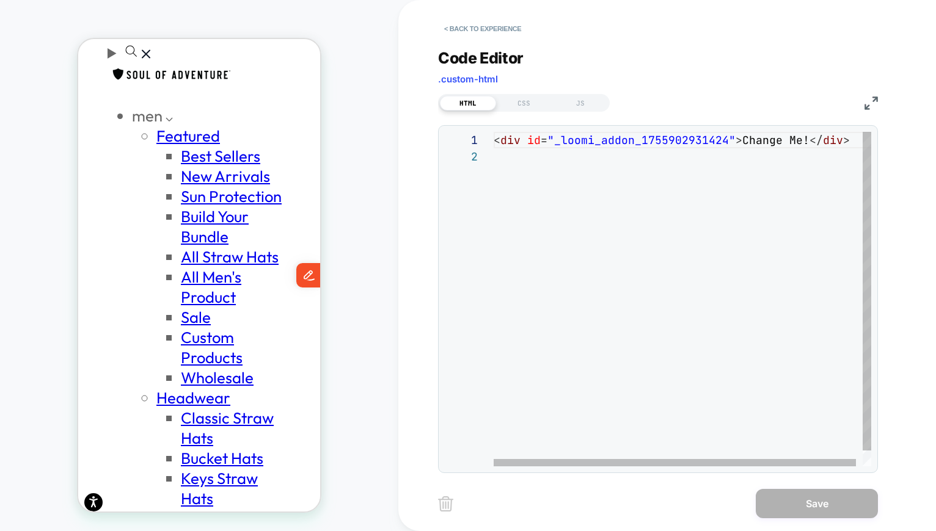
click at [618, 147] on div "< div id = "_loomi_addon_1755902931424" > Change Me! </ div >" at bounding box center [686, 307] width 384 height 351
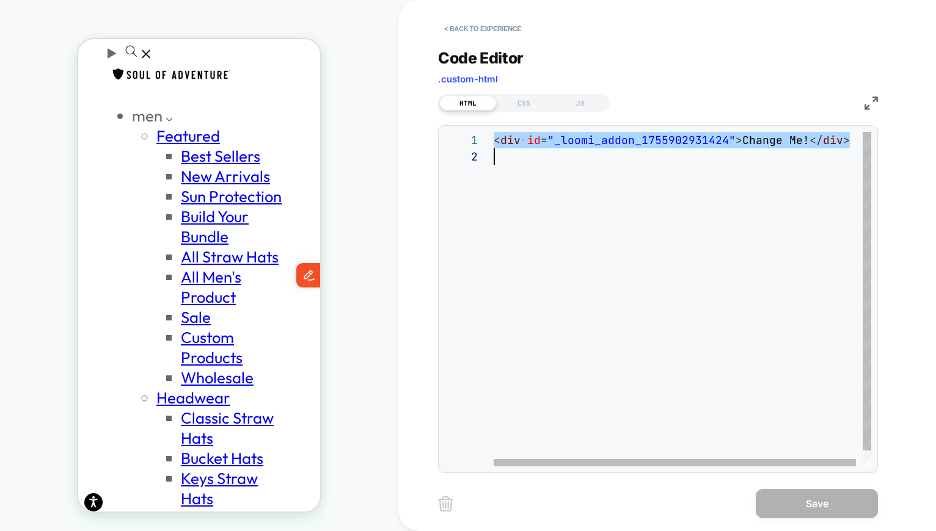
scroll to position [0, 0]
click at [618, 147] on div "< div id = "_loomi_addon_1755902931424" > Change Me! </ div >" at bounding box center [686, 307] width 384 height 351
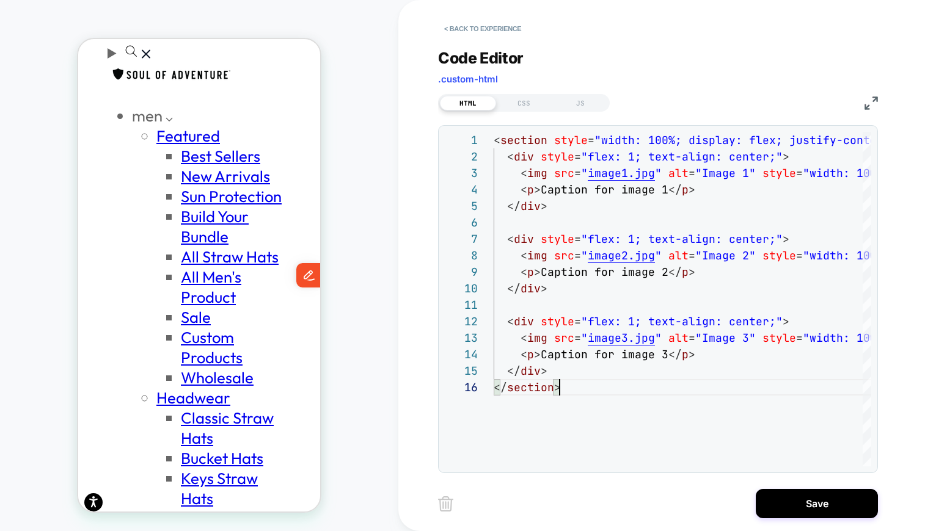
scroll to position [0, 200]
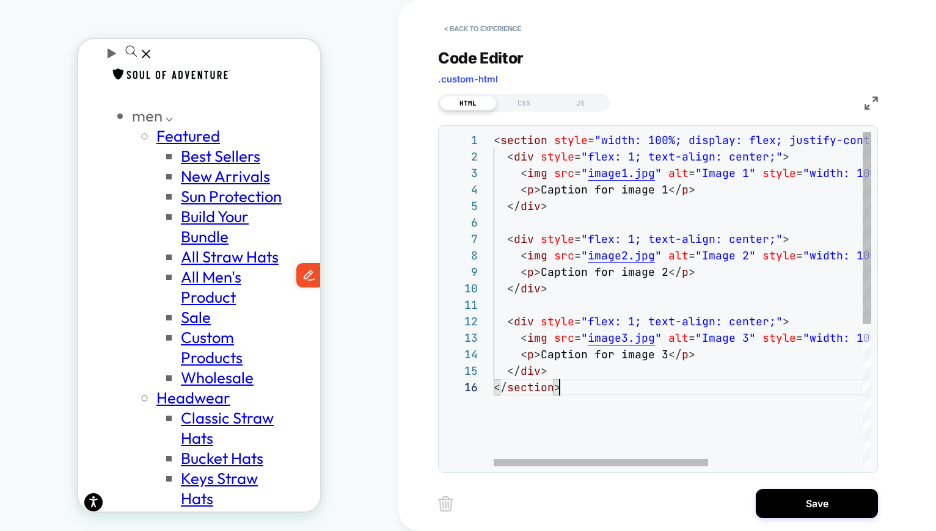
click at [532, 275] on div "< section style = "width: 100%; display: flex; justify-content: spac e-between;…" at bounding box center [818, 423] width 648 height 582
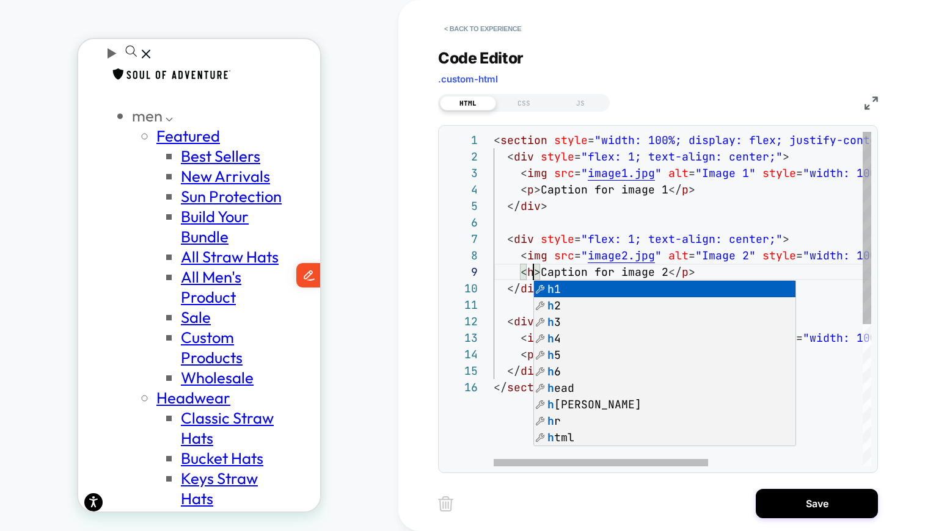
scroll to position [132, 46]
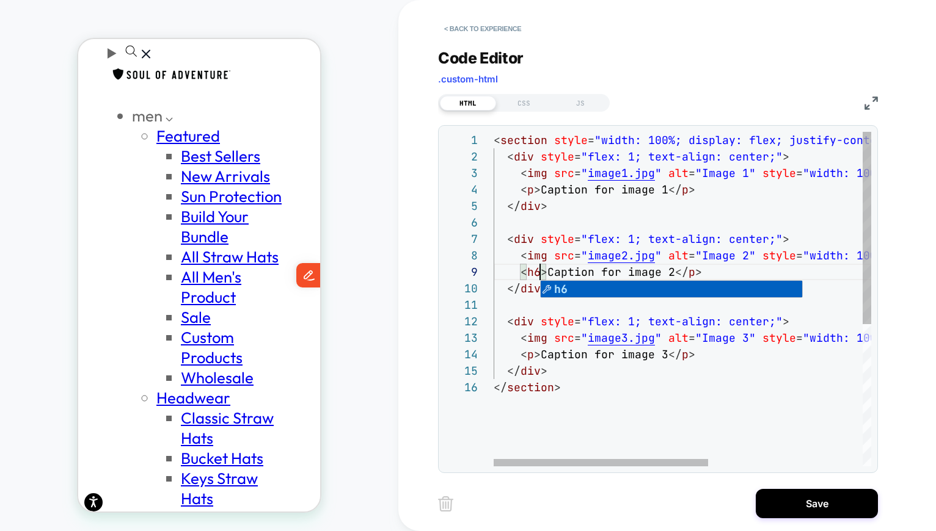
click at [685, 270] on div "< section style = "width: 100%; display: flex; justify-content: spac e-between;…" at bounding box center [818, 423] width 648 height 582
click at [532, 190] on div "< section style = "width: 100%; display: flex; justify-content: spac e-between;…" at bounding box center [818, 423] width 648 height 582
click at [679, 192] on div "< section style = "width: 100%; display: flex; justify-content: spac e-between;…" at bounding box center [818, 423] width 648 height 582
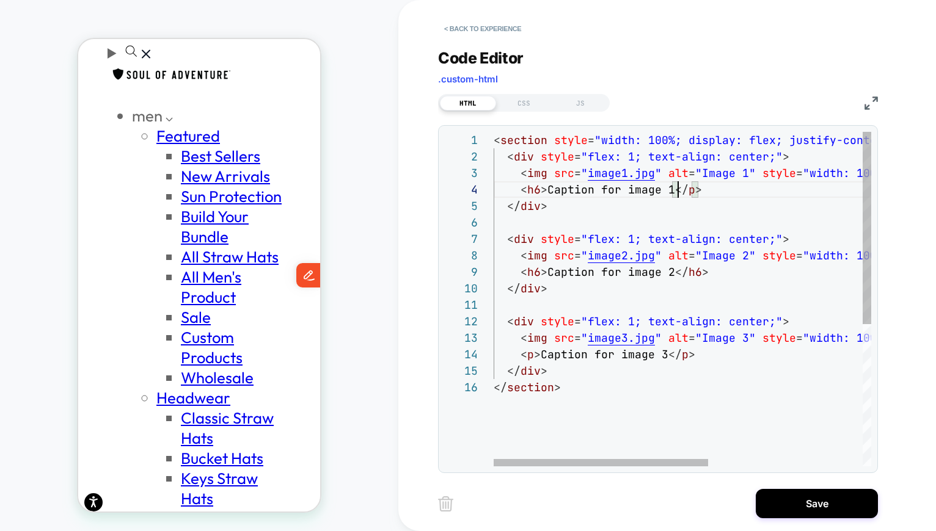
scroll to position [0, 0]
click at [689, 190] on div "< section style = "width: 100%; display: flex; justify-content: spac e-between;…" at bounding box center [818, 423] width 648 height 582
click at [533, 355] on div "< section style = "width: 100%; display: flex; justify-content: spac e-between;…" at bounding box center [818, 423] width 648 height 582
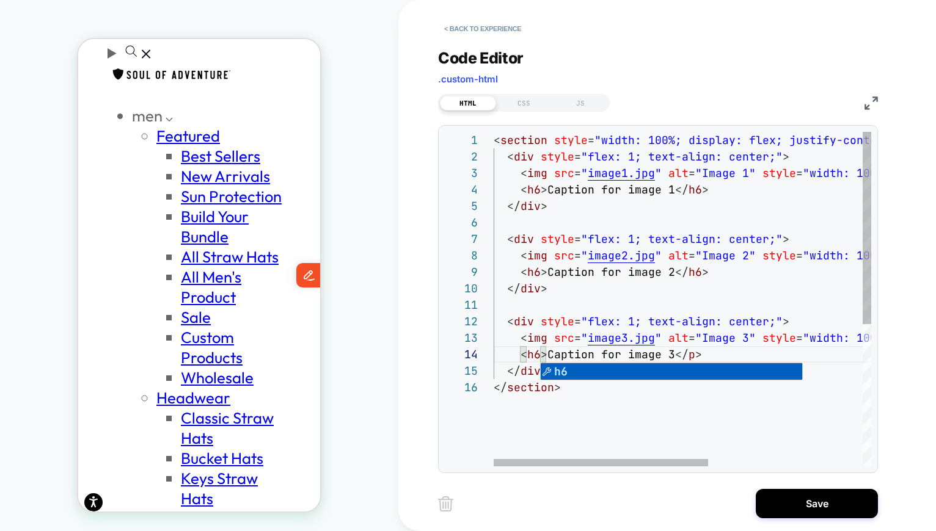
click at [688, 354] on div "< section style = "width: 100%; display: flex; justify-content: spac e-between;…" at bounding box center [818, 423] width 648 height 582
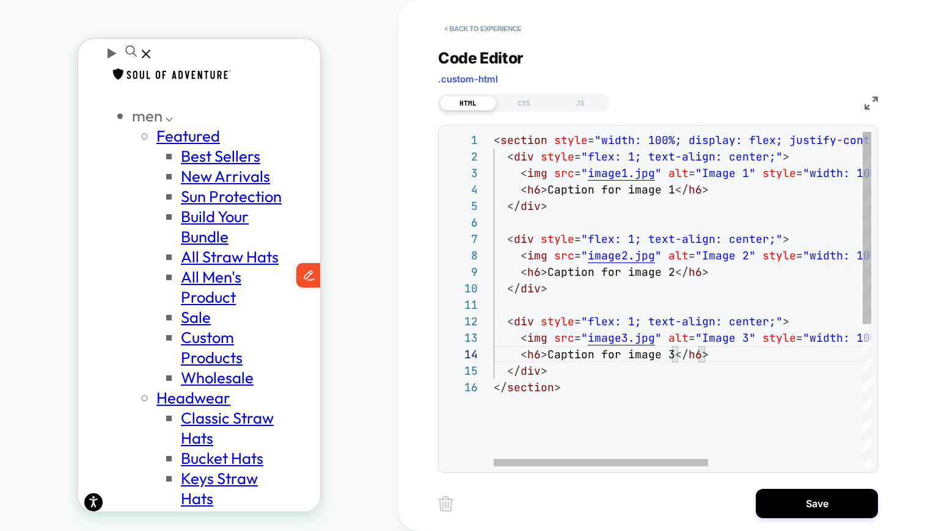
scroll to position [0, 0]
drag, startPoint x: 651, startPoint y: 175, endPoint x: 587, endPoint y: 175, distance: 63.5
click at [587, 175] on div "< section style = "width: 100%; display: flex; justify-content: spac e-between;…" at bounding box center [818, 423] width 648 height 582
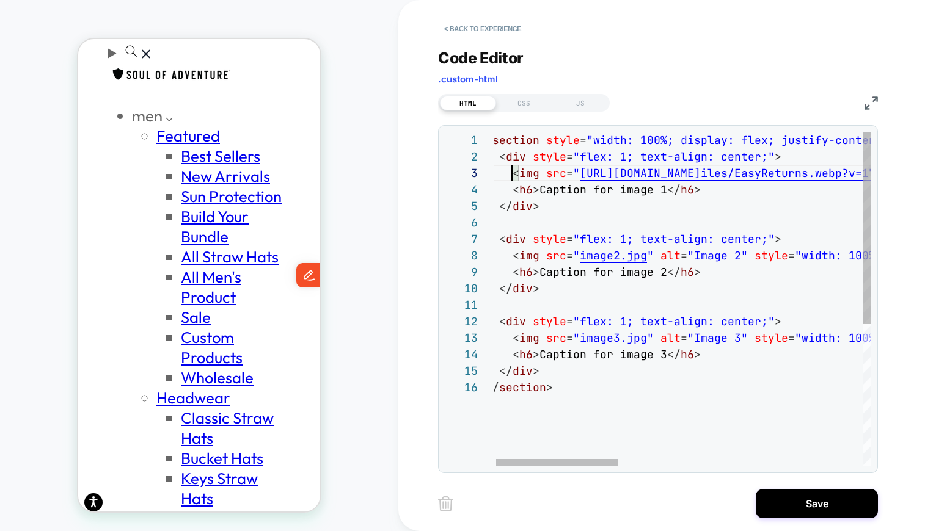
scroll to position [0, 200]
drag, startPoint x: 539, startPoint y: 188, endPoint x: 662, endPoint y: 188, distance: 122.8
drag, startPoint x: 579, startPoint y: 255, endPoint x: 641, endPoint y: 253, distance: 62.3
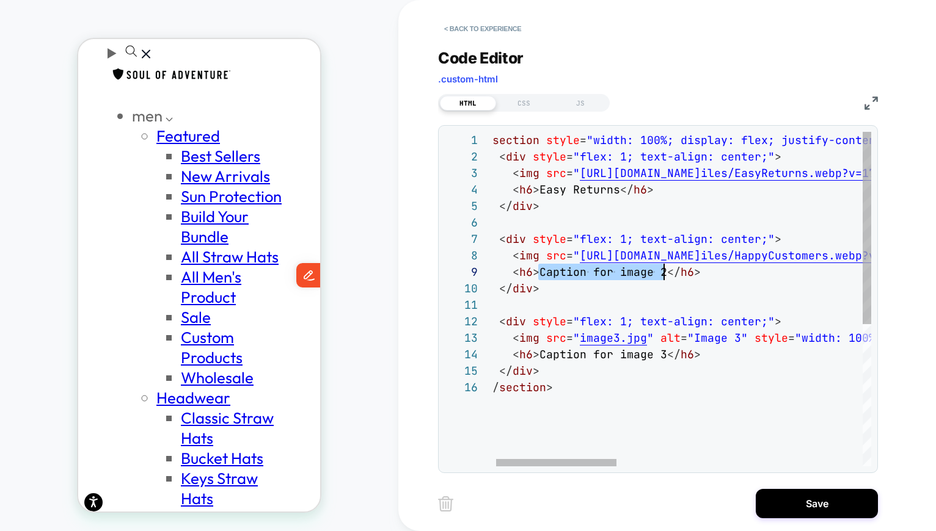
drag, startPoint x: 538, startPoint y: 272, endPoint x: 664, endPoint y: 266, distance: 126.0
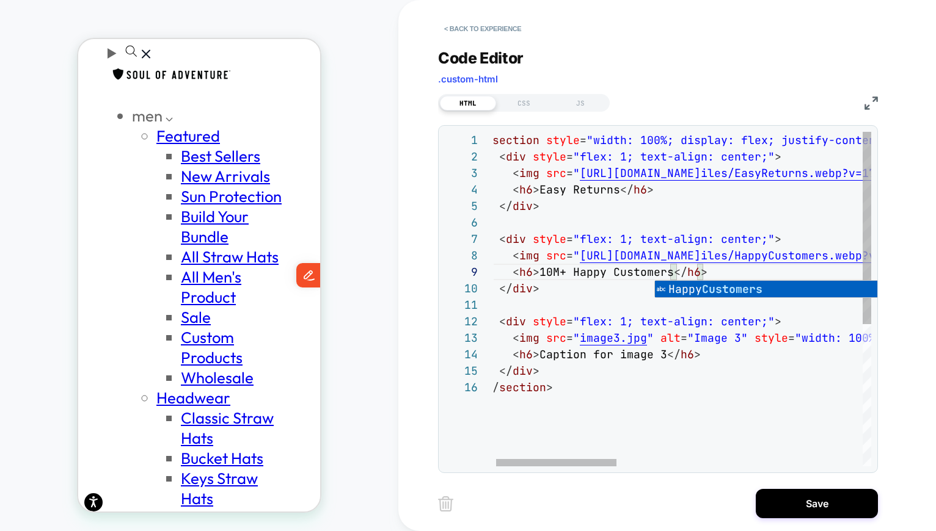
scroll to position [132, 79]
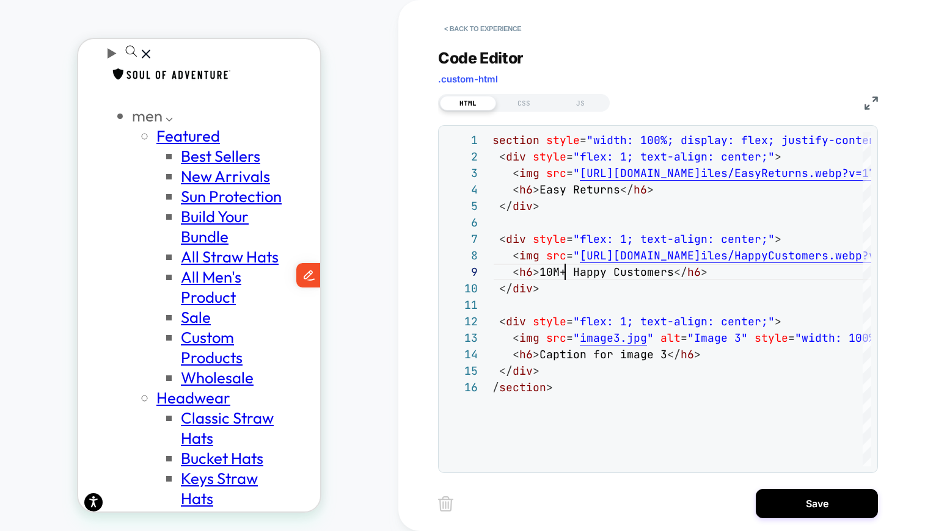
scroll to position [0, 200]
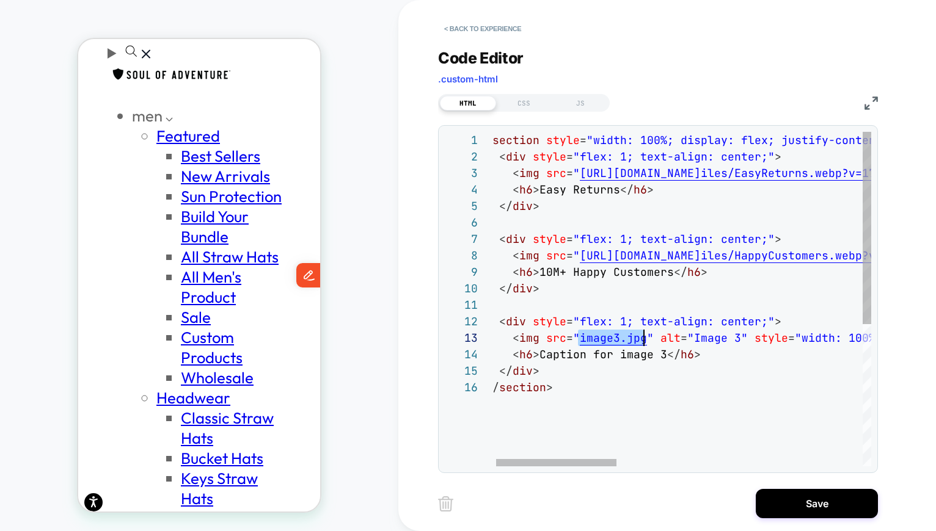
drag, startPoint x: 580, startPoint y: 337, endPoint x: 643, endPoint y: 337, distance: 62.9
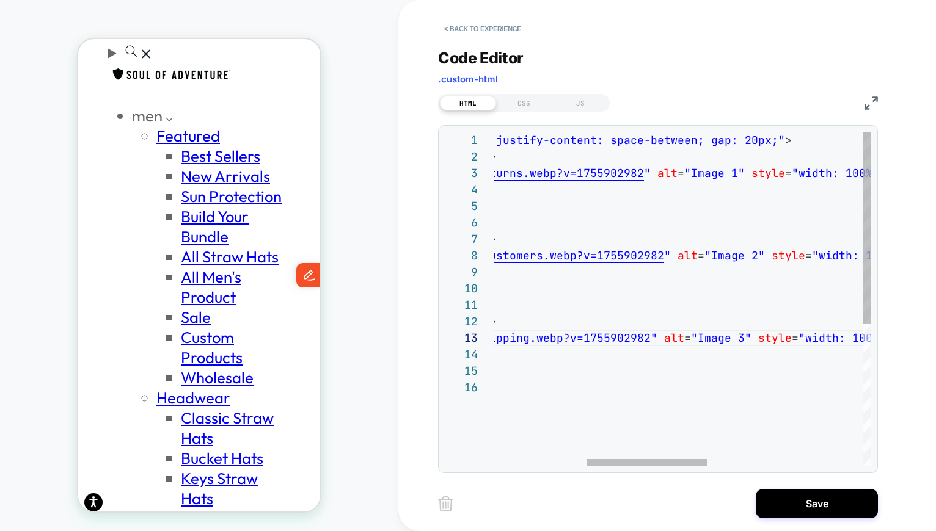
scroll to position [33, 26]
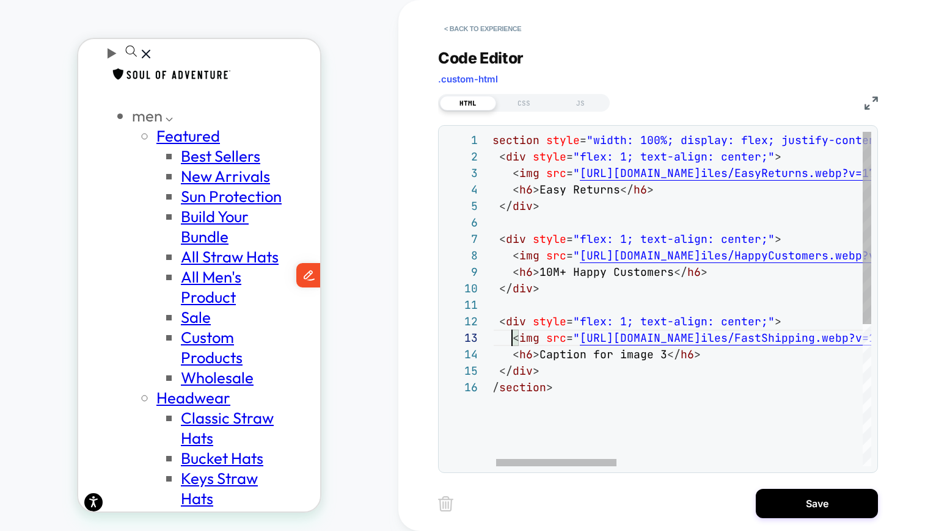
drag, startPoint x: 665, startPoint y: 355, endPoint x: 540, endPoint y: 353, distance: 124.6
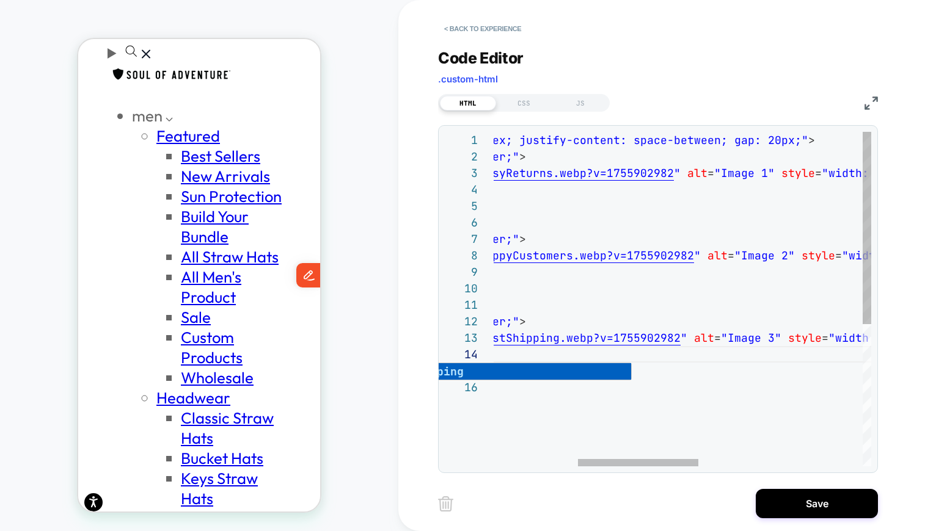
click at [791, 139] on div "< section style = "width: 90%; display: flex; justify-content: space -between; …" at bounding box center [808, 423] width 1156 height 582
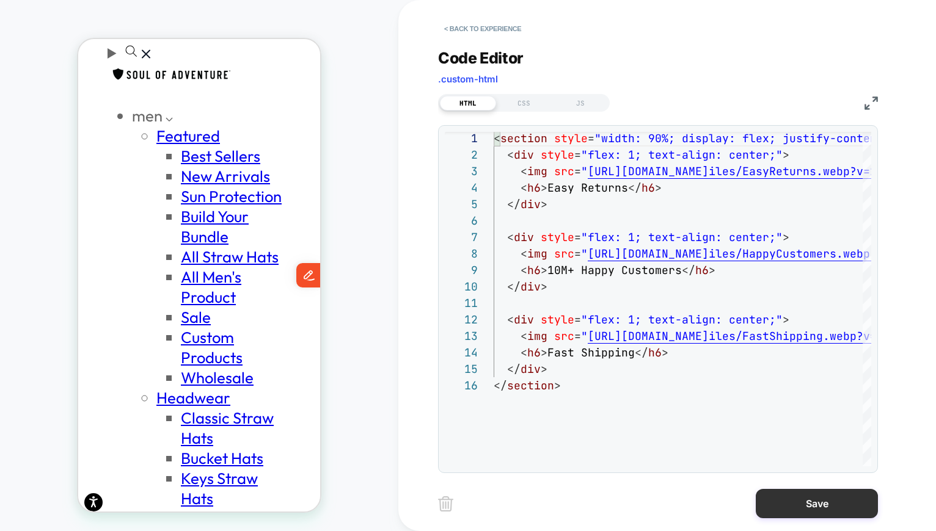
type textarea "**********"
click at [809, 511] on button "Save" at bounding box center [817, 503] width 122 height 29
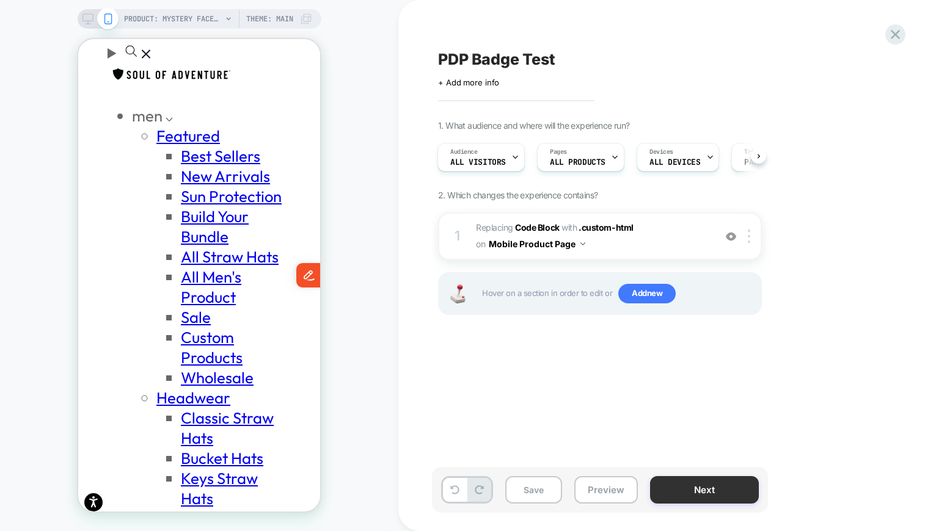
scroll to position [0, 0]
click at [693, 489] on button "Next" at bounding box center [704, 489] width 109 height 27
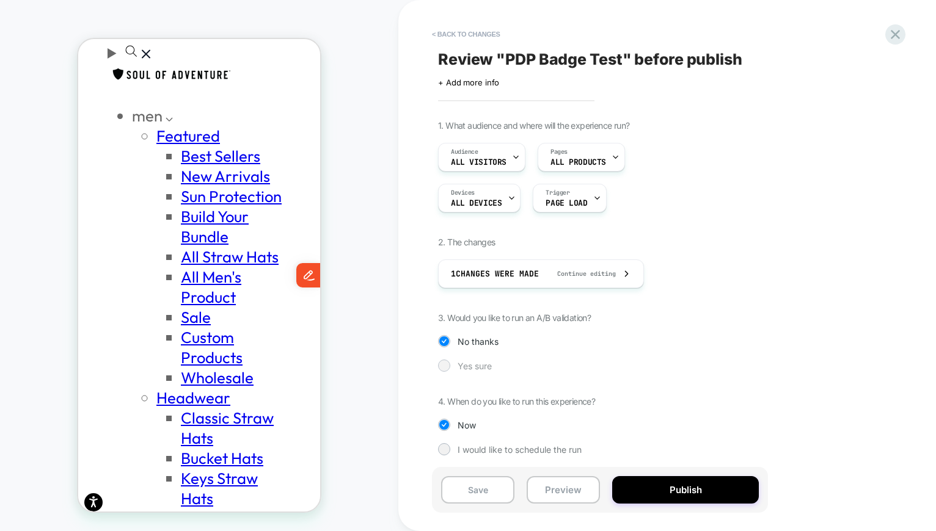
click at [473, 370] on span "Yes sure" at bounding box center [474, 366] width 34 height 10
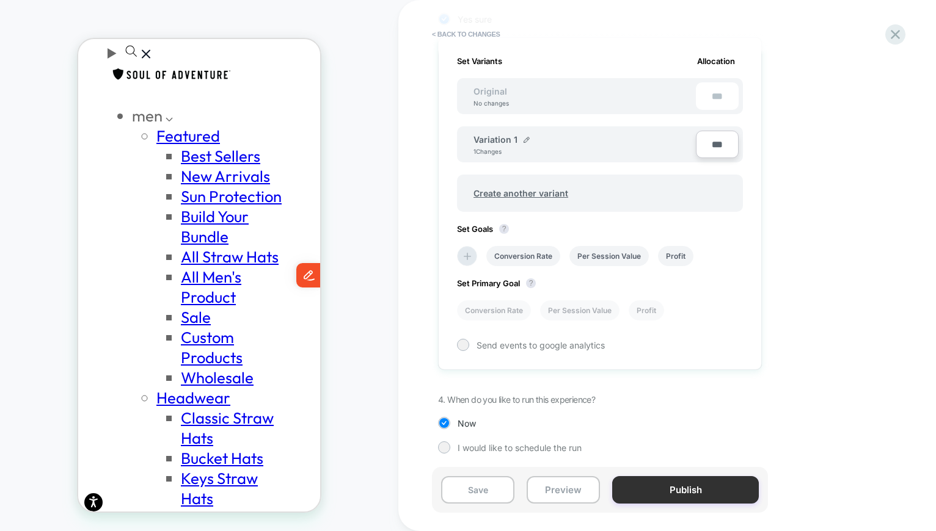
scroll to position [349, 0]
click at [664, 495] on button "Publish" at bounding box center [685, 489] width 147 height 27
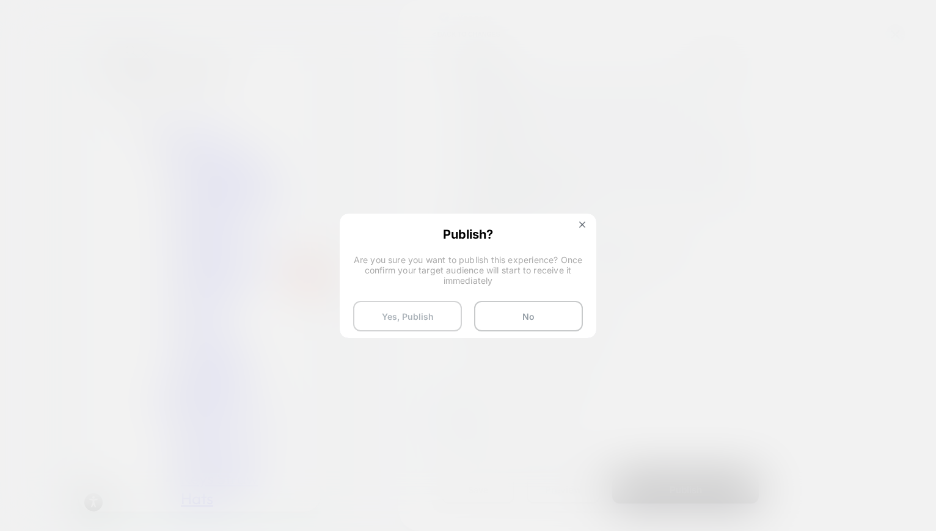
click at [420, 313] on button "Yes, Publish" at bounding box center [407, 316] width 109 height 31
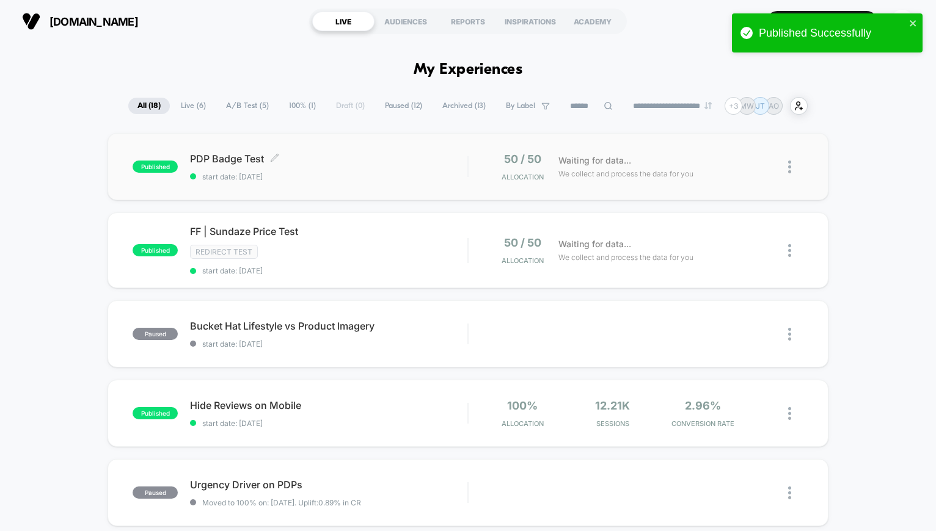
click at [247, 158] on span "PDP Badge Test Click to edit experience details" at bounding box center [328, 159] width 277 height 12
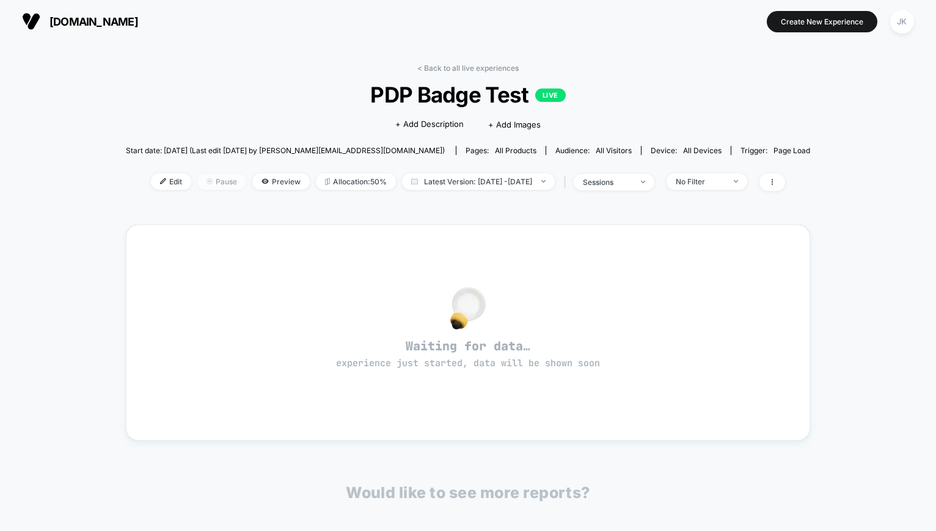
click at [197, 181] on span "Pause" at bounding box center [221, 181] width 49 height 16
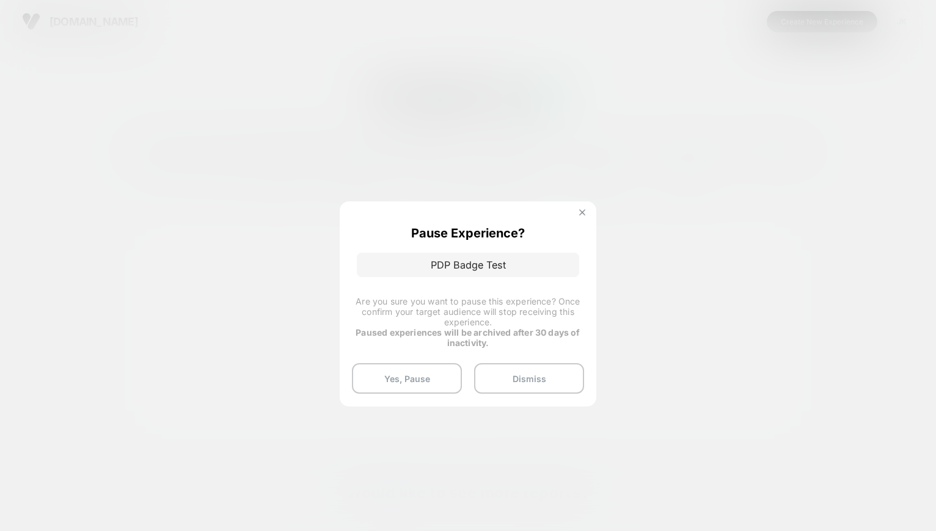
click at [577, 213] on button at bounding box center [581, 214] width 13 height 10
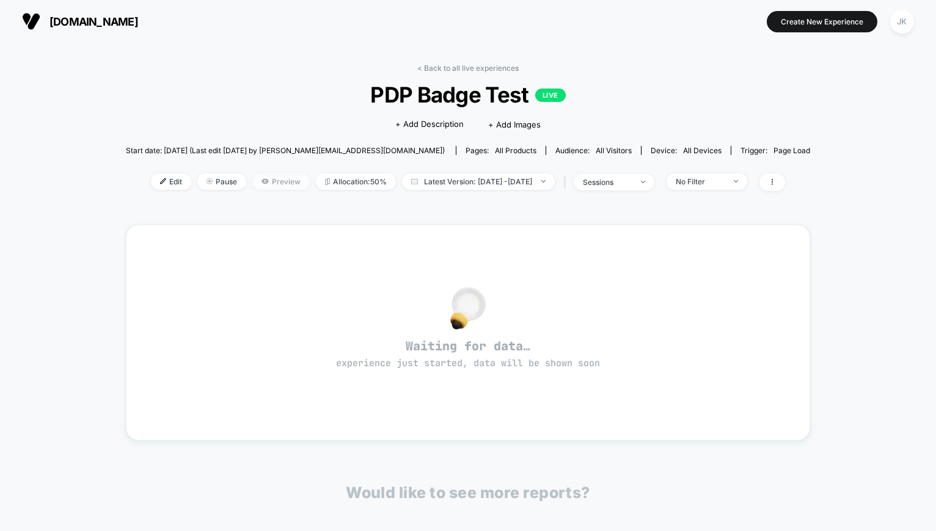
click at [252, 181] on span "Preview" at bounding box center [280, 181] width 57 height 16
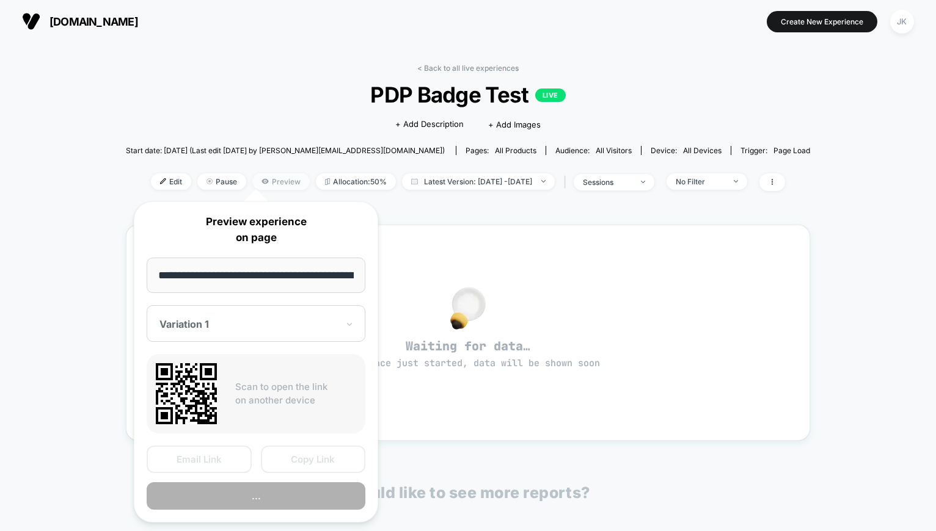
scroll to position [0, 48]
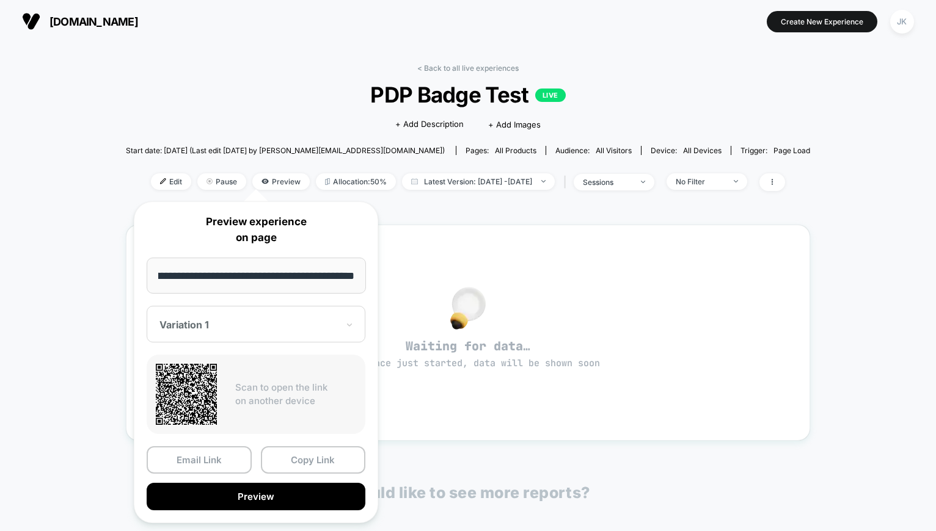
click at [241, 321] on div at bounding box center [248, 325] width 178 height 12
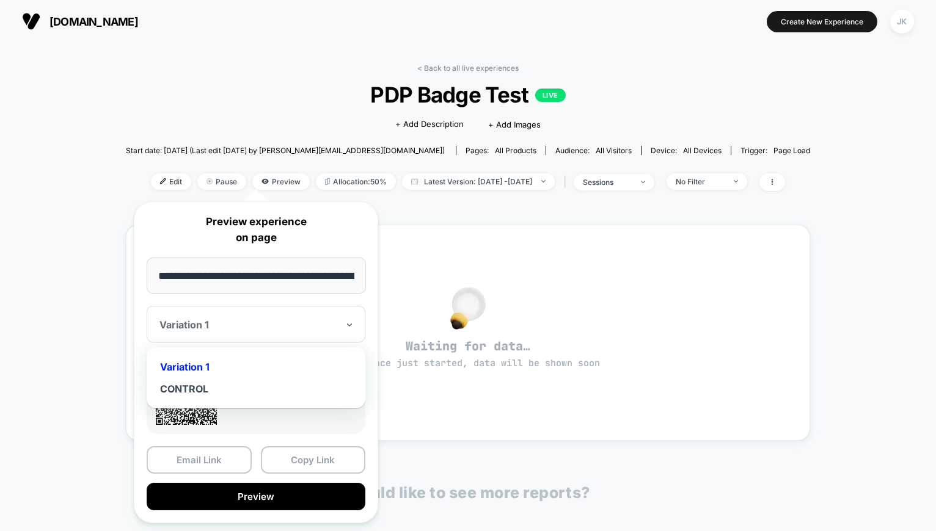
click at [214, 366] on div "Variation 1" at bounding box center [256, 367] width 206 height 22
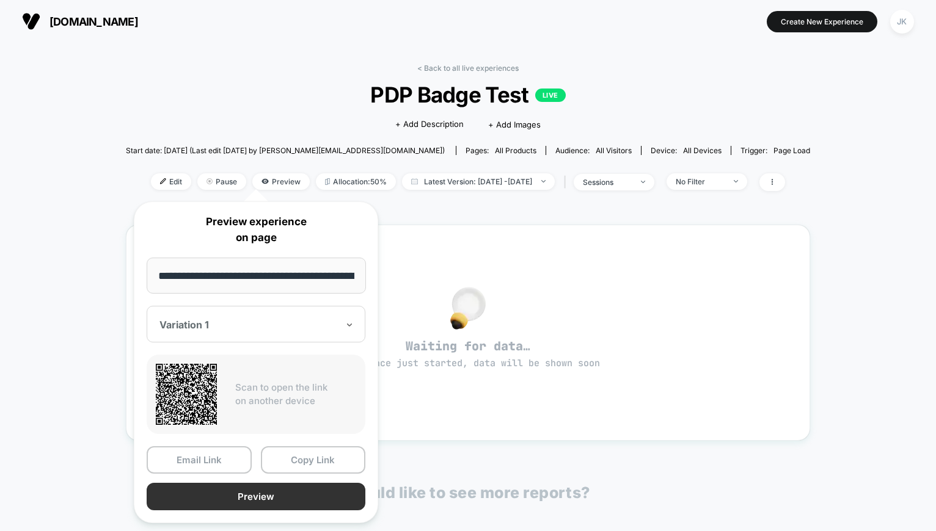
click at [212, 498] on button "Preview" at bounding box center [256, 496] width 219 height 27
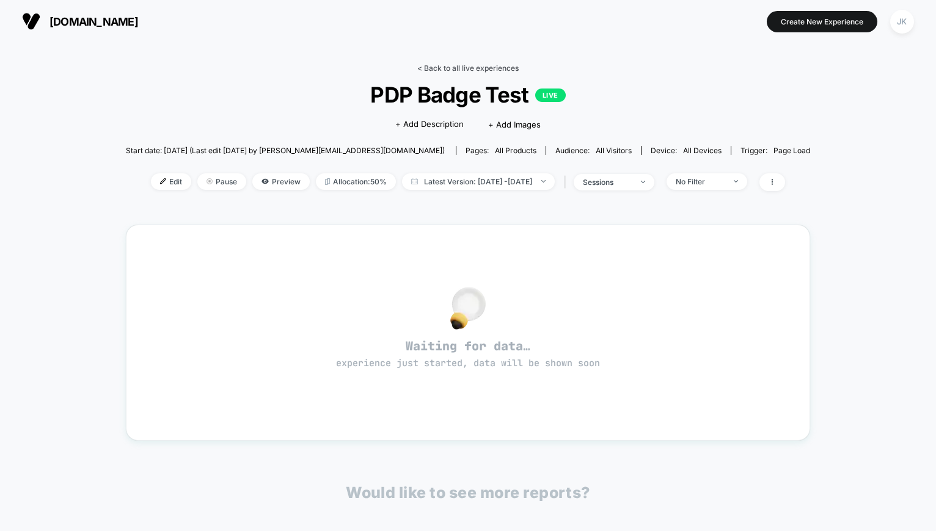
click at [472, 64] on link "< Back to all live experiences" at bounding box center [467, 68] width 101 height 9
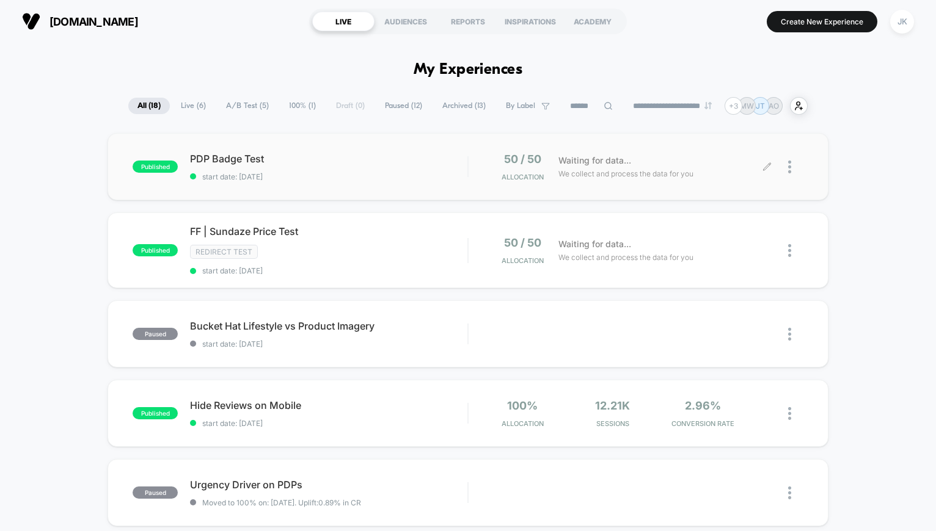
click at [791, 166] on div at bounding box center [795, 167] width 15 height 29
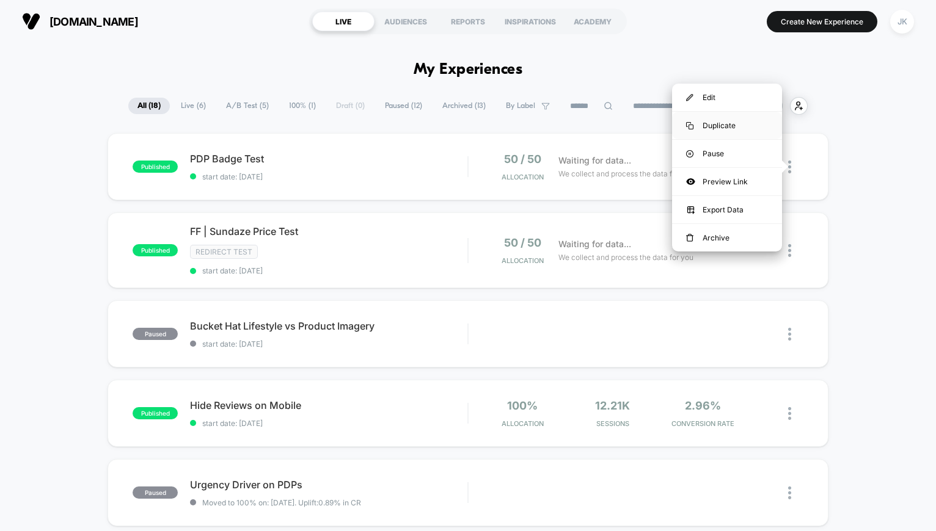
click at [734, 126] on div "Duplicate" at bounding box center [727, 125] width 110 height 27
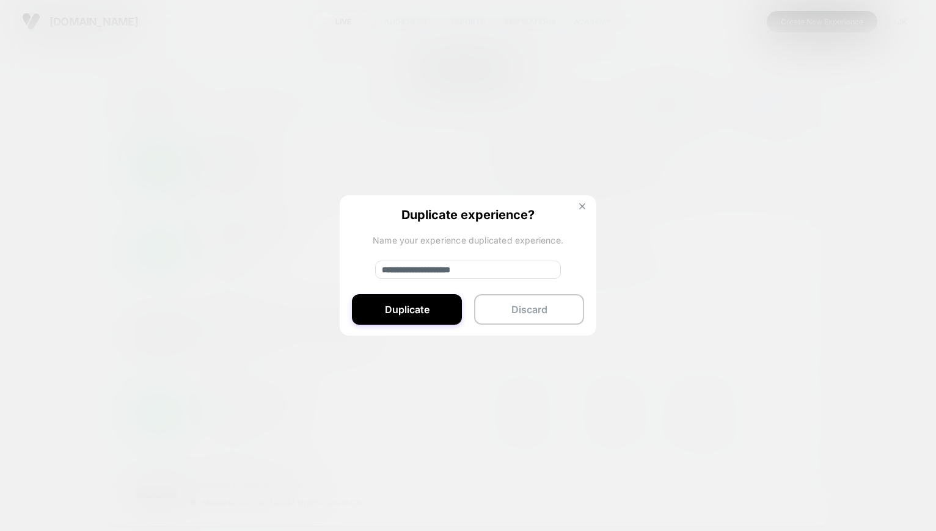
click at [584, 205] on img at bounding box center [582, 206] width 6 height 6
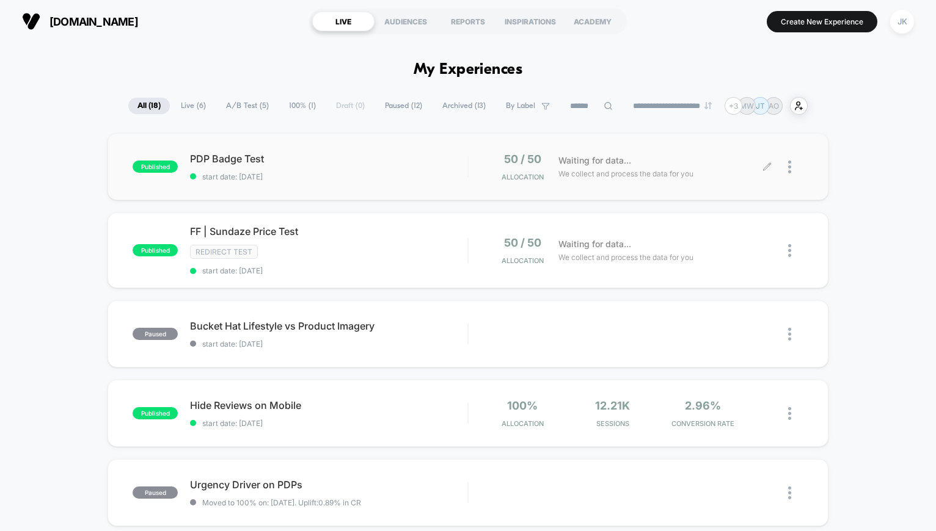
click at [767, 165] on icon at bounding box center [767, 166] width 7 height 7
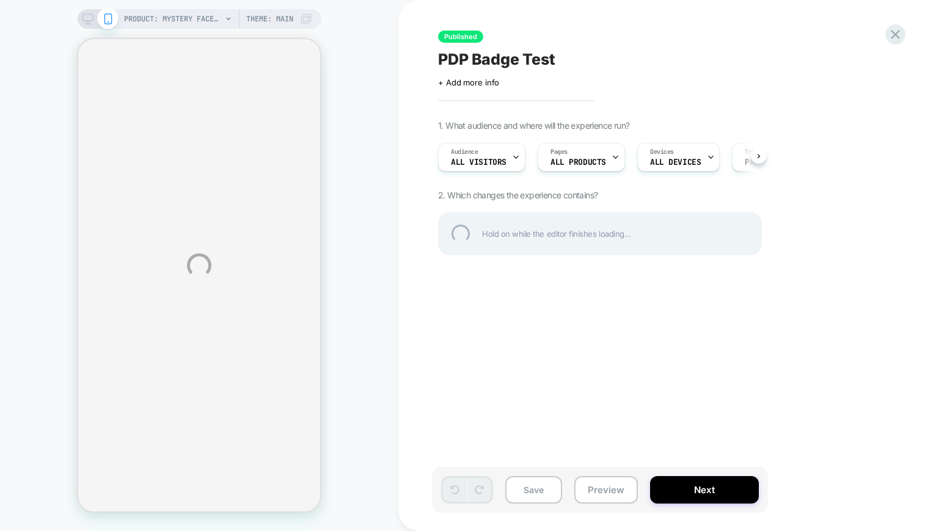
click at [198, 15] on div "PRODUCT: Mystery Face Shield (Free Gift) PRODUCT: Mystery Face Shield (Free Gif…" at bounding box center [468, 265] width 936 height 531
click at [519, 56] on div "PDP Badge Test" at bounding box center [661, 59] width 446 height 18
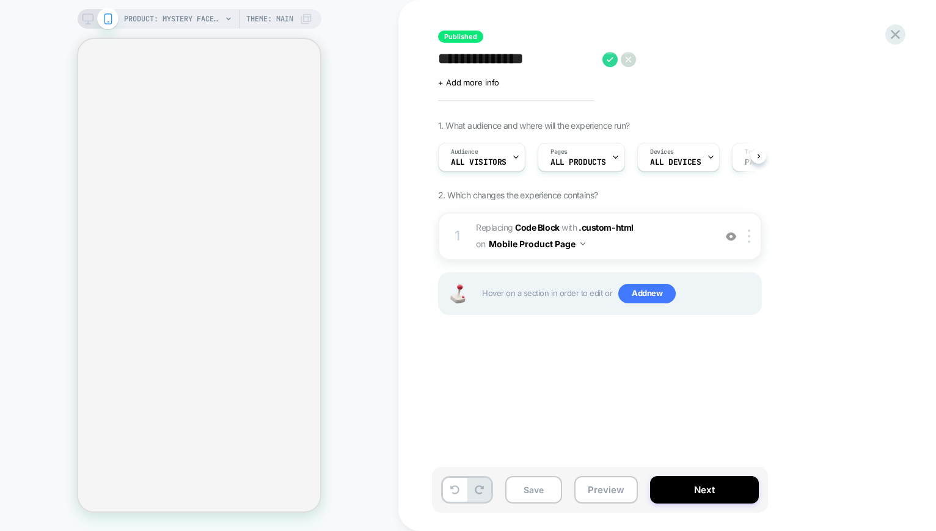
scroll to position [0, 1]
type textarea "**********"
click at [701, 56] on icon at bounding box center [705, 59] width 15 height 15
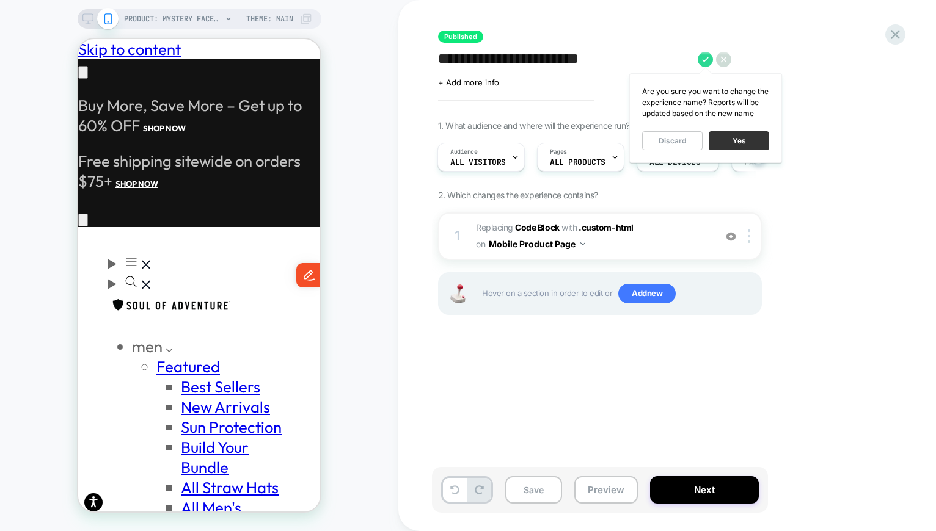
scroll to position [0, 0]
click at [724, 136] on button "Yes" at bounding box center [739, 140] width 60 height 19
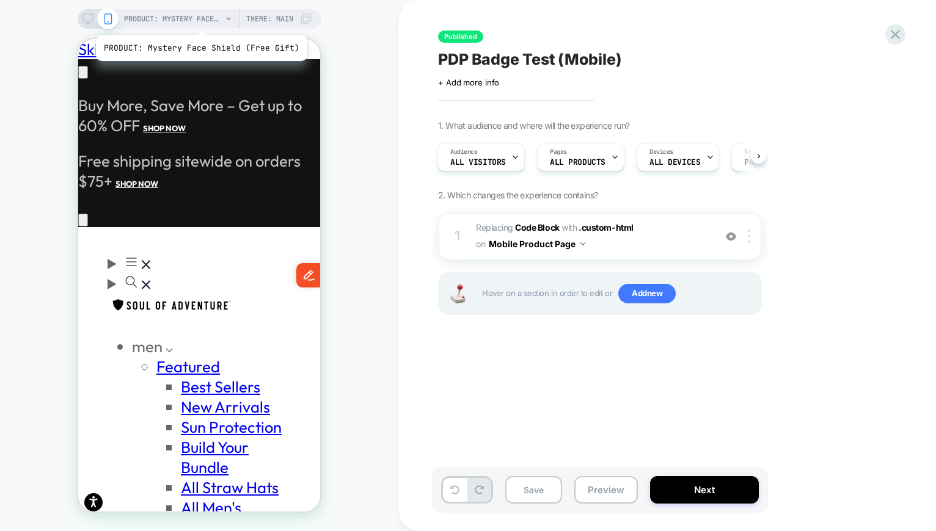
click at [199, 20] on span "PRODUCT: Mystery Face Shield (Free Gift)" at bounding box center [173, 19] width 98 height 20
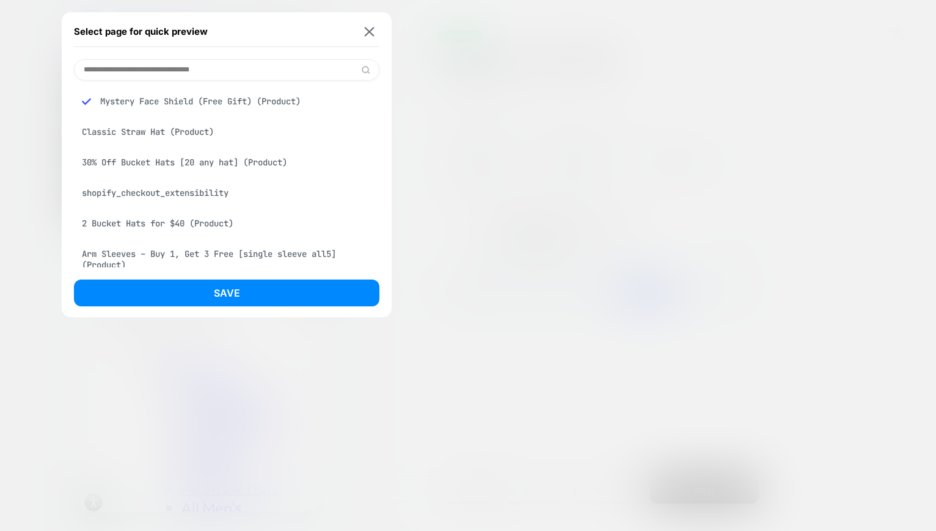
click at [203, 161] on div "30% Off Bucket Hats [20 any hat] (Product)" at bounding box center [226, 162] width 305 height 23
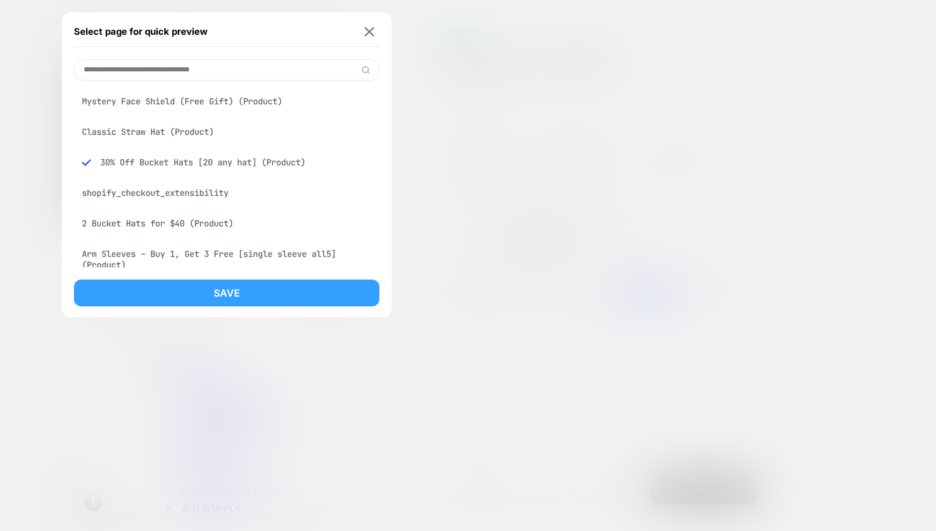
click at [203, 285] on button "Save" at bounding box center [226, 293] width 305 height 27
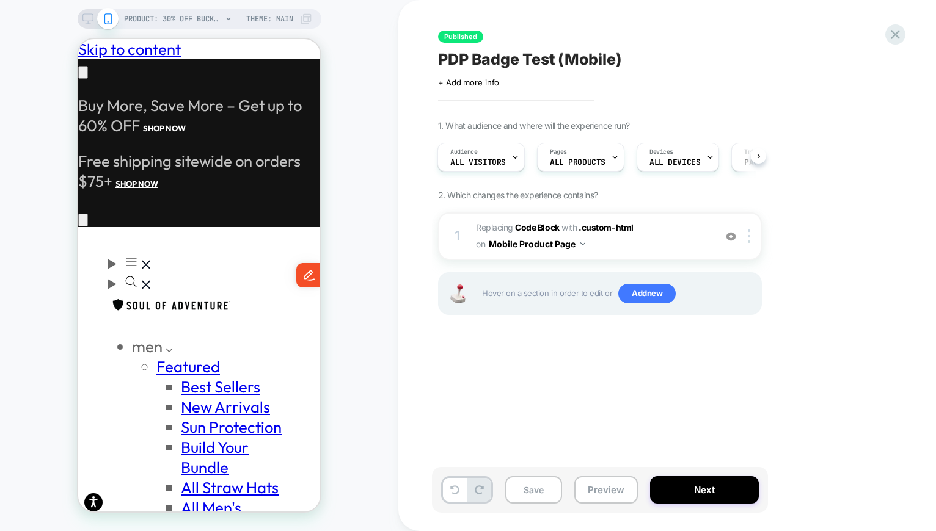
scroll to position [0, 1]
click at [724, 487] on button "Next" at bounding box center [704, 489] width 109 height 27
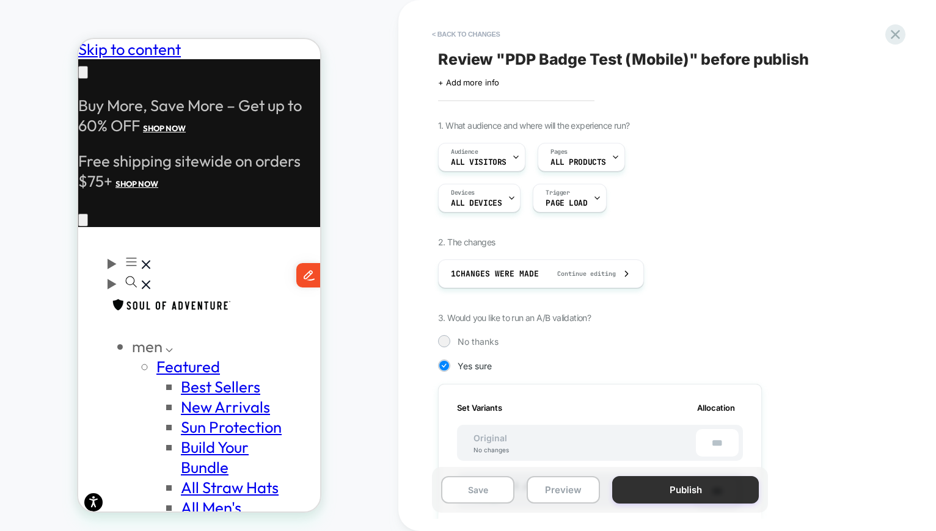
click at [709, 488] on button "Publish" at bounding box center [685, 489] width 147 height 27
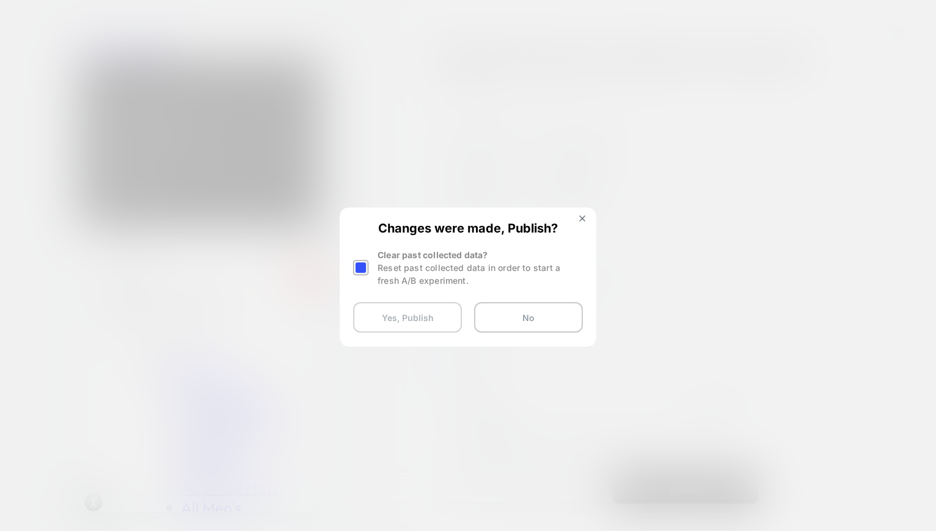
click at [434, 315] on button "Yes, Publish" at bounding box center [407, 317] width 109 height 31
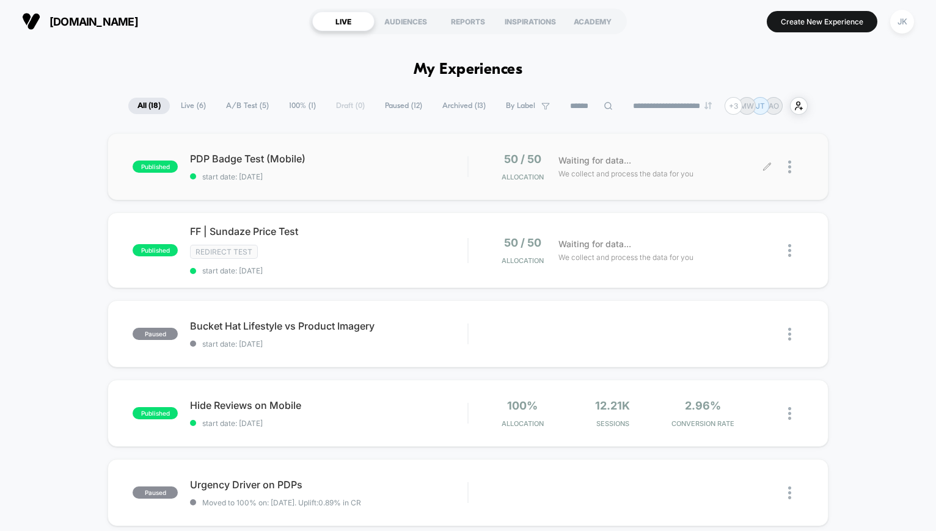
click at [793, 170] on div at bounding box center [795, 167] width 15 height 29
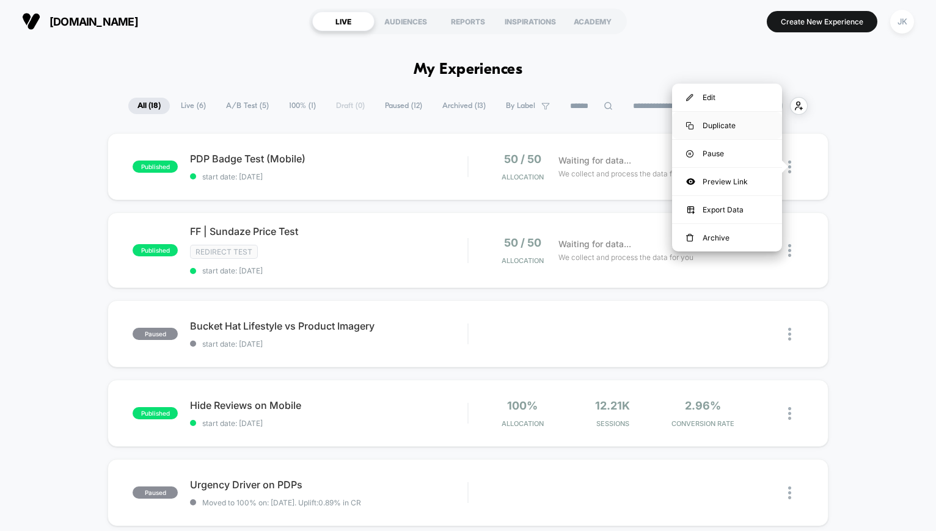
click at [720, 122] on div "Duplicate" at bounding box center [727, 125] width 110 height 27
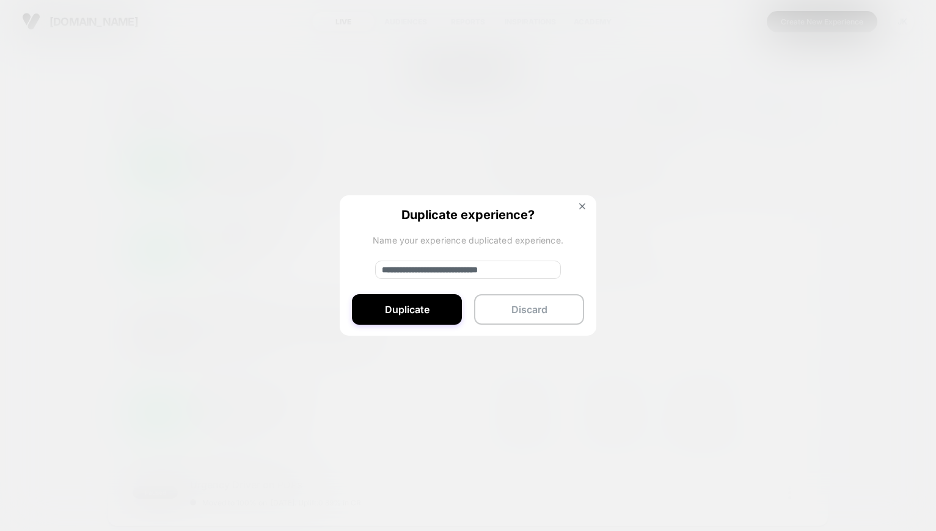
click at [426, 272] on input "**********" at bounding box center [468, 270] width 186 height 18
click at [483, 271] on input "**********" at bounding box center [468, 270] width 186 height 18
type input "**********"
click at [438, 299] on button "Duplicate" at bounding box center [407, 309] width 110 height 31
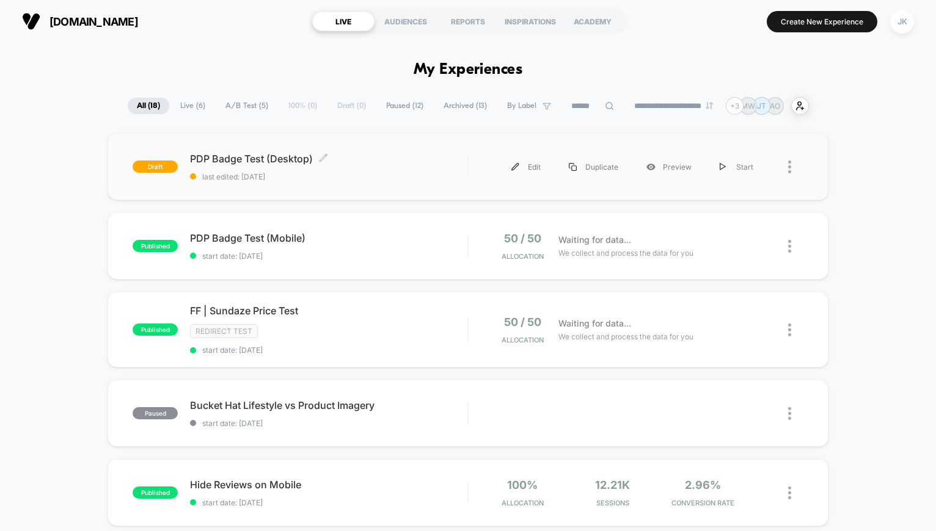
click at [296, 160] on span "PDP Badge Test (Desktop) Click to edit experience details" at bounding box center [328, 159] width 277 height 12
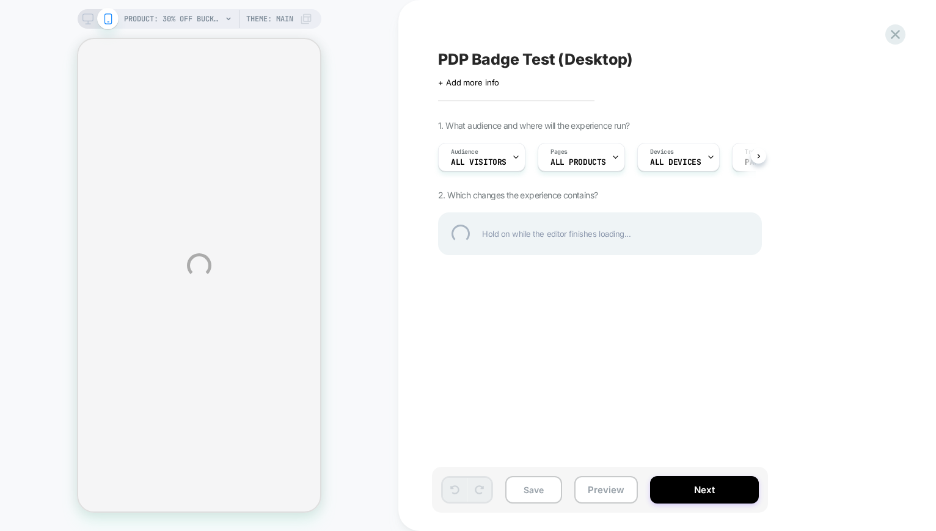
click at [693, 155] on div "PRODUCT: 30% Off Bucket Hats [20 any hat] PRODUCT: 30% Off Bucket Hats [20 any …" at bounding box center [468, 265] width 936 height 531
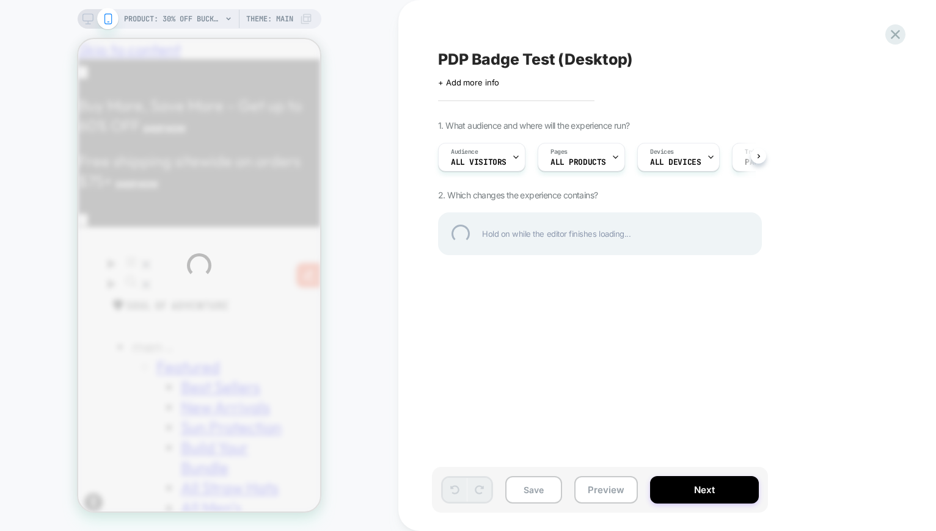
scroll to position [0, 200]
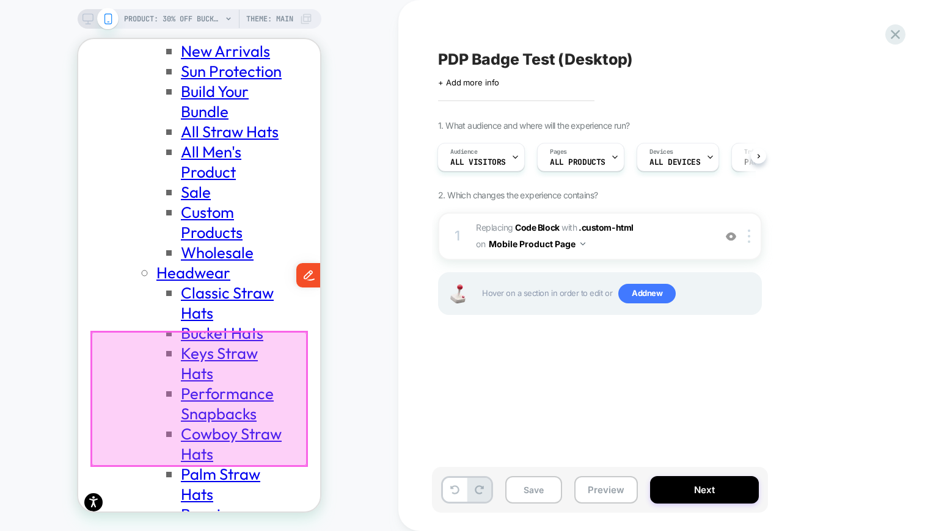
click at [160, 399] on div at bounding box center [199, 399] width 215 height 134
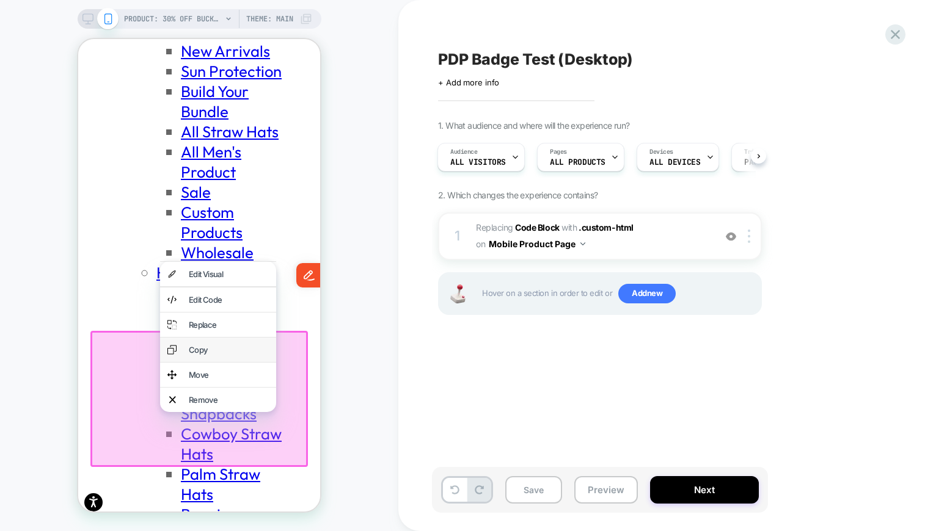
click at [178, 352] on div "Copy" at bounding box center [218, 350] width 116 height 24
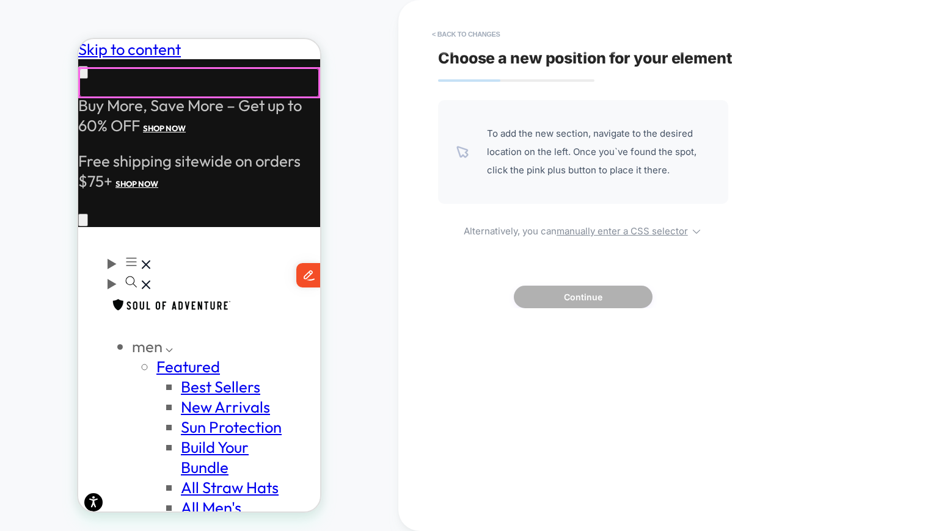
scroll to position [0, 200]
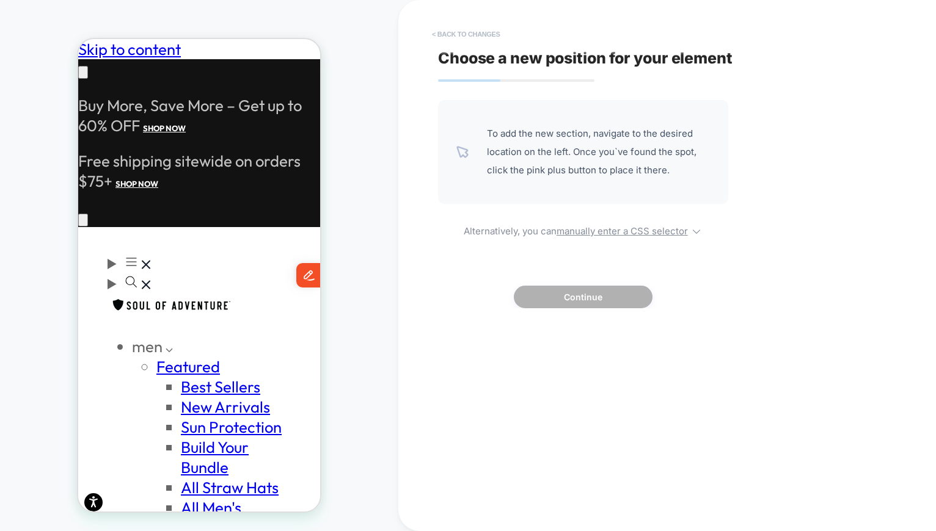
click at [448, 31] on button "< Back to changes" at bounding box center [466, 34] width 81 height 20
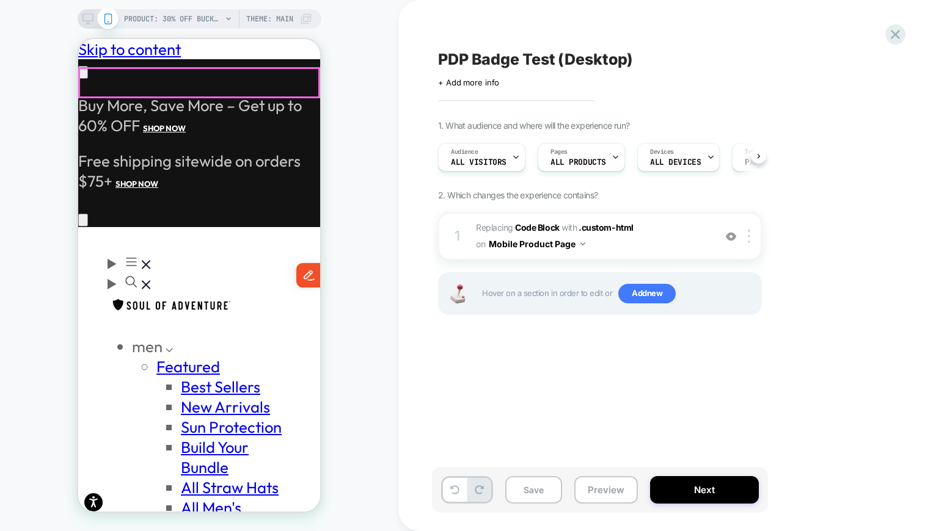
scroll to position [0, 1]
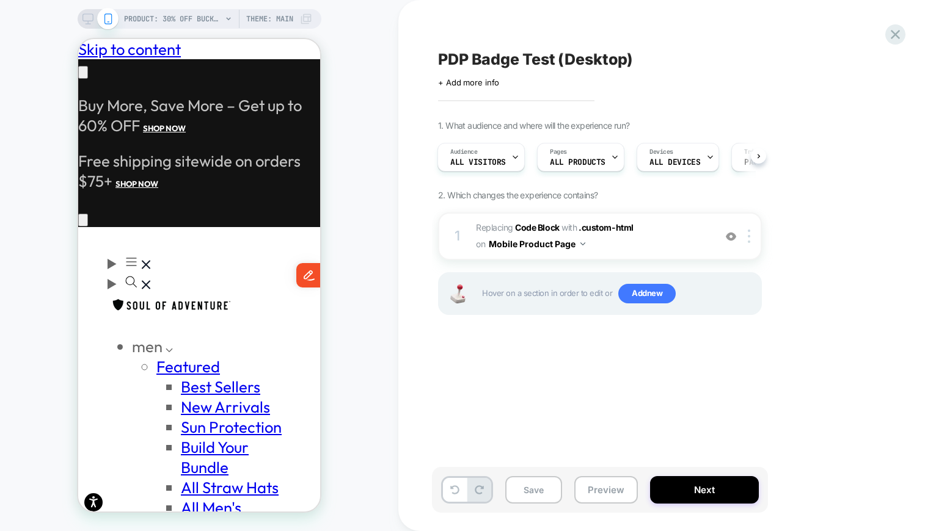
click at [88, 20] on rect at bounding box center [87, 17] width 10 height 7
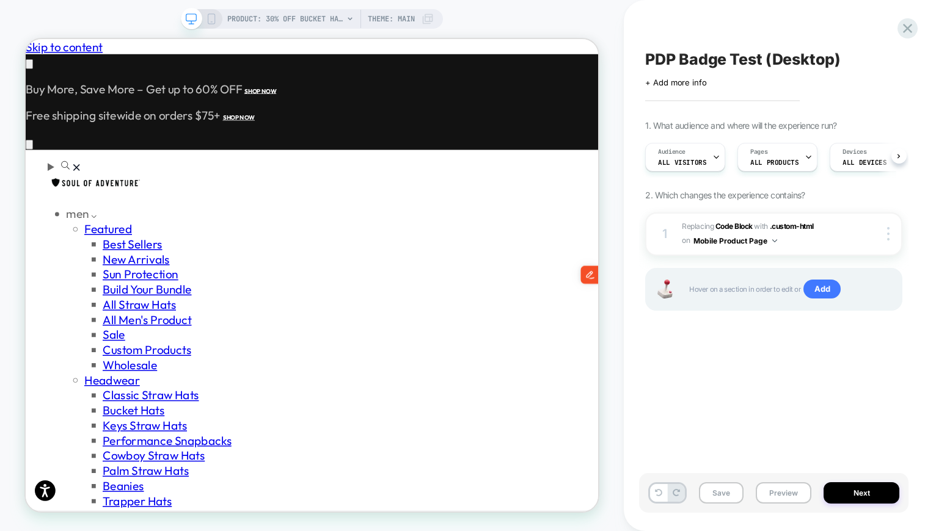
scroll to position [0, 1]
click at [726, 239] on button "Mobile Product Page" at bounding box center [735, 240] width 84 height 15
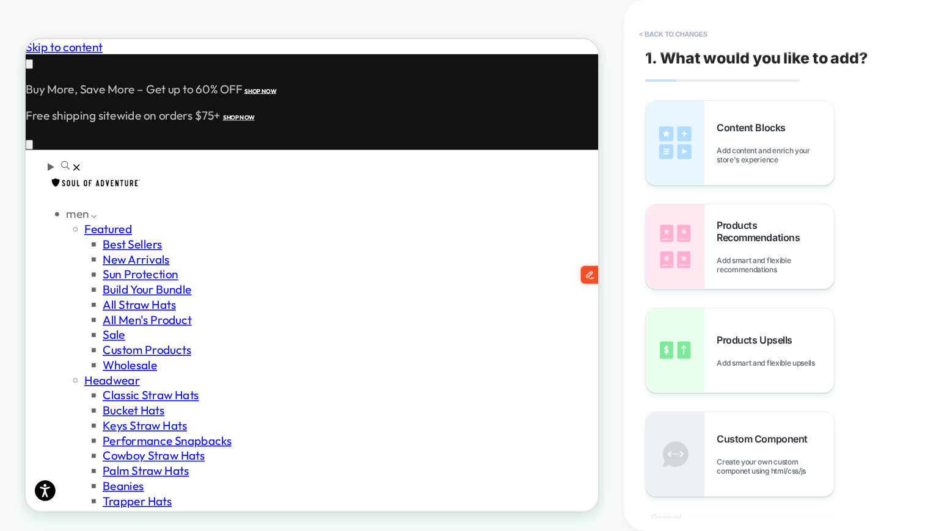
scroll to position [0, 0]
click at [707, 140] on div "Content Blocks Add content and enrich your store's experience" at bounding box center [740, 143] width 188 height 84
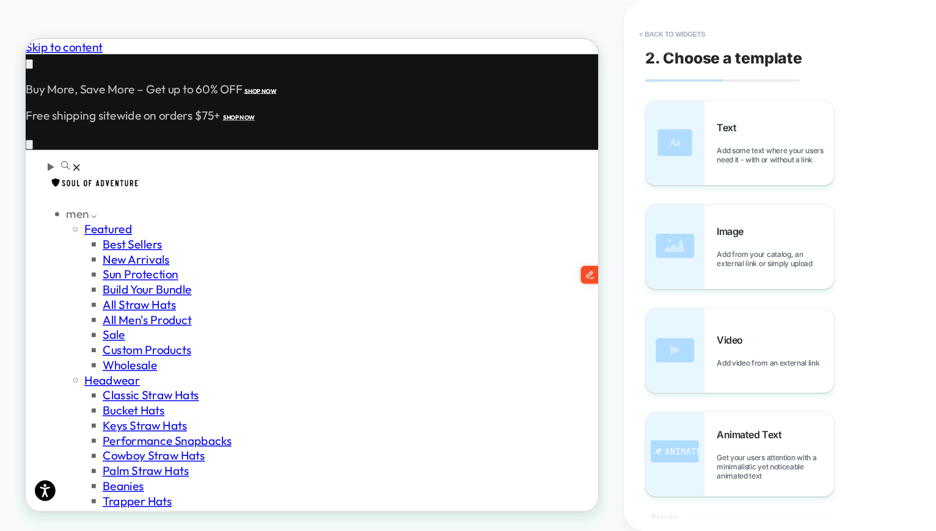
click at [665, 27] on button "< Back to widgets" at bounding box center [672, 34] width 78 height 20
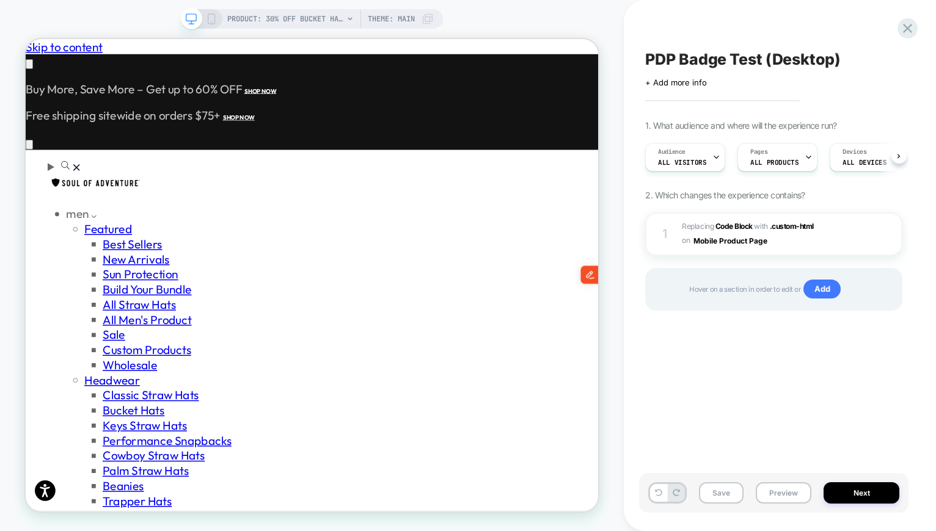
scroll to position [0, 1]
click at [734, 228] on b "Code Block" at bounding box center [733, 226] width 37 height 9
click at [776, 228] on span ".custom-html" at bounding box center [792, 226] width 44 height 9
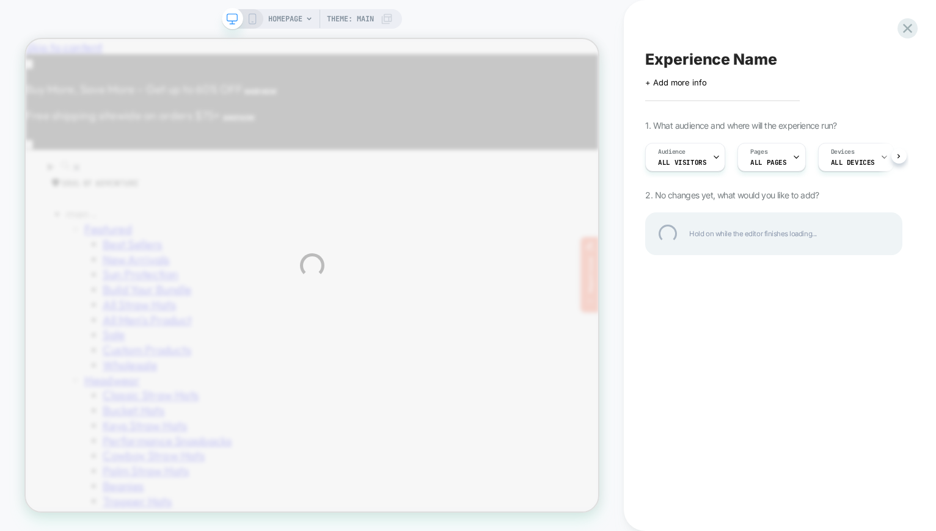
scroll to position [0, 685]
click at [912, 31] on div at bounding box center [907, 28] width 25 height 25
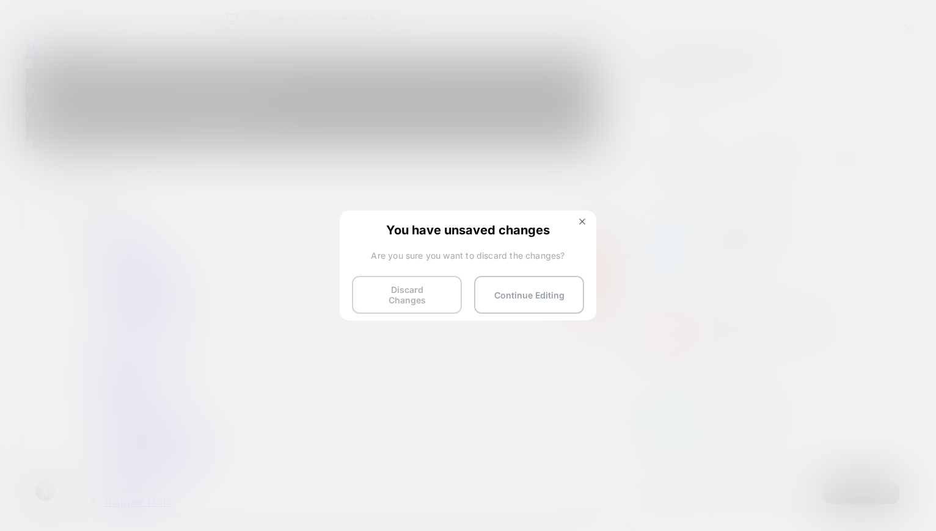
scroll to position [0, 1]
click at [396, 298] on button "Discard Changes" at bounding box center [407, 295] width 110 height 38
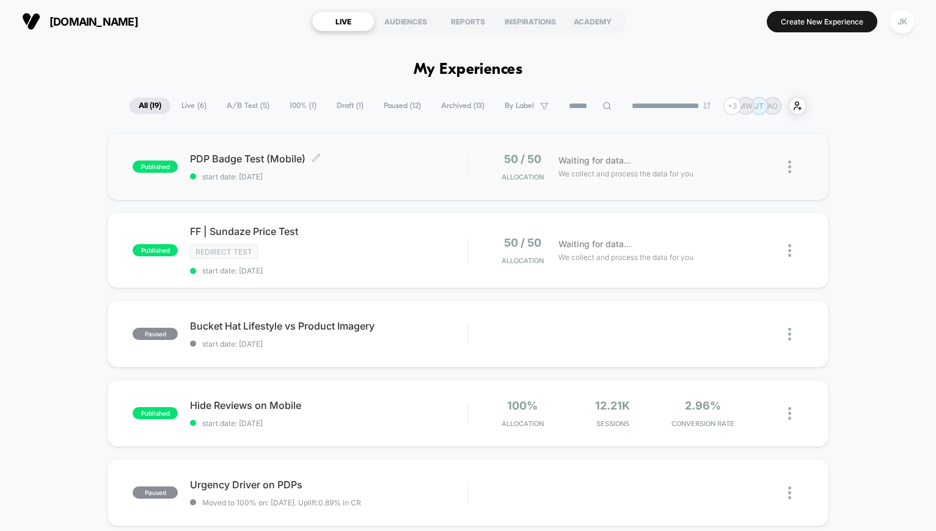
click at [277, 161] on span "PDP Badge Test (Mobile) Click to edit experience details" at bounding box center [328, 159] width 277 height 12
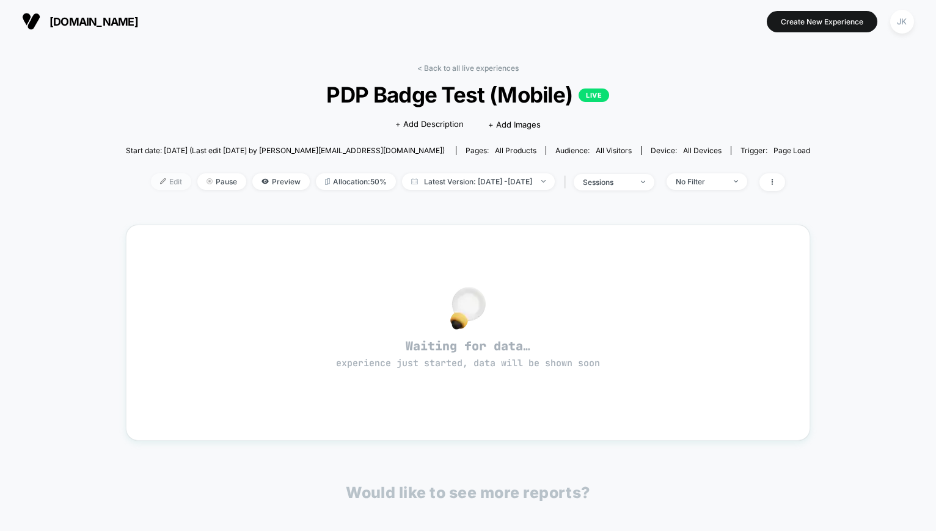
click at [158, 181] on span "Edit" at bounding box center [171, 181] width 40 height 16
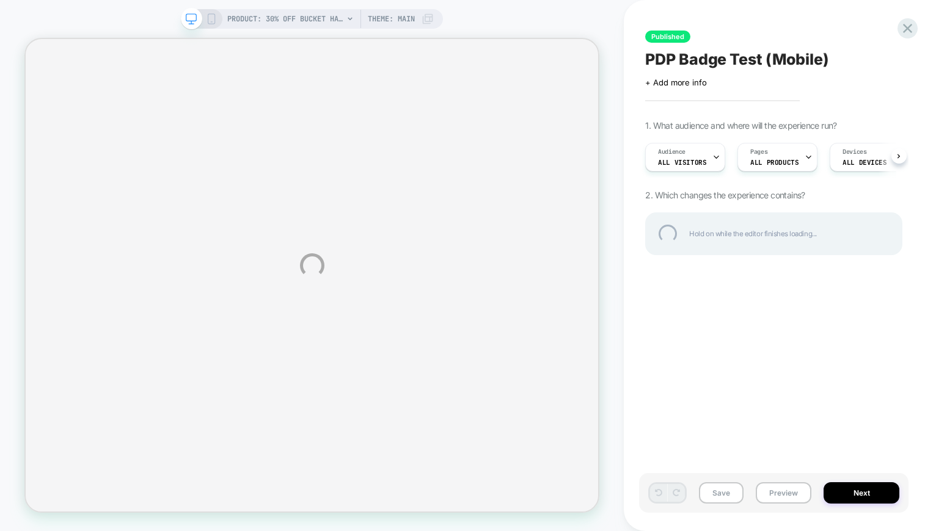
click at [211, 20] on div "PRODUCT: 30% Off Bucket Hats [20 any hat] PRODUCT: 30% Off Bucket Hats [20 any …" at bounding box center [468, 265] width 936 height 531
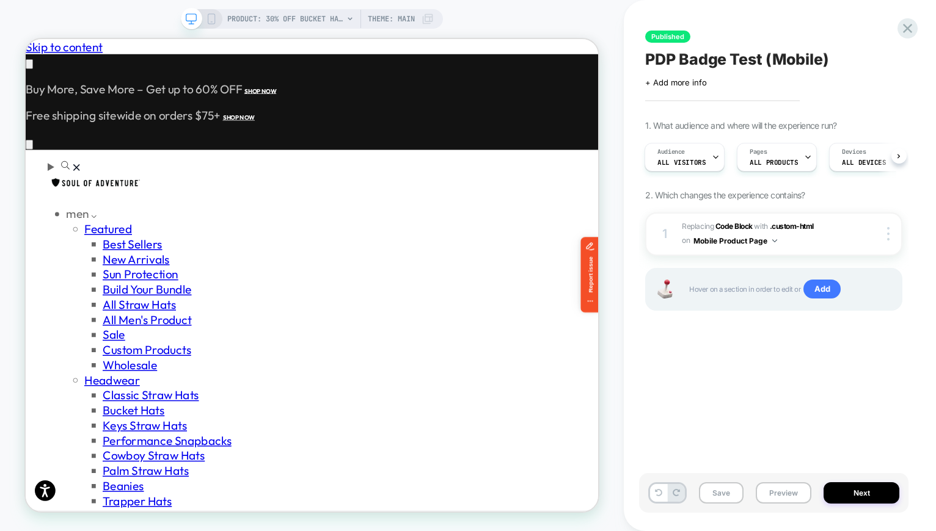
scroll to position [0, 685]
click at [211, 20] on icon at bounding box center [211, 18] width 11 height 11
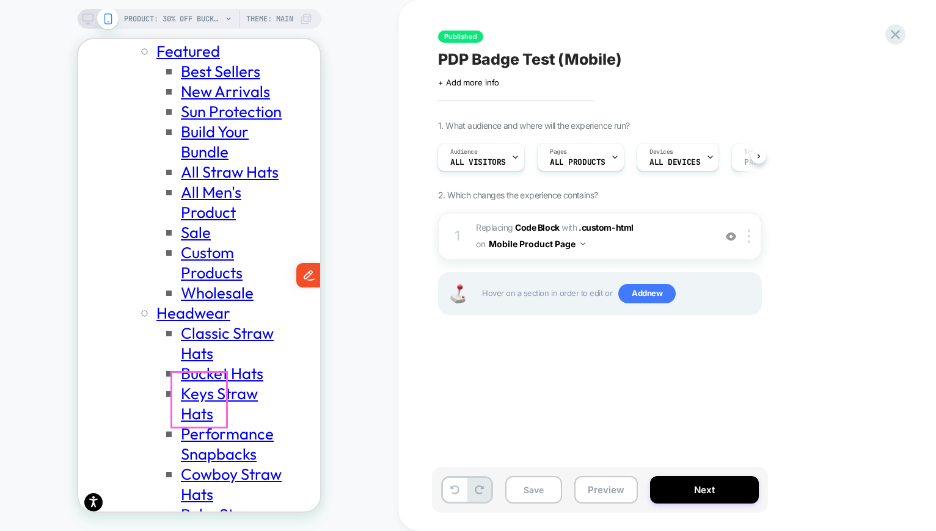
click at [204, 397] on div at bounding box center [200, 401] width 56 height 56
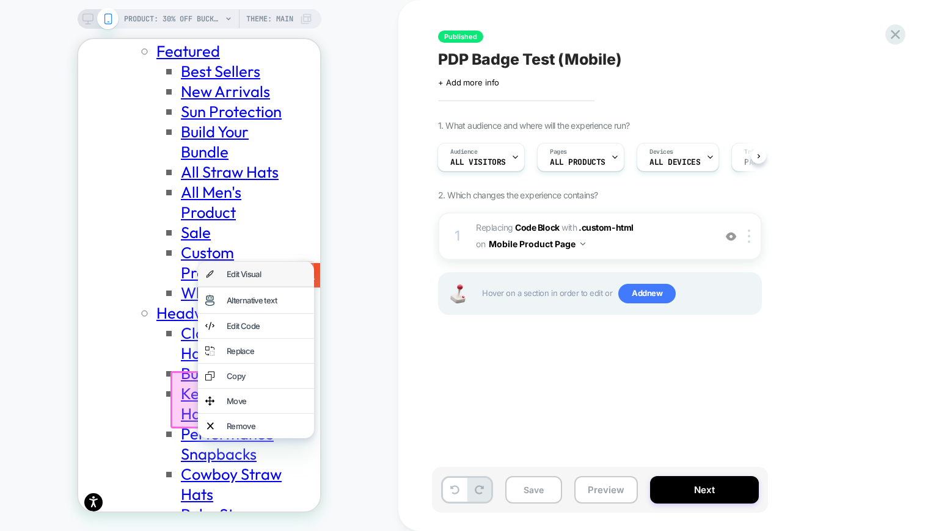
click at [244, 275] on div "Edit Visual" at bounding box center [267, 274] width 80 height 10
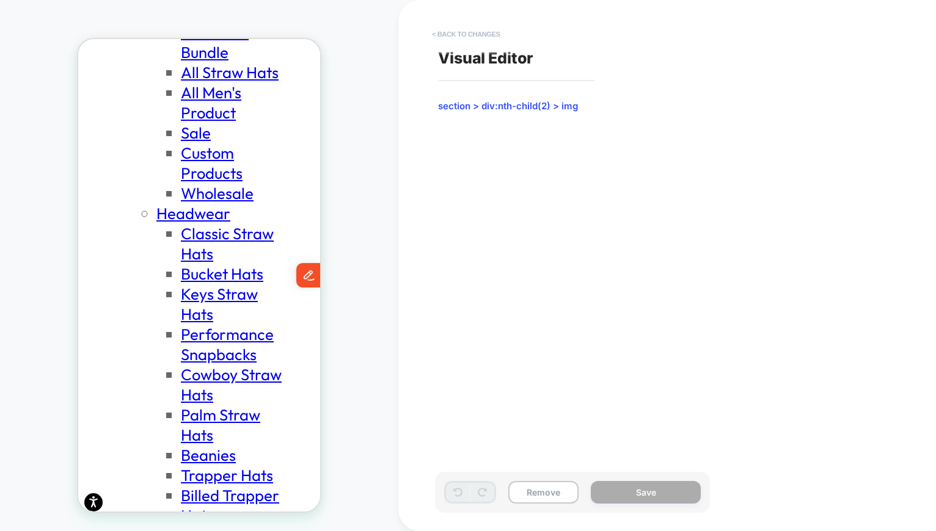
click at [459, 30] on button "< Back to changes" at bounding box center [466, 34] width 81 height 20
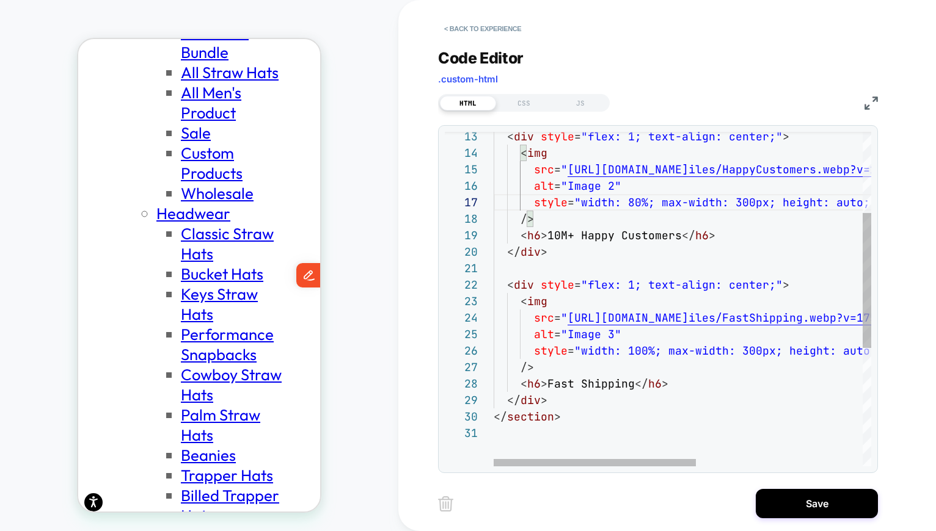
click at [638, 348] on div "< div style = "flex: 1; text-align: center;" > < img src = " https://cdn.shopif…" at bounding box center [838, 344] width 688 height 829
click at [630, 199] on div "< div style = "flex: 1; text-align: center;" > < img src = " https://cdn.shopif…" at bounding box center [838, 344] width 688 height 829
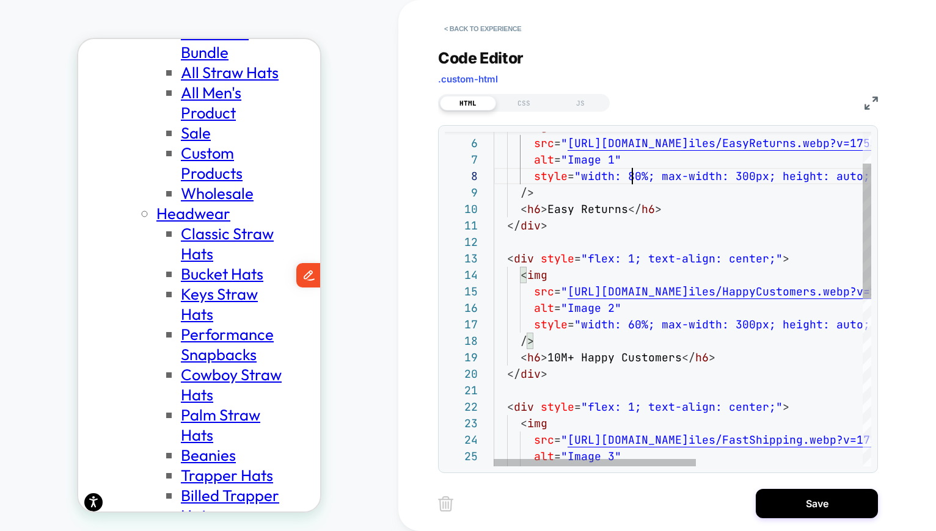
click at [633, 171] on div "< div style = "flex: 1; text-align: center;" > < img src = " https://cdn.shopif…" at bounding box center [838, 467] width 688 height 829
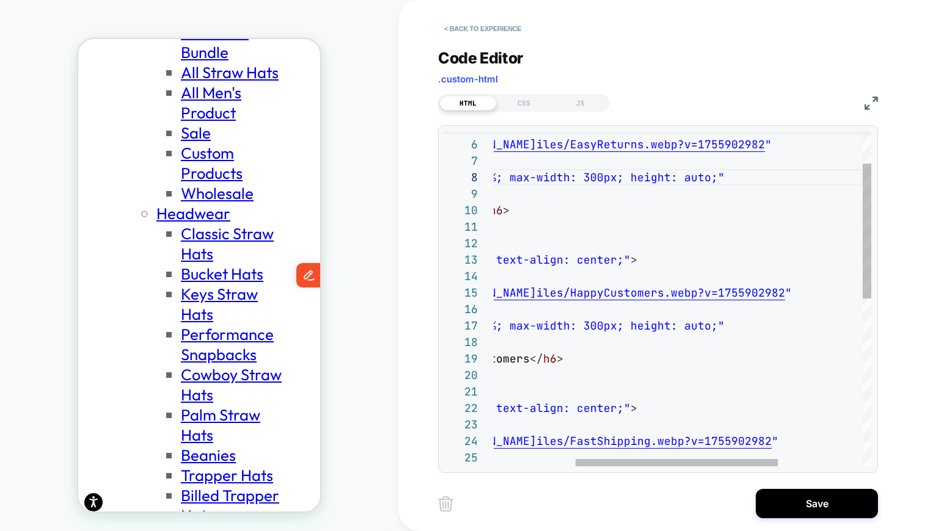
click at [685, 179] on div "< div style = "flex: 1; text-align: center;" > < img src = " https://cdn.shopif…" at bounding box center [685, 468] width 688 height 829
click at [710, 177] on div "< div style = "flex: 1; text-align: center;" > < img src = " https://cdn.shopif…" at bounding box center [685, 468] width 688 height 829
drag, startPoint x: 847, startPoint y: 177, endPoint x: 716, endPoint y: 173, distance: 131.4
click at [716, 173] on div "< div style = "flex: 1; text-align: center;" > < img src = " https://cdn.shopif…" at bounding box center [683, 468] width 688 height 829
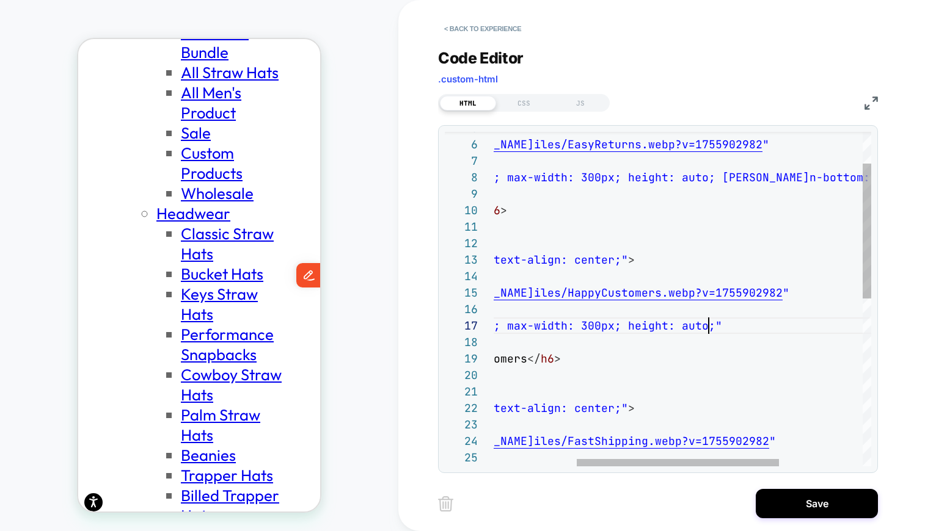
click at [706, 329] on div "< div style = "flex: 1; text-align: center;" > < img src = " https://cdn.shopif…" at bounding box center [683, 468] width 688 height 829
click at [710, 323] on div "< div style = "flex: 1; text-align: center;" > < img src = " https://cdn.shopif…" at bounding box center [683, 468] width 688 height 829
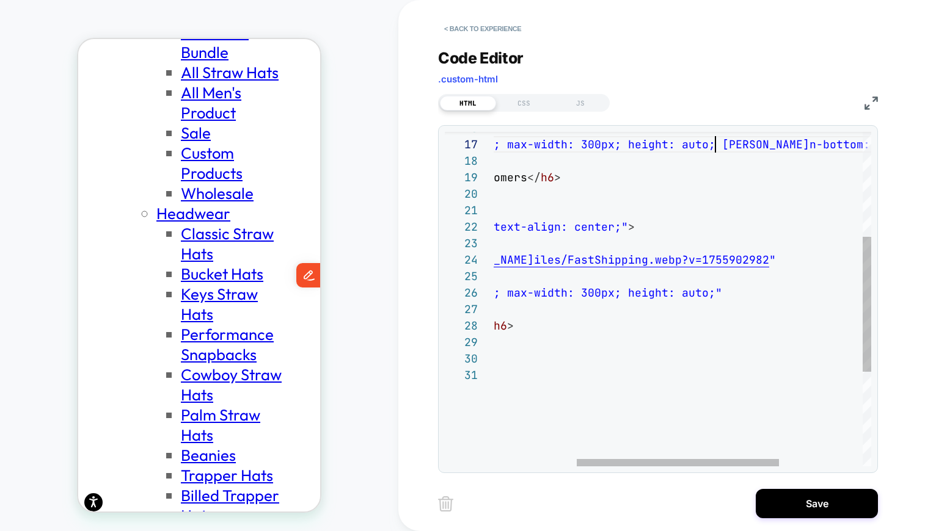
click at [706, 290] on div "alt = "Image 2" style = "width: 60%; max-width: 300px; height: auto; margi n-bo…" at bounding box center [683, 286] width 688 height 829
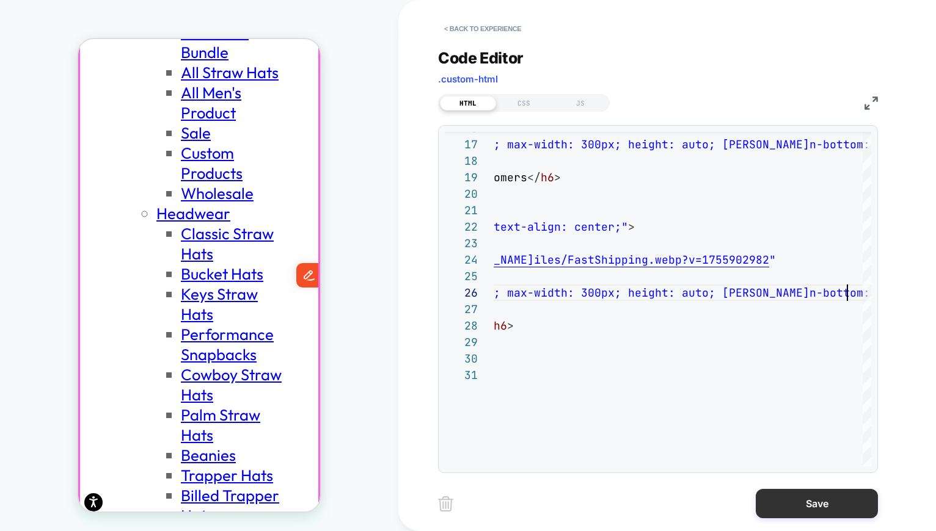
type textarea "**********"
click at [793, 503] on button "Save" at bounding box center [817, 503] width 122 height 29
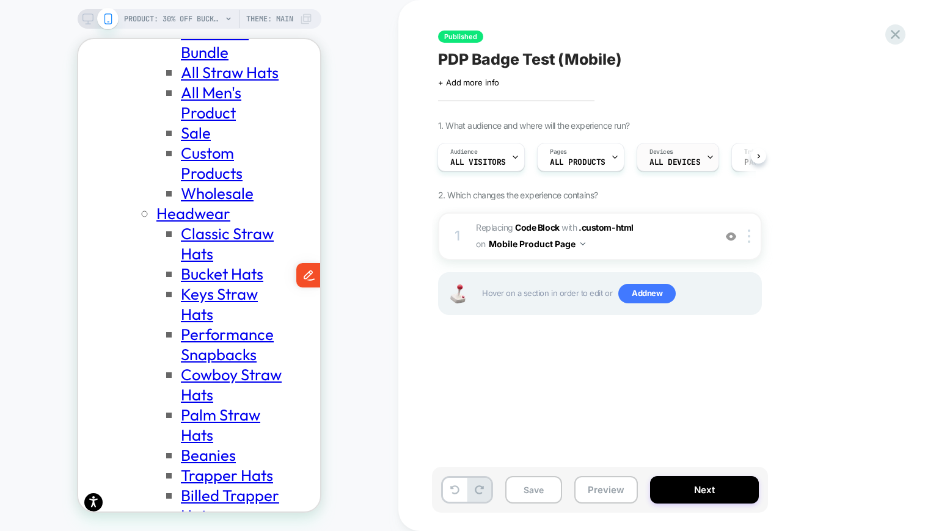
click at [687, 156] on div "Devices ALL DEVICES" at bounding box center [674, 157] width 75 height 27
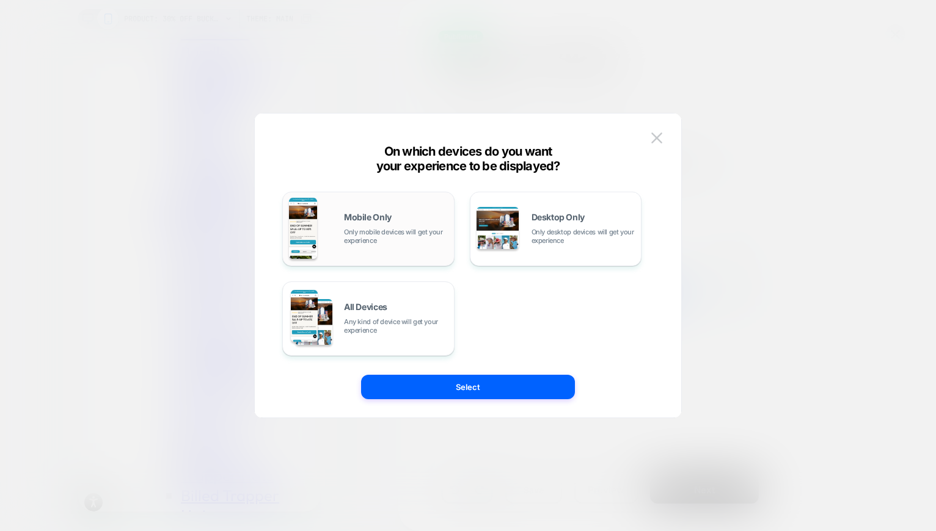
click at [399, 238] on span "Only mobile devices will get your experience" at bounding box center [396, 236] width 104 height 17
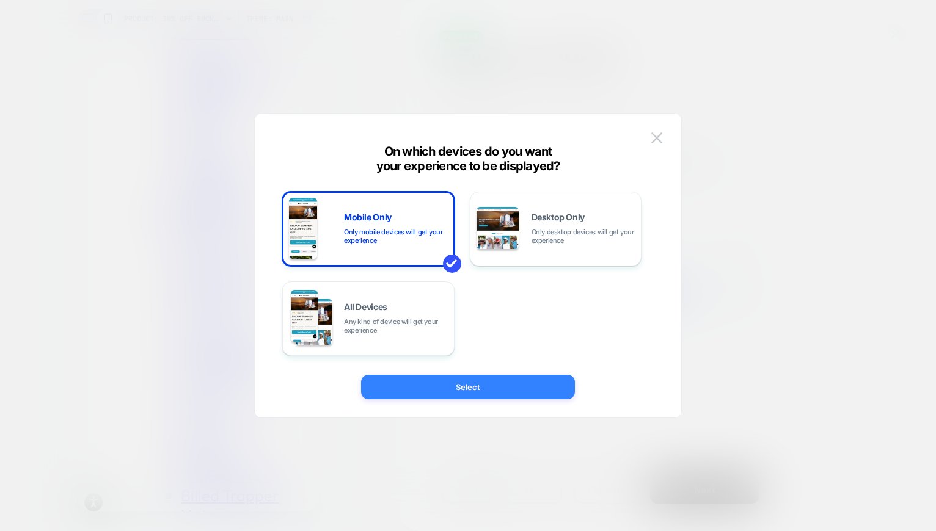
click at [450, 385] on button "Select" at bounding box center [468, 387] width 214 height 24
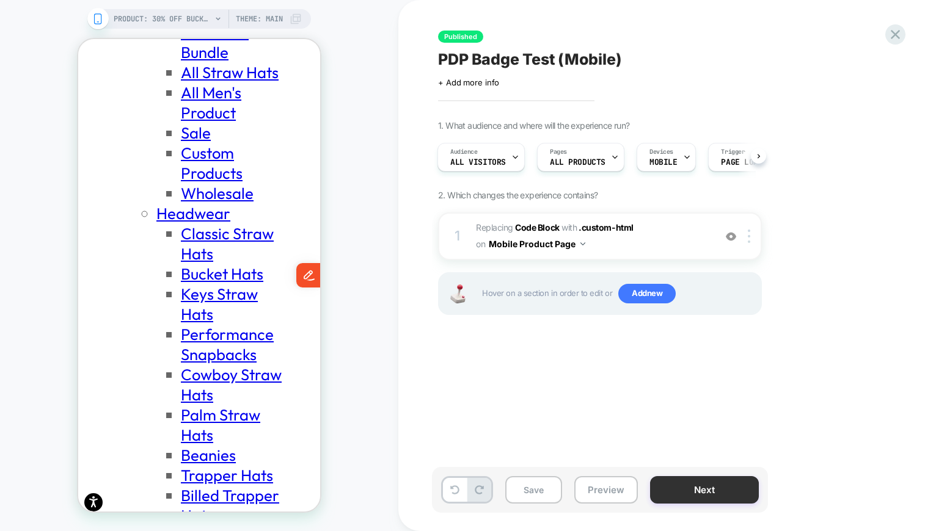
click at [690, 490] on button "Next" at bounding box center [704, 489] width 109 height 27
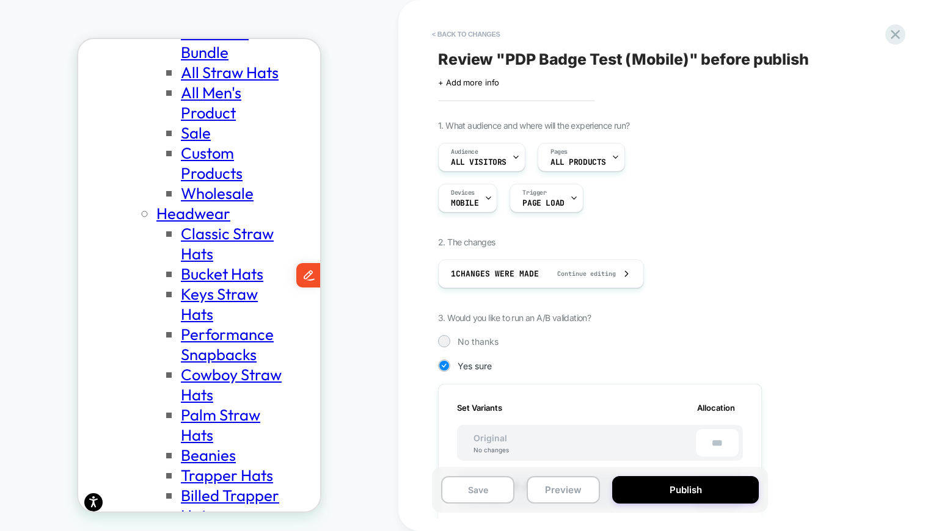
click at [695, 489] on button "Publish" at bounding box center [685, 489] width 147 height 27
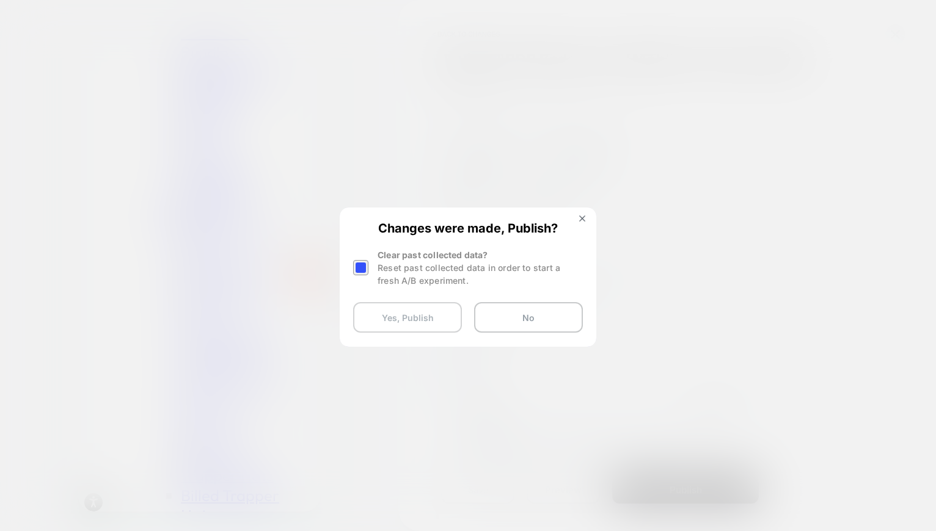
click at [413, 315] on button "Yes, Publish" at bounding box center [407, 317] width 109 height 31
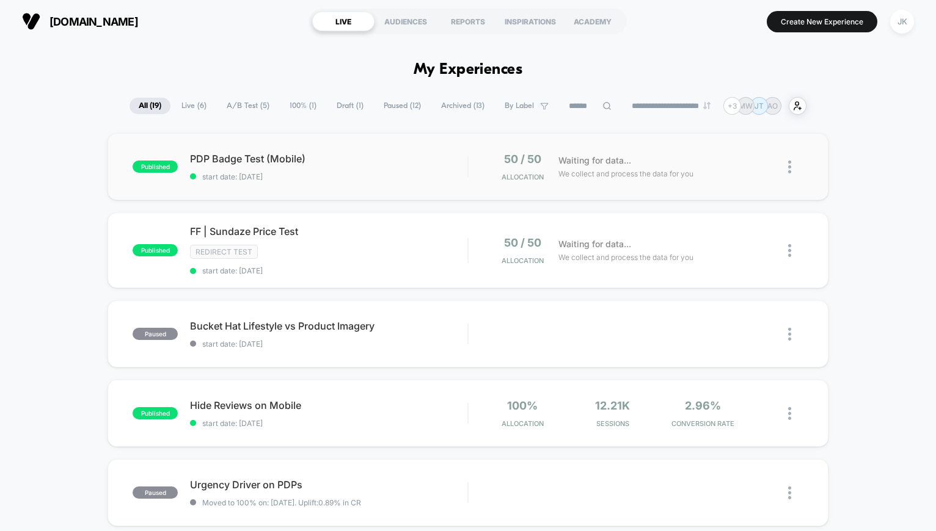
click at [789, 165] on img at bounding box center [789, 167] width 3 height 13
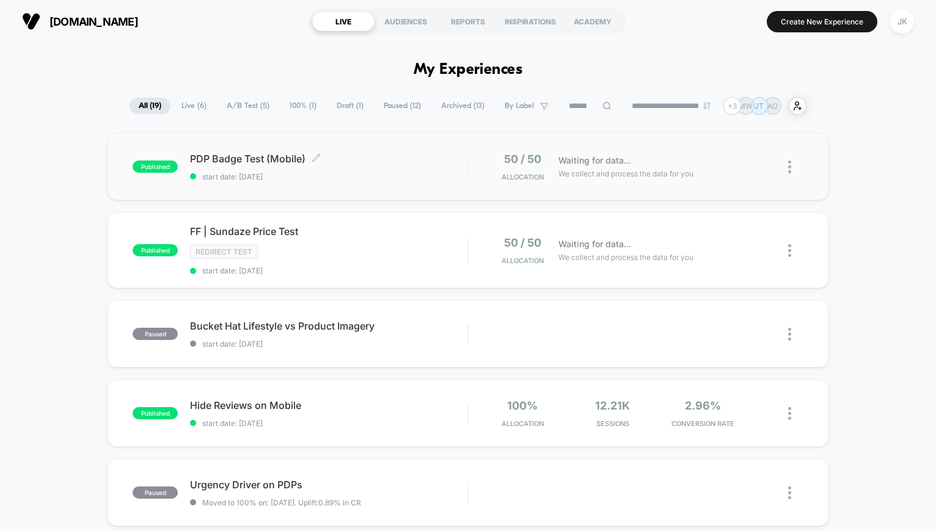
click at [278, 155] on span "PDP Badge Test (Mobile) Click to edit experience details" at bounding box center [328, 159] width 277 height 12
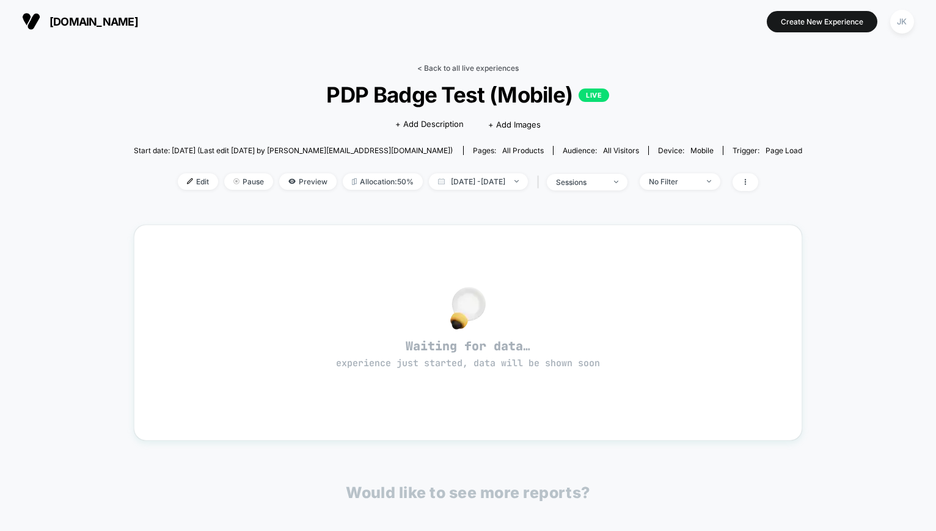
click at [462, 66] on link "< Back to all live experiences" at bounding box center [467, 68] width 101 height 9
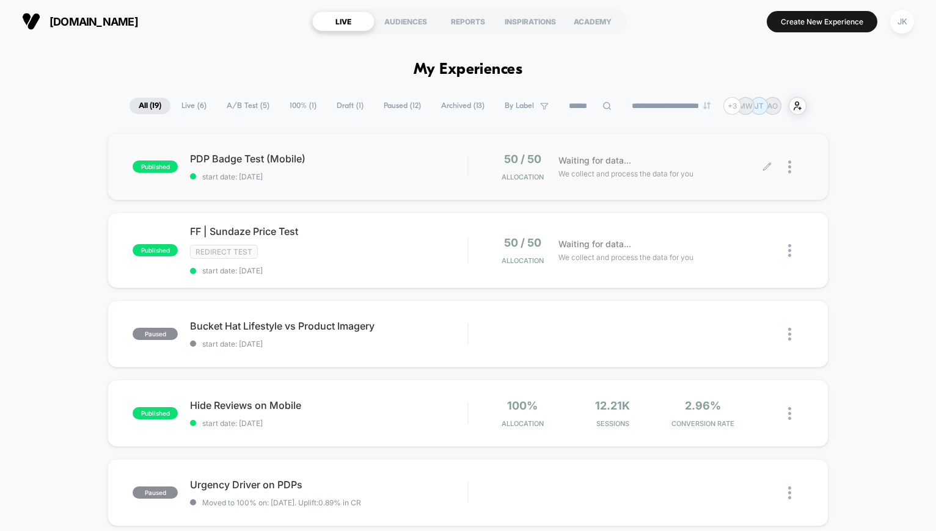
click at [787, 166] on div at bounding box center [785, 167] width 36 height 29
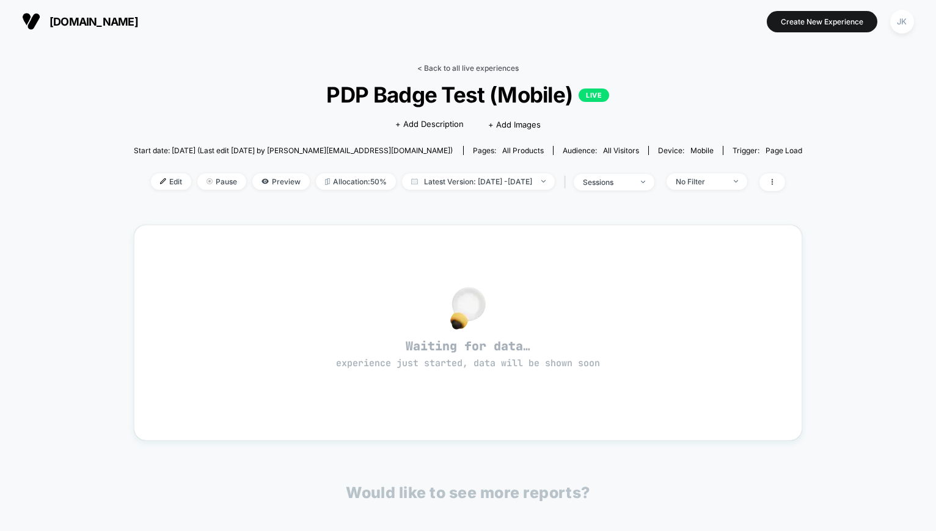
click at [453, 67] on link "< Back to all live experiences" at bounding box center [467, 68] width 101 height 9
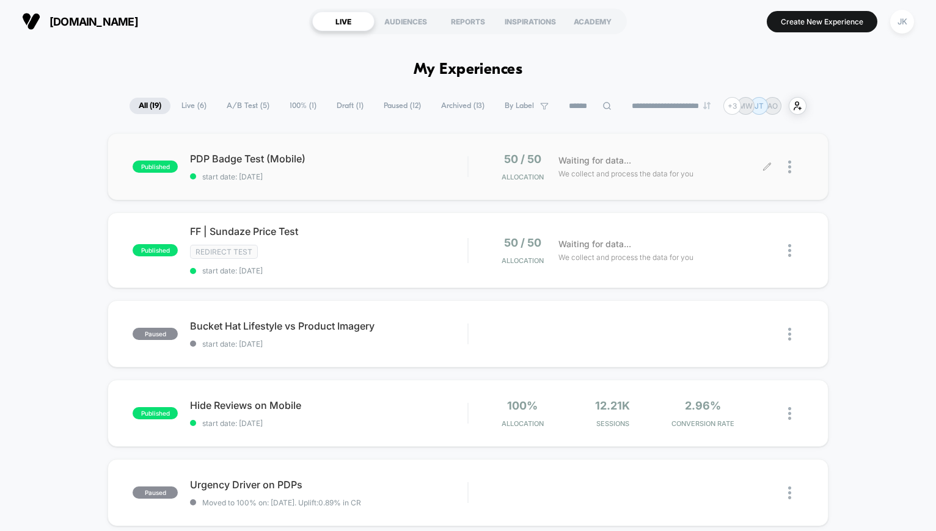
click at [792, 166] on div at bounding box center [795, 167] width 15 height 29
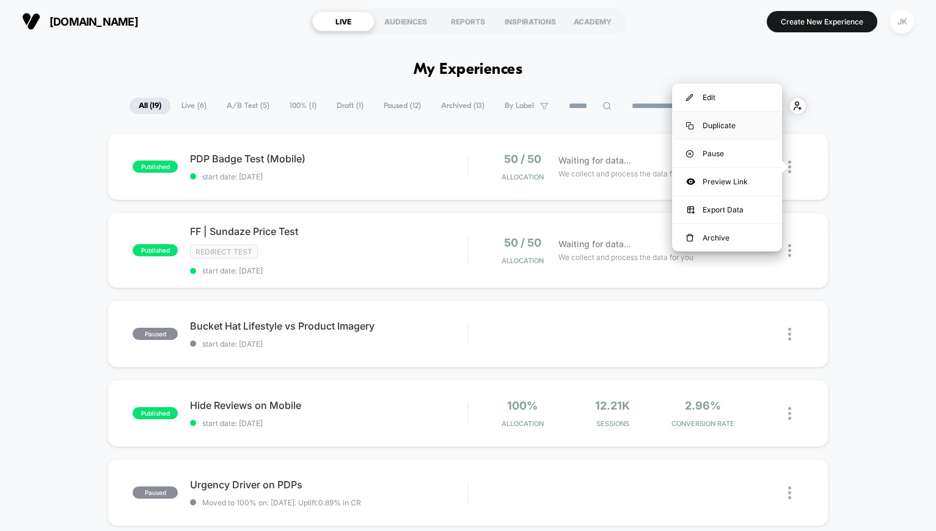
click at [718, 124] on div "Duplicate" at bounding box center [727, 125] width 110 height 27
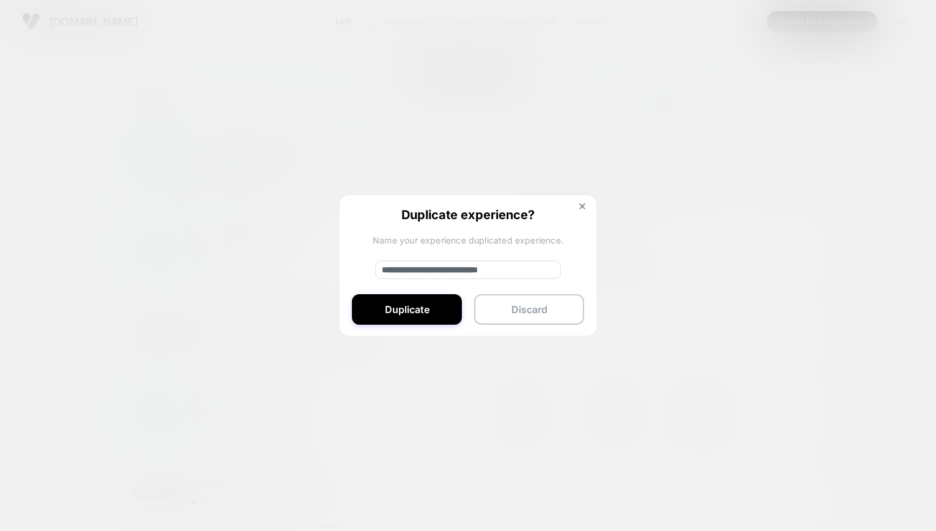
drag, startPoint x: 425, startPoint y: 268, endPoint x: 349, endPoint y: 268, distance: 75.7
click at [349, 268] on div "**********" at bounding box center [468, 266] width 257 height 142
click at [475, 269] on input "**********" at bounding box center [468, 270] width 186 height 18
type input "**********"
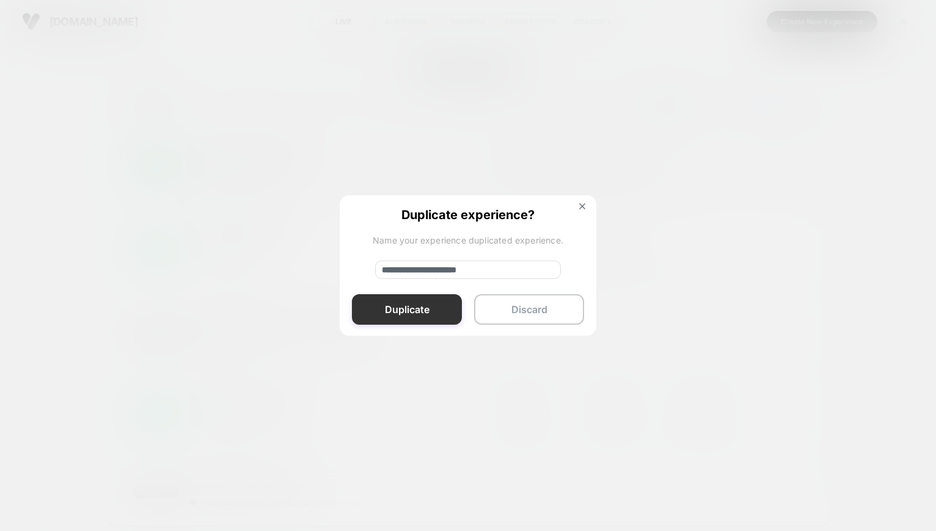
click at [426, 302] on button "Duplicate" at bounding box center [407, 309] width 110 height 31
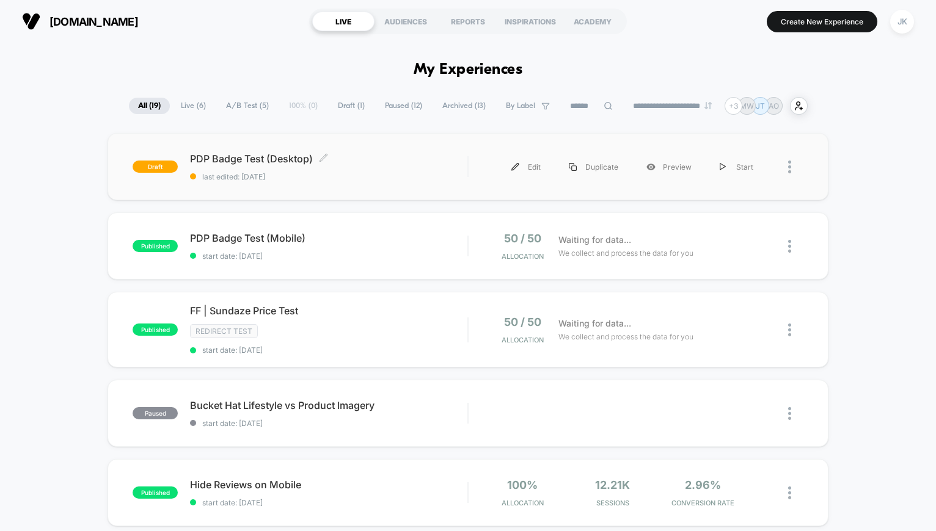
click at [208, 160] on span "PDP Badge Test (Desktop) Click to edit experience details" at bounding box center [328, 159] width 277 height 12
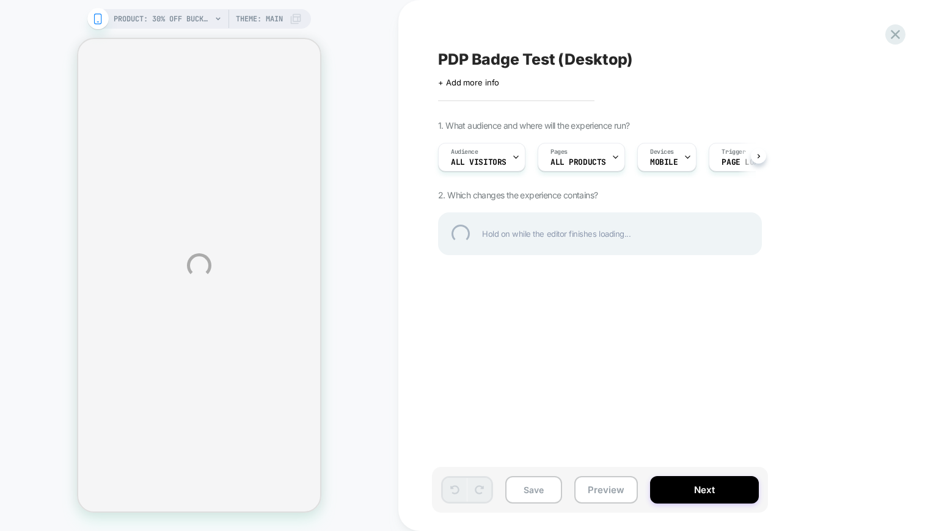
click at [668, 158] on div "PRODUCT: 30% Off Bucket Hats [20 any hat] PRODUCT: 30% Off Bucket Hats [20 any …" at bounding box center [468, 265] width 936 height 531
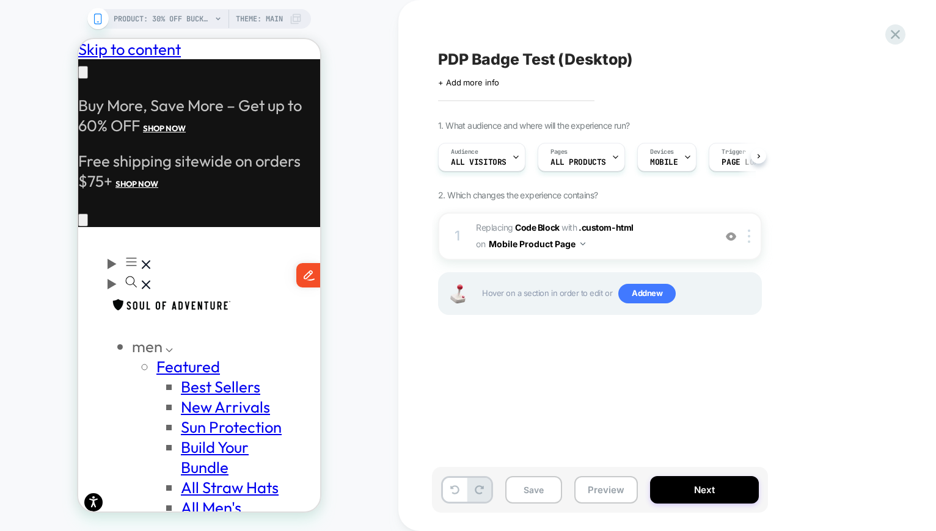
scroll to position [0, 1]
click at [668, 158] on div "Devices MOBILE" at bounding box center [663, 157] width 52 height 27
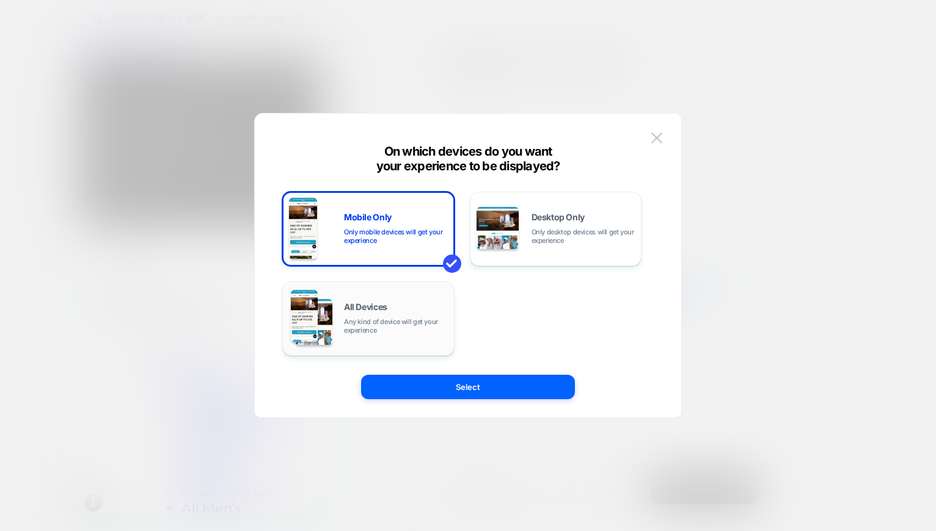
click at [382, 311] on span "All Devices" at bounding box center [365, 307] width 43 height 9
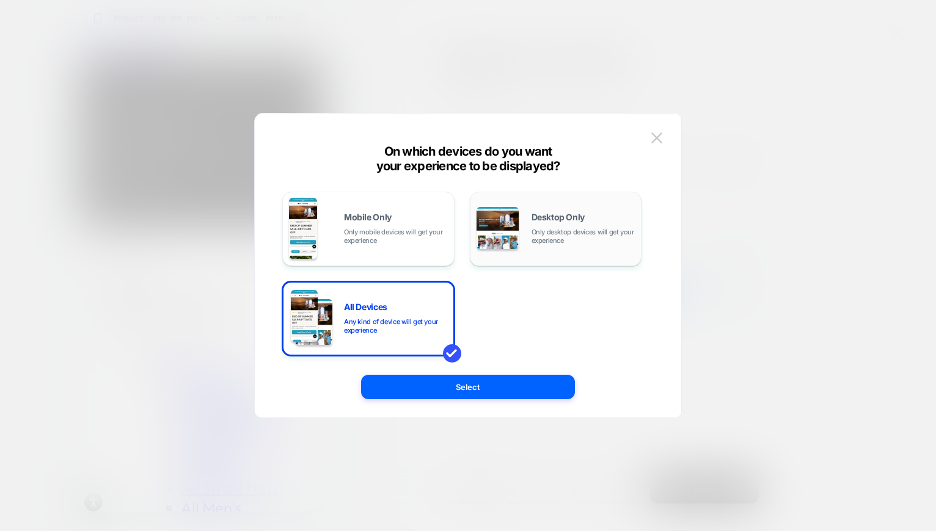
click at [510, 232] on img at bounding box center [497, 228] width 42 height 42
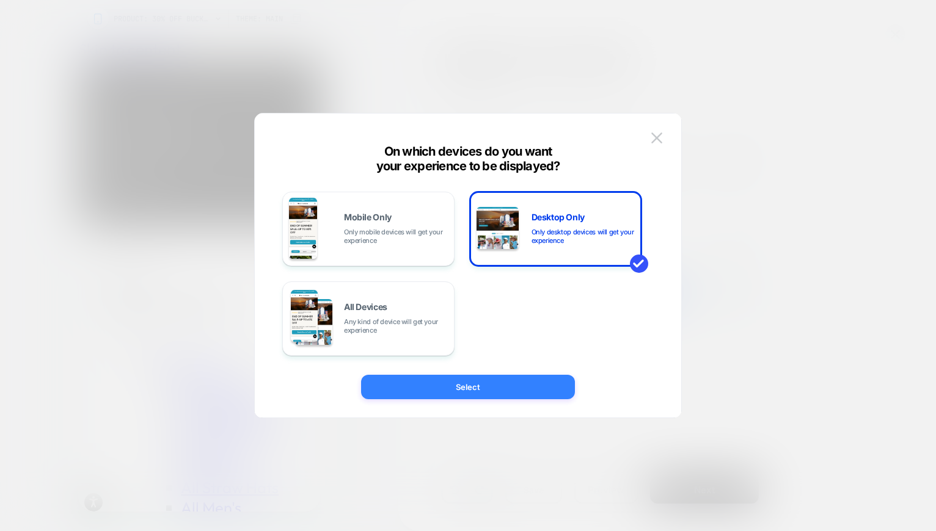
click at [486, 388] on button "Select" at bounding box center [468, 387] width 214 height 24
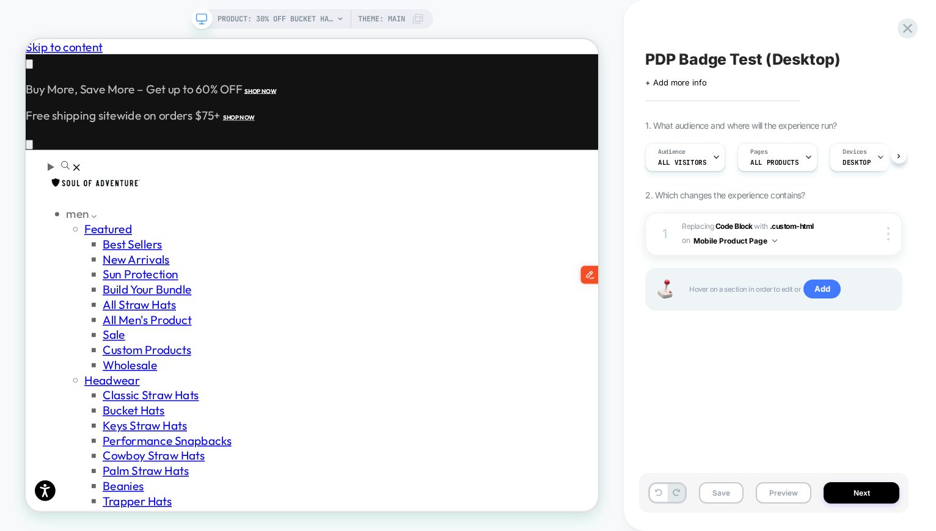
scroll to position [0, 1]
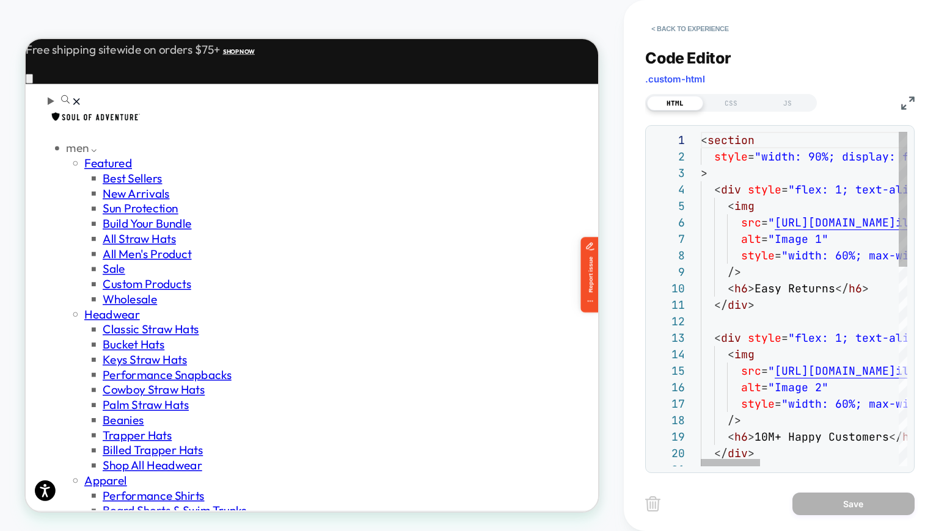
scroll to position [115, 132]
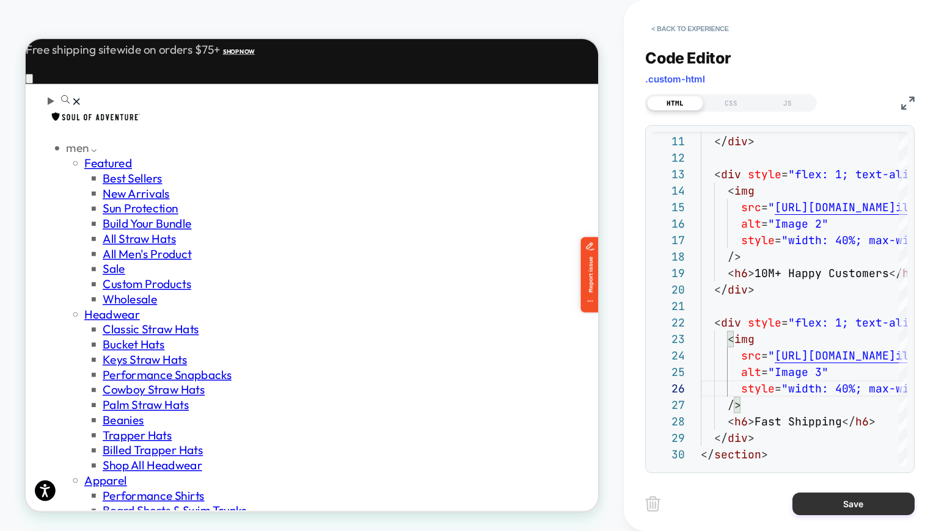
type textarea "**********"
click at [840, 499] on button "Save" at bounding box center [853, 504] width 122 height 23
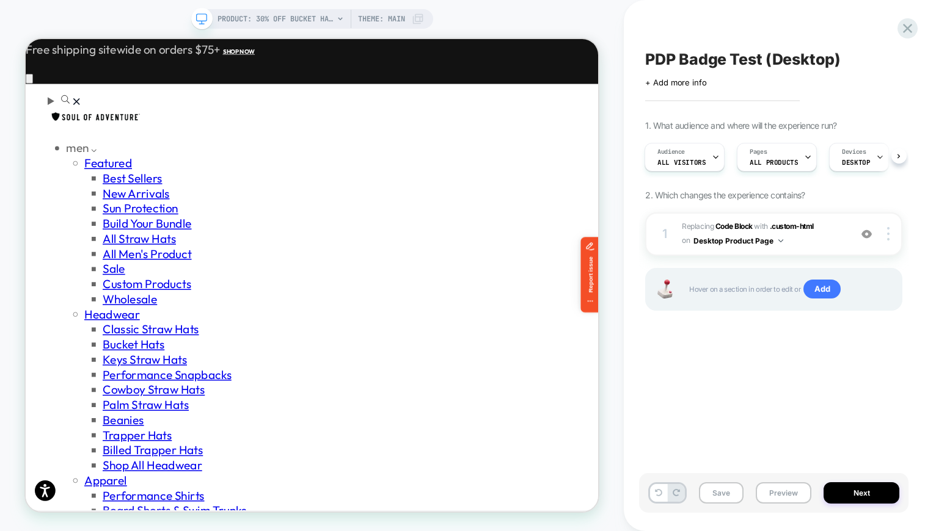
scroll to position [0, 0]
click at [863, 497] on button "Next" at bounding box center [861, 493] width 76 height 21
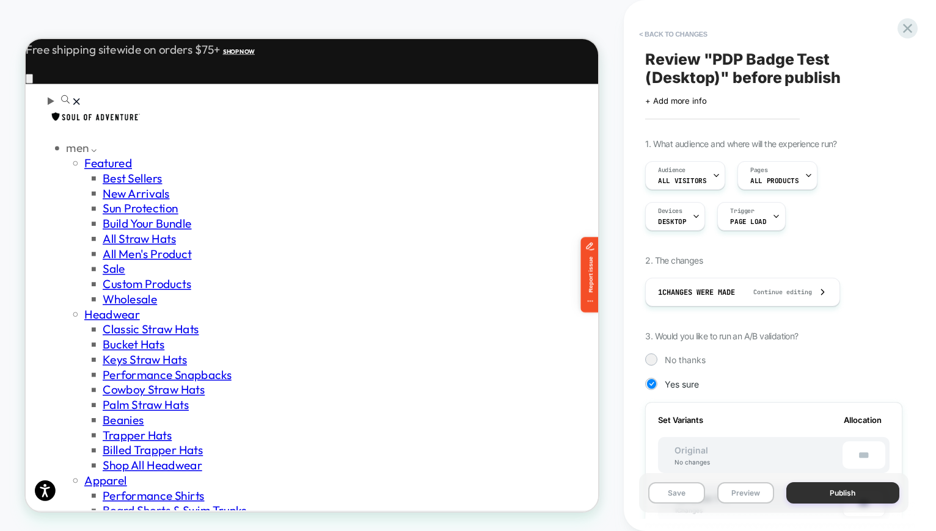
scroll to position [0, 1]
click at [859, 493] on button "Publish" at bounding box center [842, 493] width 113 height 21
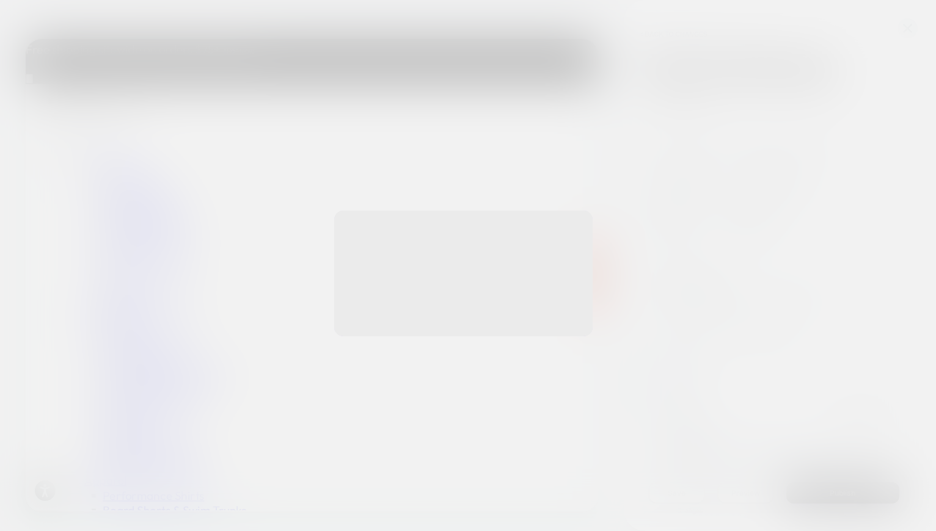
scroll to position [0, 685]
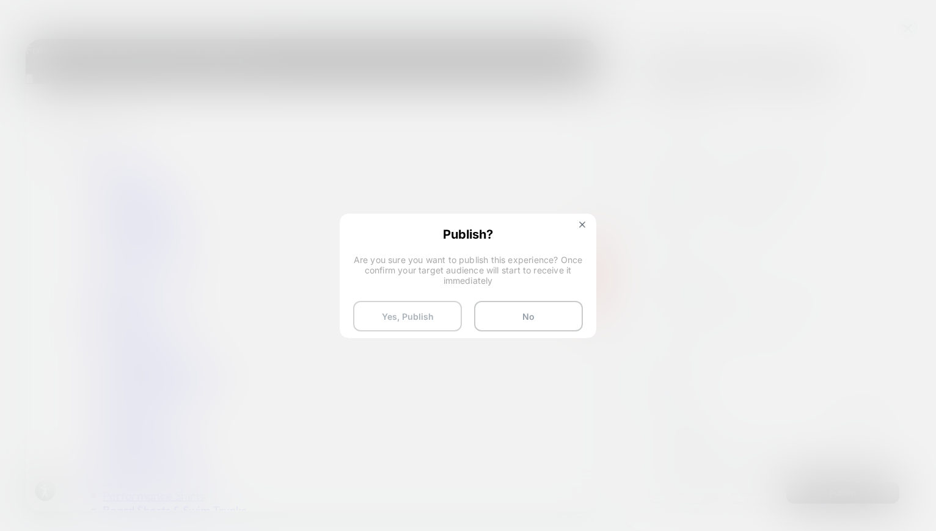
click at [431, 311] on button "Yes, Publish" at bounding box center [407, 316] width 109 height 31
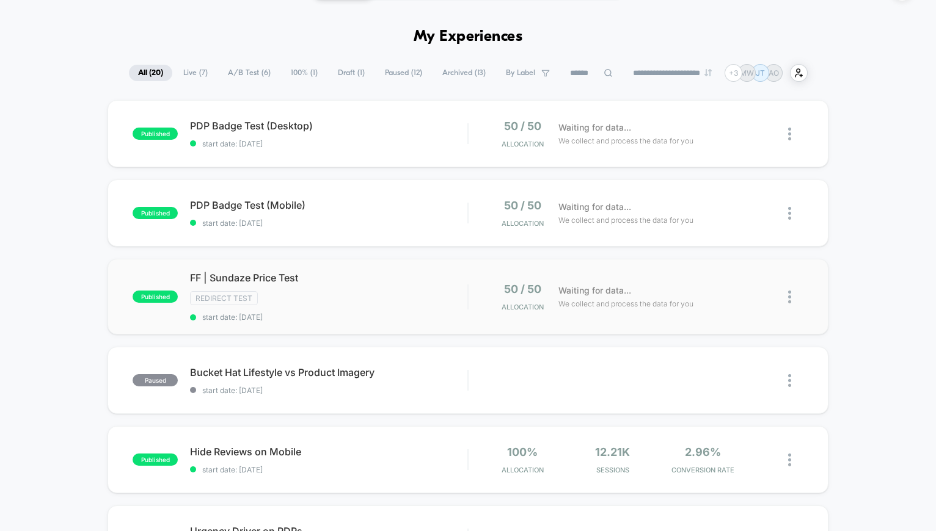
scroll to position [49, 0]
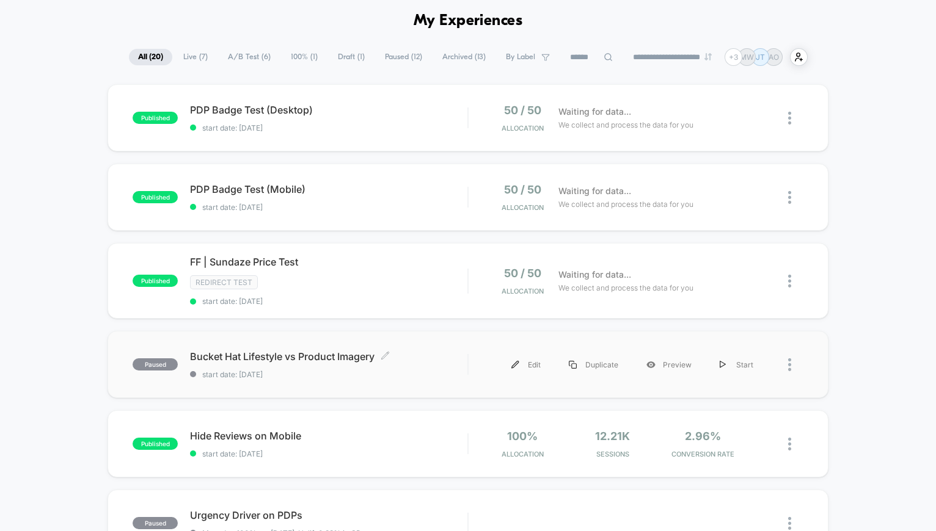
click at [352, 354] on span "Bucket Hat Lifestyle vs Product Imagery Click to edit experience details" at bounding box center [328, 357] width 277 height 12
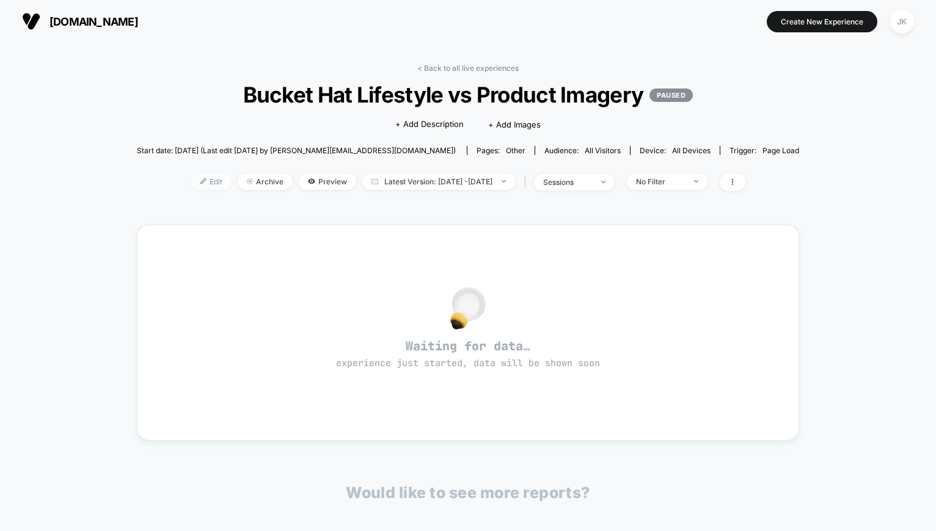
click at [191, 183] on span "Edit" at bounding box center [211, 181] width 40 height 16
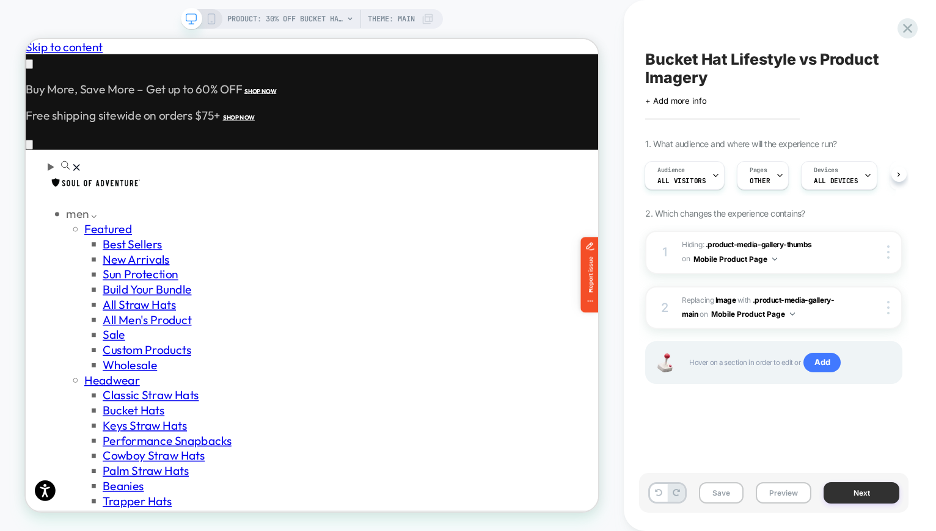
click at [852, 493] on button "Next" at bounding box center [861, 493] width 76 height 21
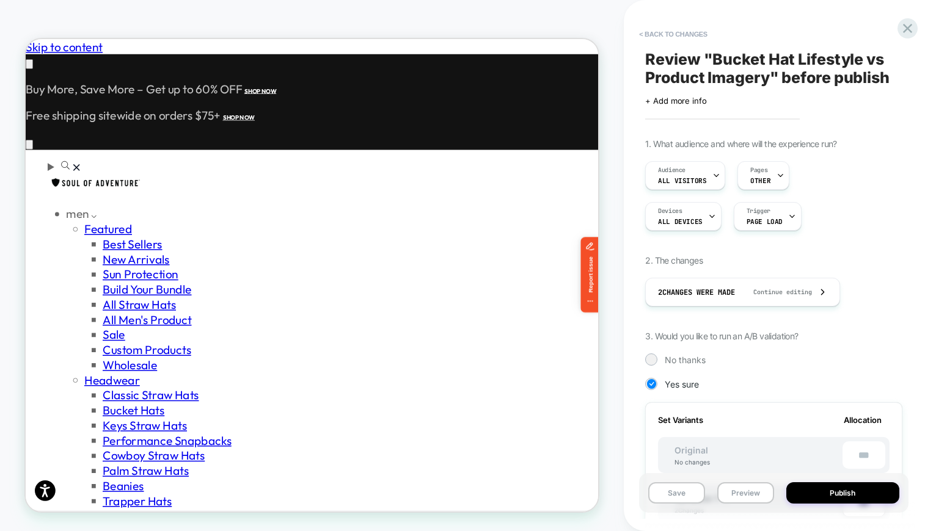
scroll to position [0, 1]
click at [852, 492] on button "Publish" at bounding box center [842, 493] width 113 height 21
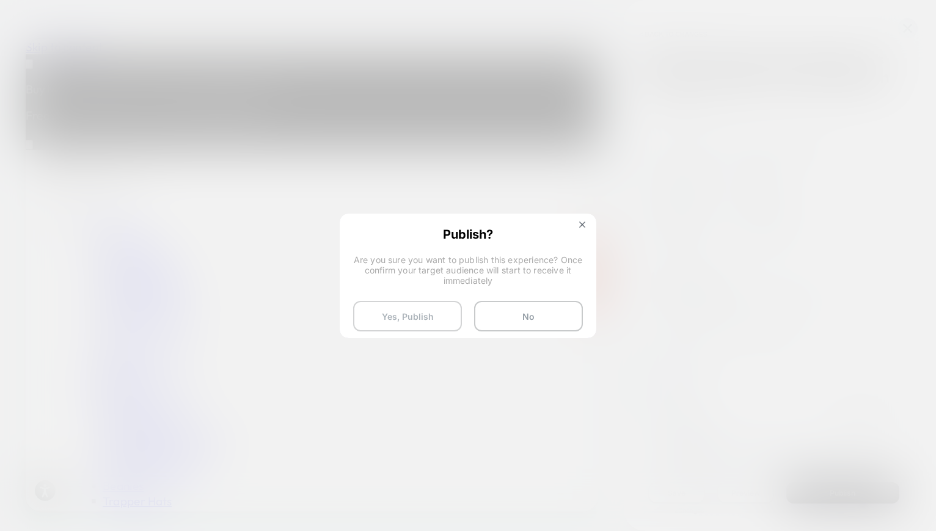
click at [398, 319] on button "Yes, Publish" at bounding box center [407, 316] width 109 height 31
